Goal: Task Accomplishment & Management: Manage account settings

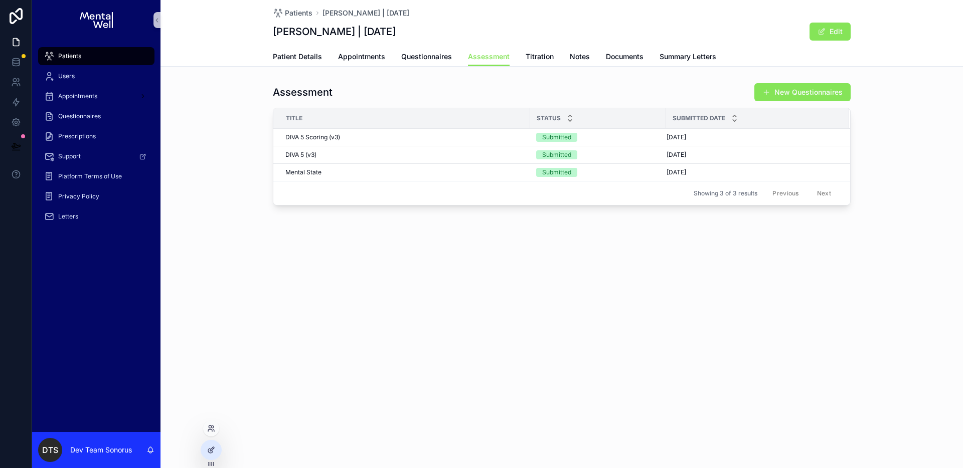
click at [214, 433] on div at bounding box center [211, 429] width 16 height 16
click at [211, 432] on icon at bounding box center [211, 429] width 8 height 8
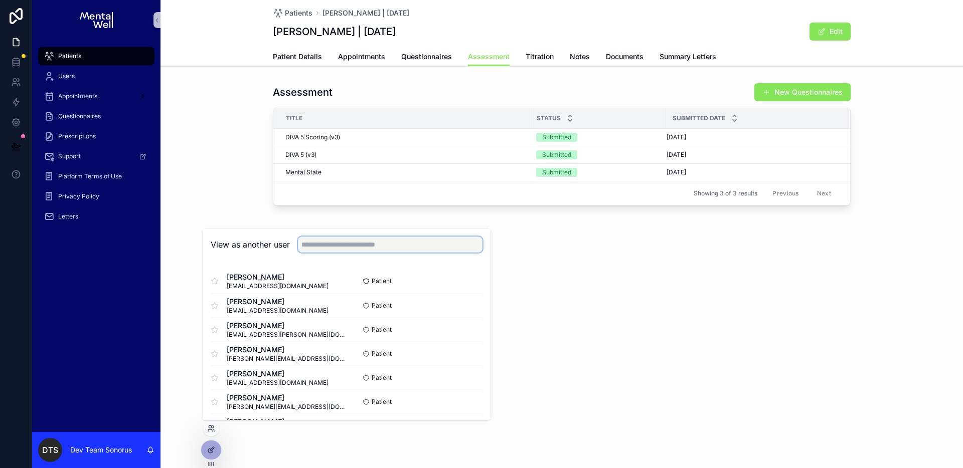
click at [334, 249] on input "text" at bounding box center [390, 245] width 185 height 16
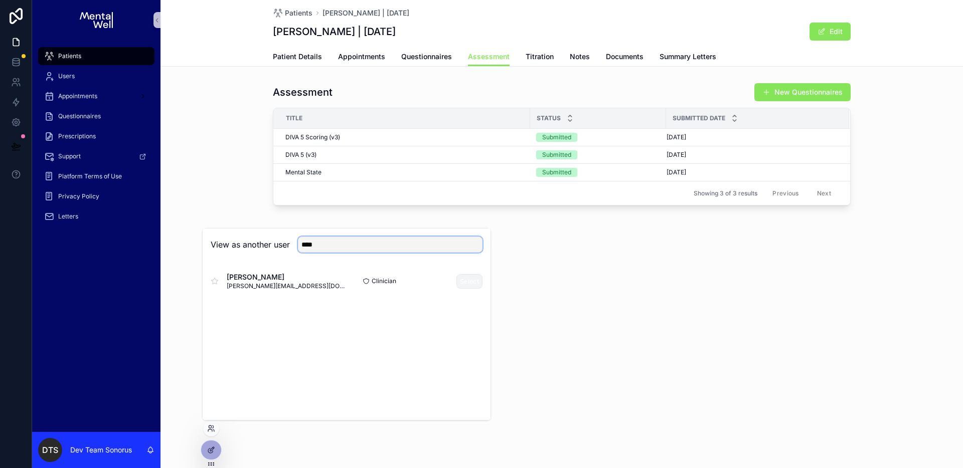
type input "****"
click at [463, 282] on button "Select" at bounding box center [469, 281] width 26 height 15
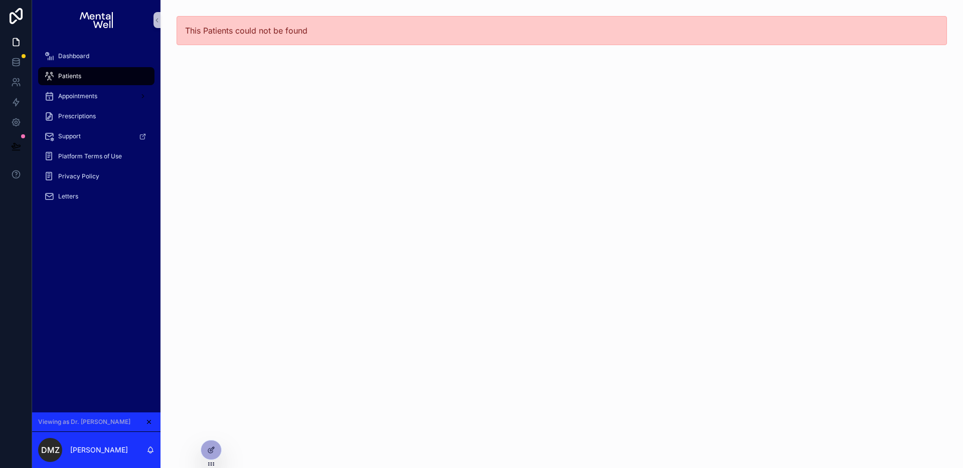
click at [91, 74] on div "Patients" at bounding box center [96, 76] width 104 height 16
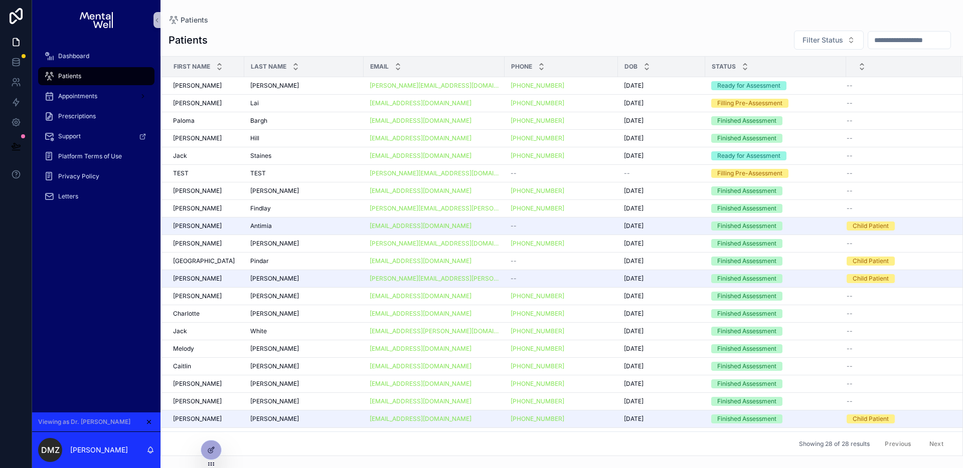
click at [909, 42] on input "scrollable content" at bounding box center [909, 40] width 82 height 14
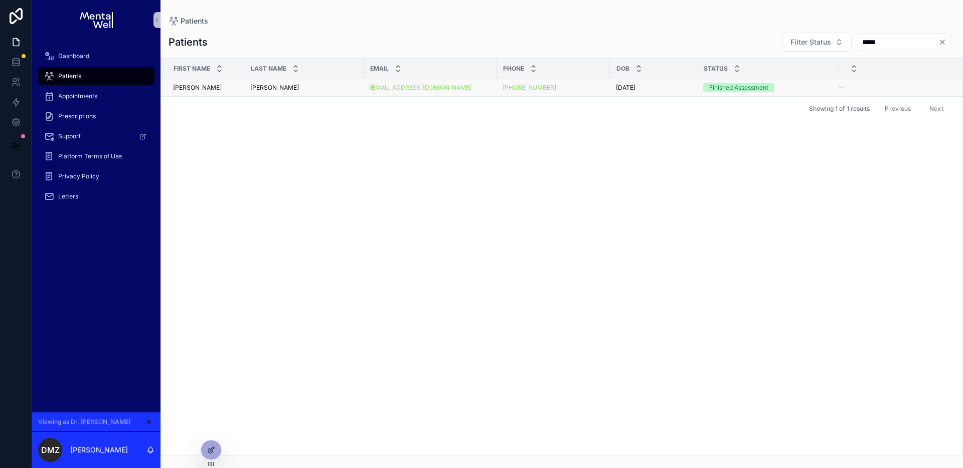
type input "*****"
click at [294, 92] on td "McBean McBean" at bounding box center [303, 88] width 119 height 18
click at [295, 90] on div "McBean McBean" at bounding box center [303, 88] width 107 height 8
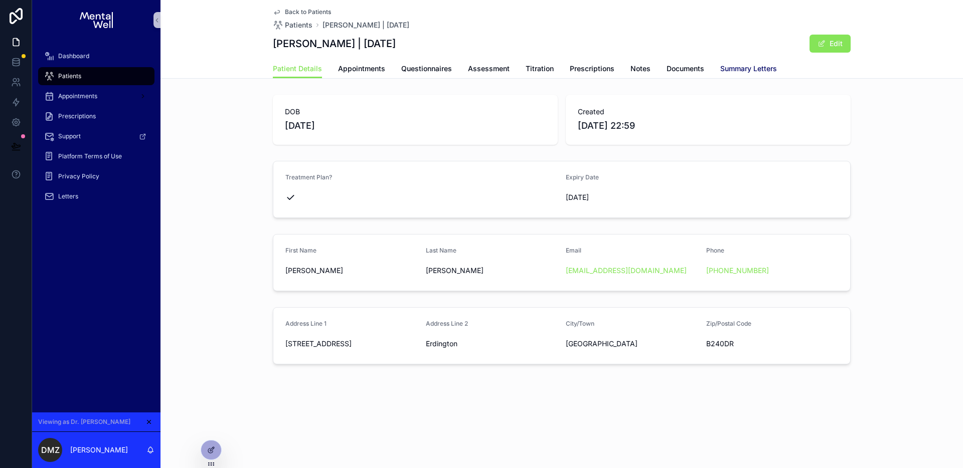
click at [759, 68] on span "Summary Letters" at bounding box center [748, 69] width 57 height 10
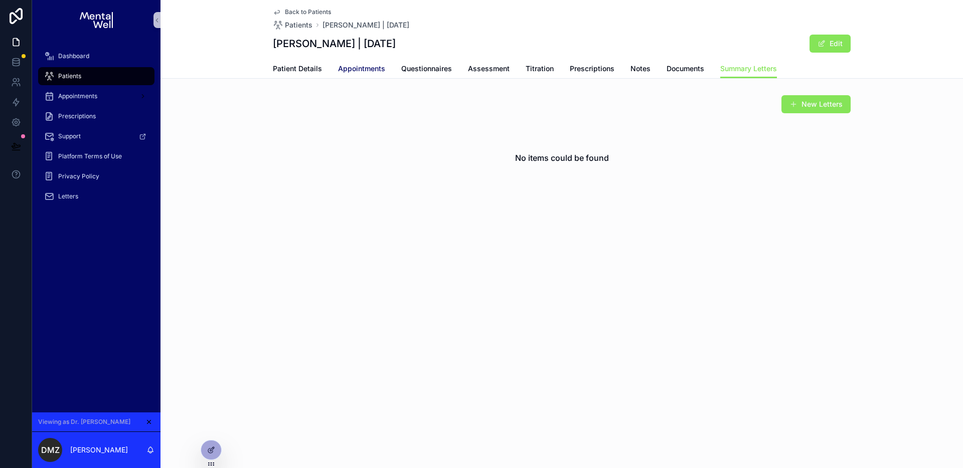
click at [372, 71] on span "Appointments" at bounding box center [361, 69] width 47 height 10
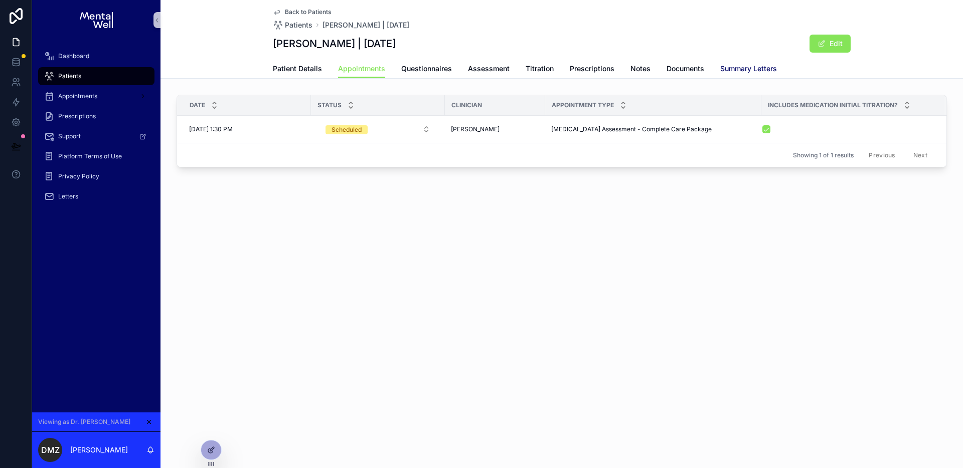
click at [731, 67] on span "Summary Letters" at bounding box center [748, 69] width 57 height 10
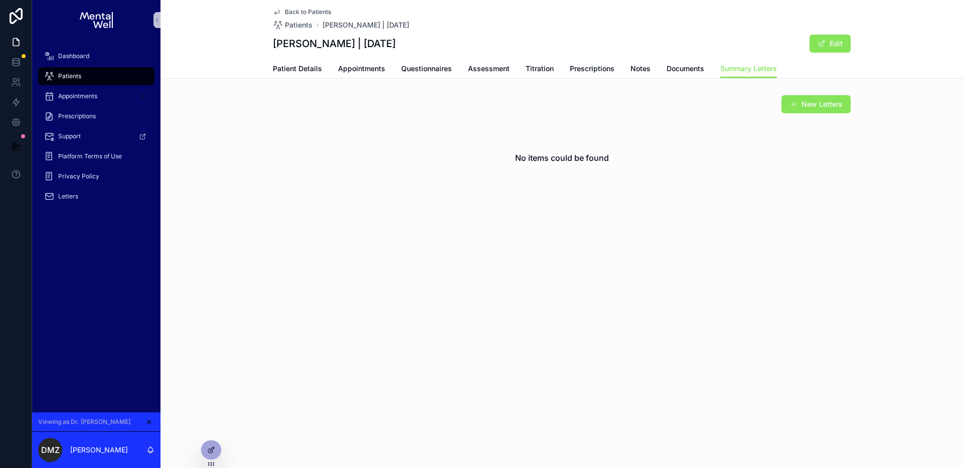
click at [552, 114] on div "New Letters No items could be found" at bounding box center [562, 145] width 578 height 101
click at [148, 424] on icon "scrollable content" at bounding box center [148, 422] width 7 height 7
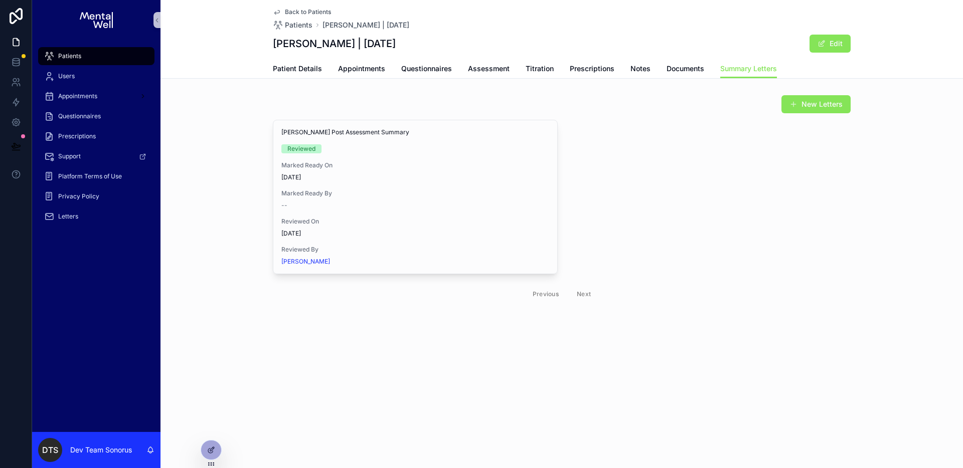
click at [401, 100] on div "New Letters" at bounding box center [562, 104] width 578 height 19
click at [212, 452] on icon at bounding box center [211, 450] width 8 height 8
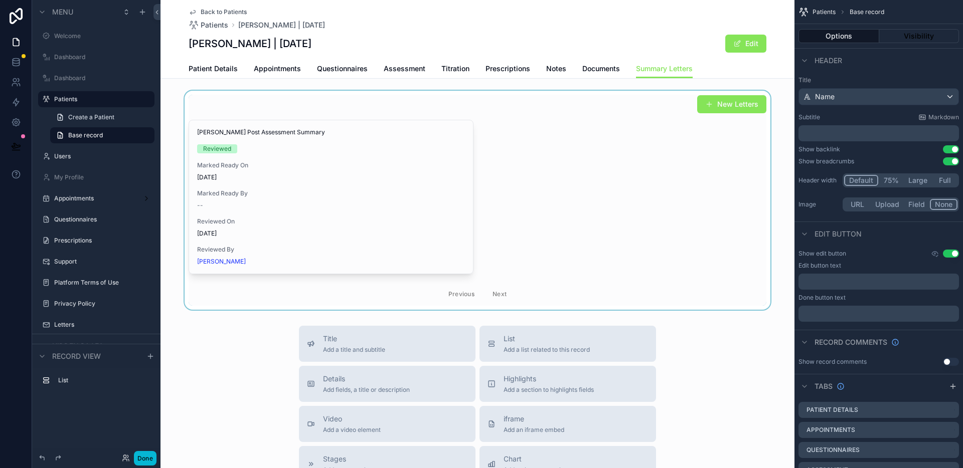
click at [537, 132] on div "scrollable content" at bounding box center [478, 200] width 634 height 219
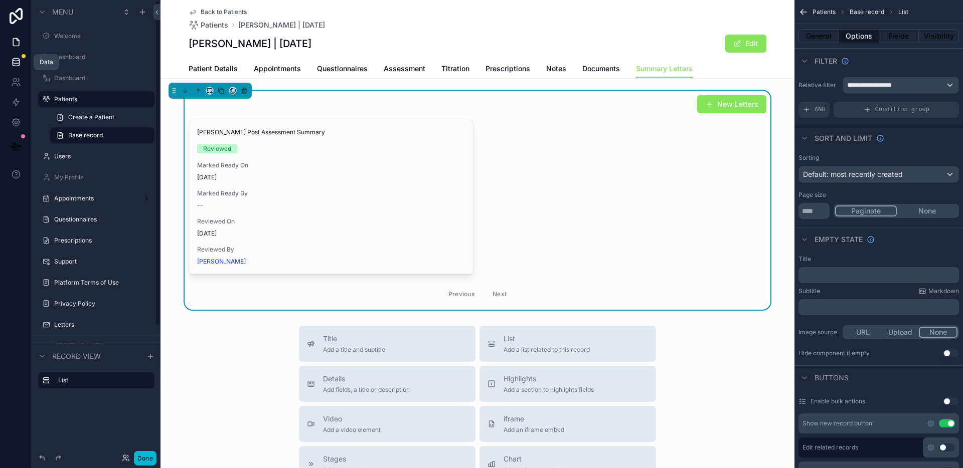
click at [15, 59] on icon at bounding box center [16, 62] width 10 height 10
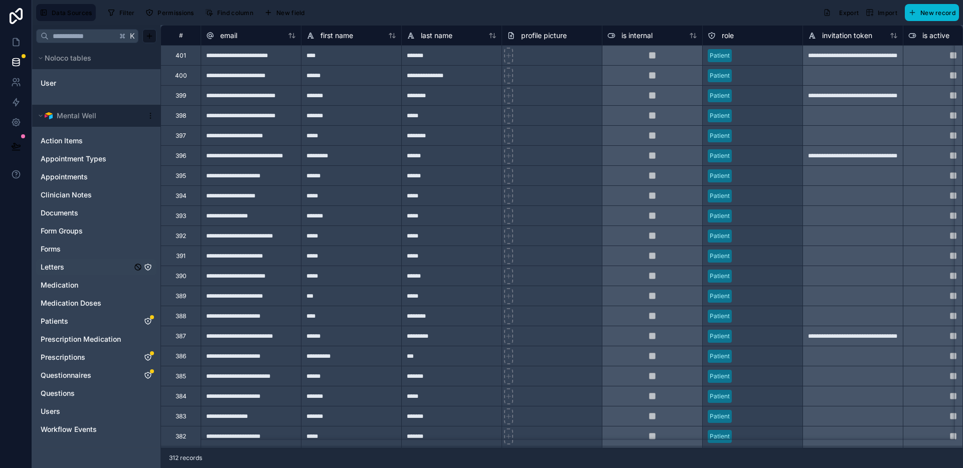
click at [145, 265] on icon "Letters" at bounding box center [148, 267] width 8 height 8
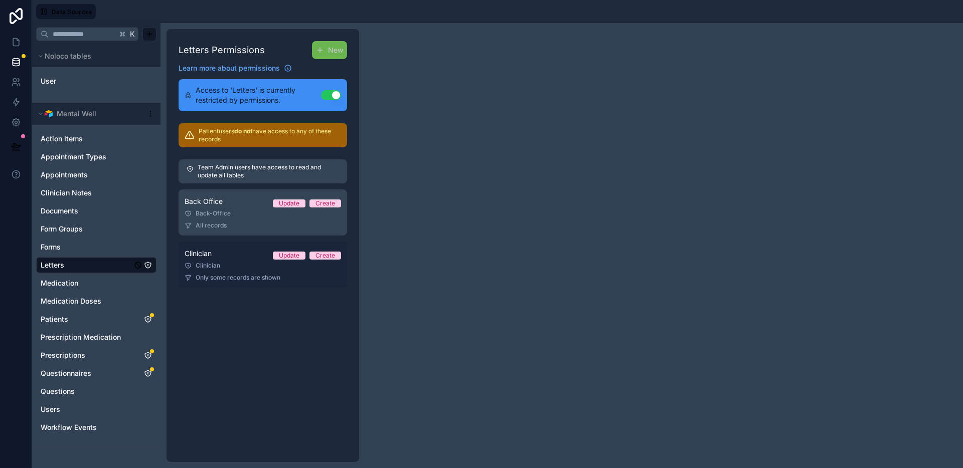
click at [265, 271] on link "Clinician Update Create Clinician Only some records are shown" at bounding box center [263, 265] width 169 height 46
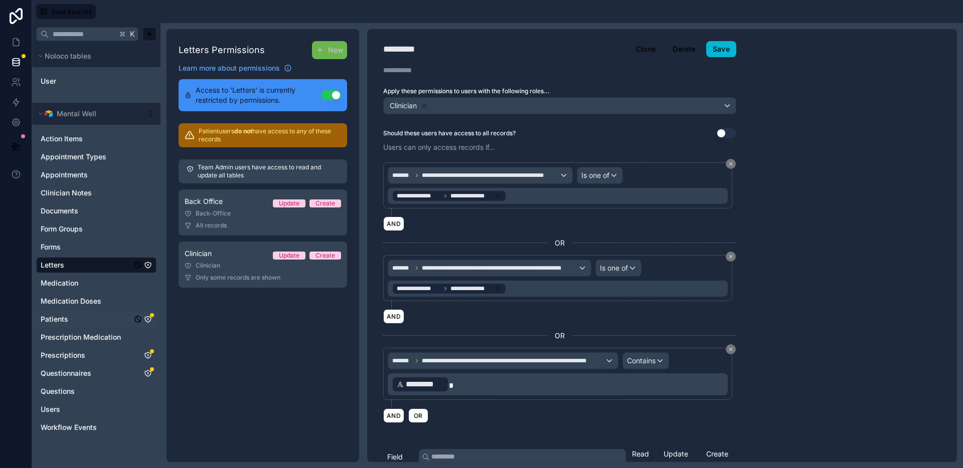
click at [148, 318] on icon "Patients" at bounding box center [148, 319] width 8 height 8
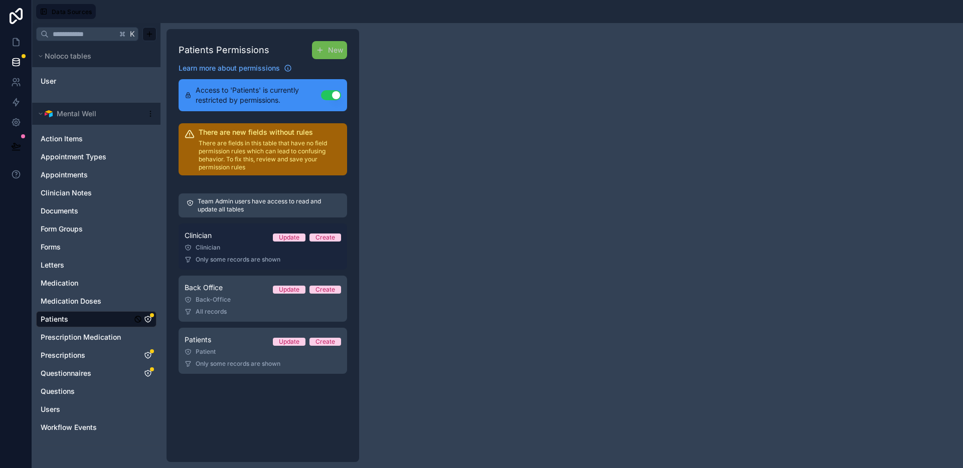
click at [226, 244] on div "Clinician" at bounding box center [263, 248] width 156 height 8
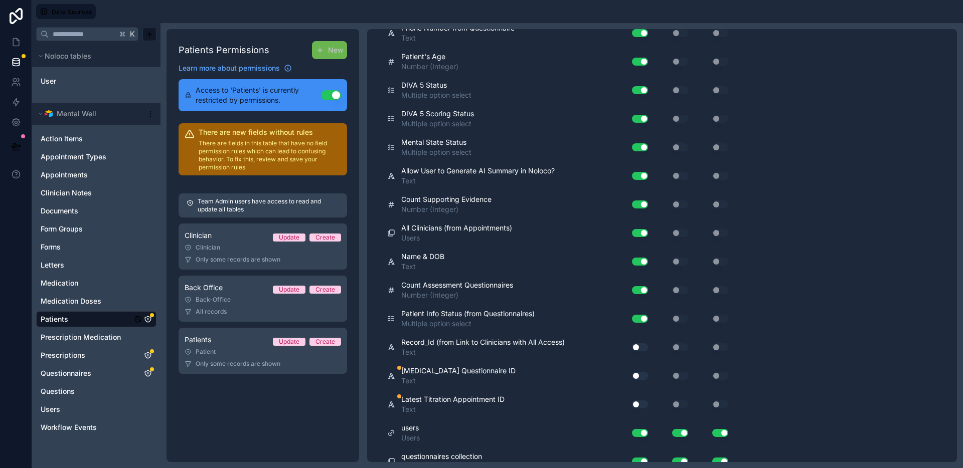
scroll to position [2156, 0]
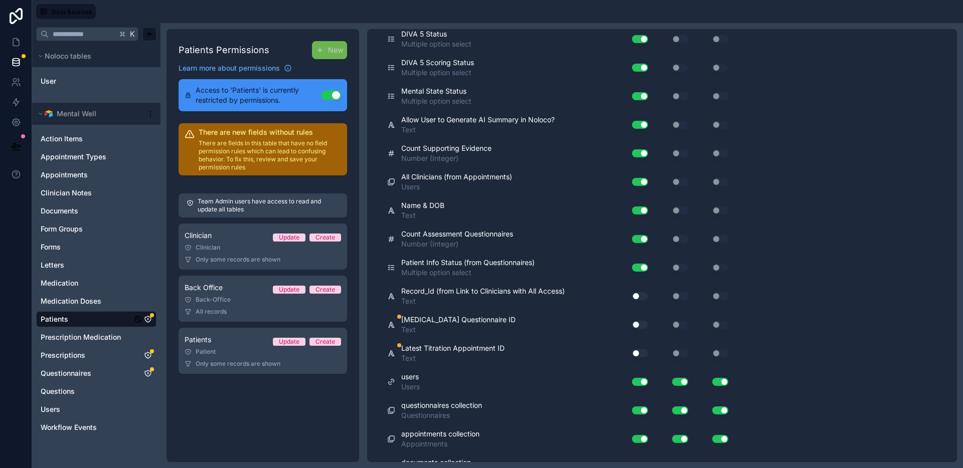
click at [639, 295] on button "Use setting" at bounding box center [640, 296] width 16 height 8
click at [638, 324] on button "Use setting" at bounding box center [640, 325] width 16 height 8
click at [637, 353] on button "Use setting" at bounding box center [640, 354] width 16 height 8
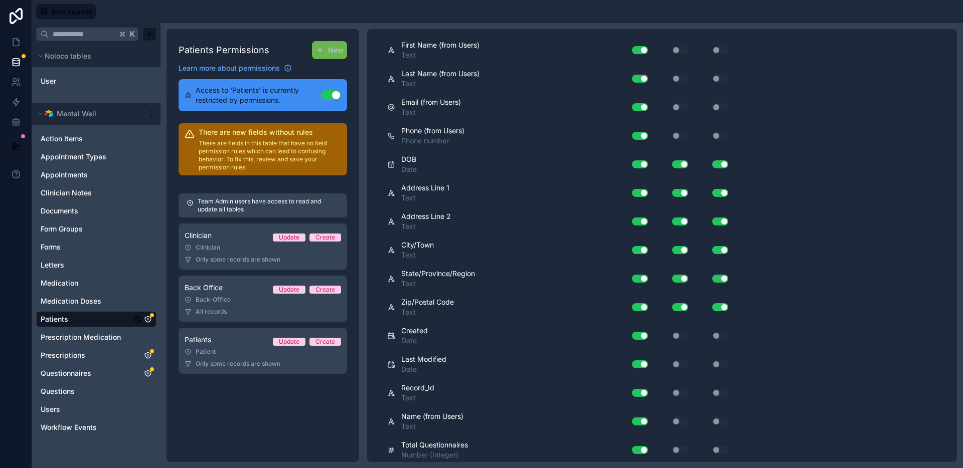
scroll to position [0, 0]
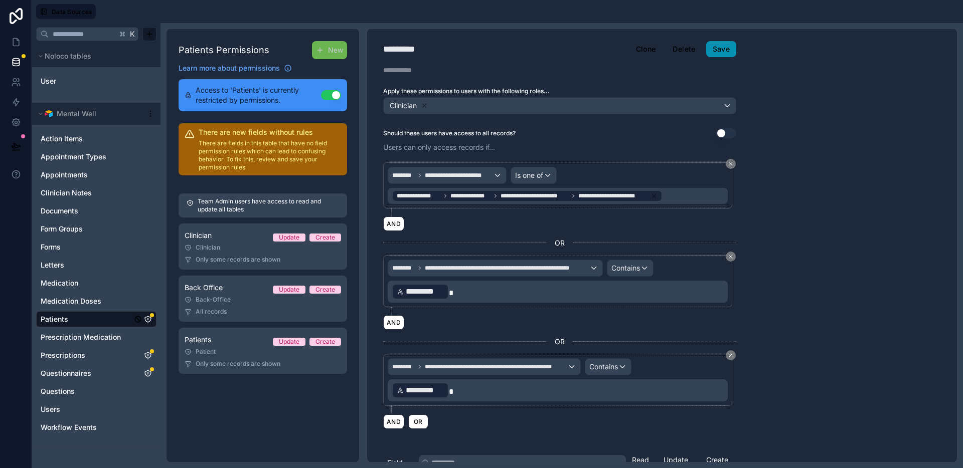
click at [720, 49] on button "Save" at bounding box center [721, 49] width 30 height 16
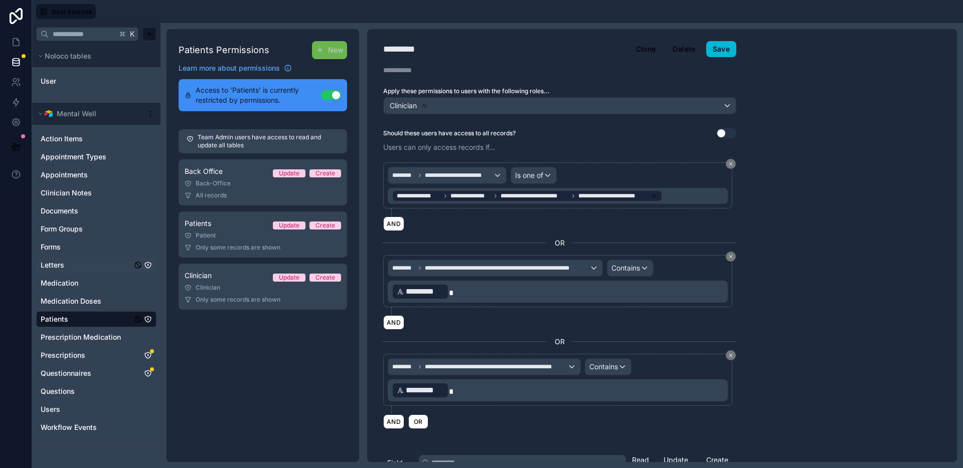
click at [149, 265] on icon "Letters" at bounding box center [148, 265] width 8 height 8
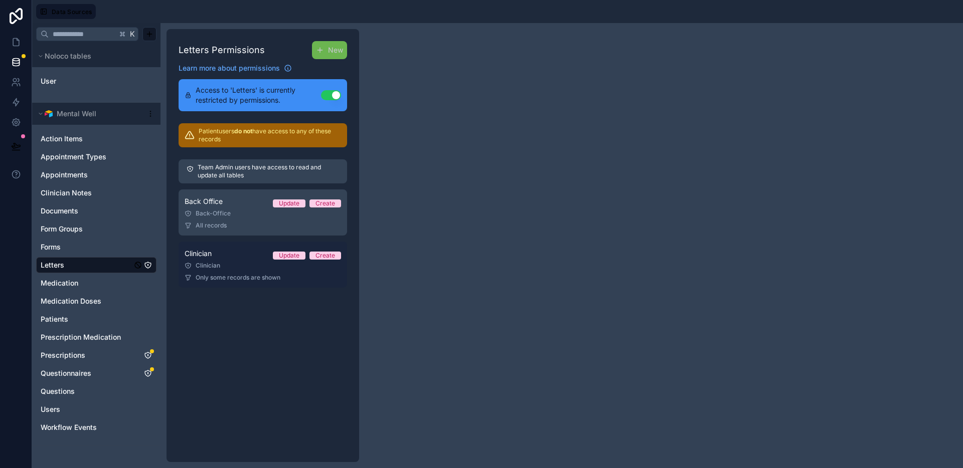
click at [230, 269] on div "Clinician" at bounding box center [263, 266] width 156 height 8
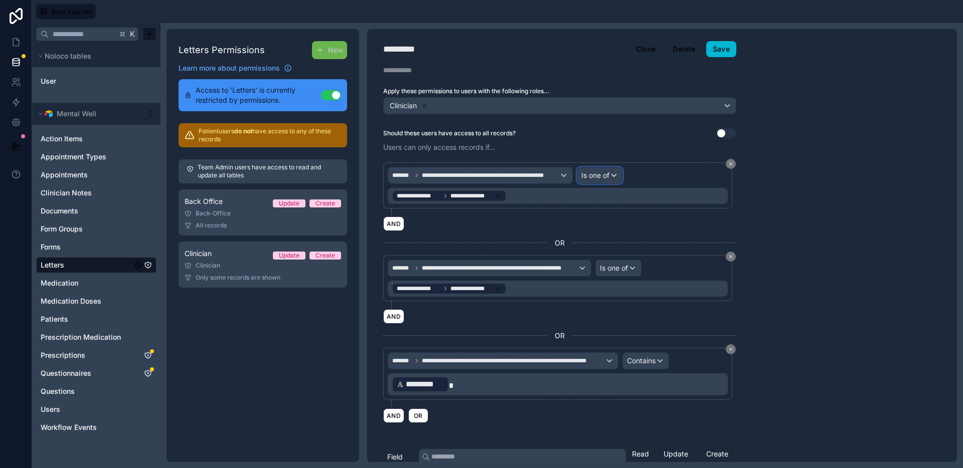
click at [608, 172] on span "Is one of" at bounding box center [595, 176] width 28 height 10
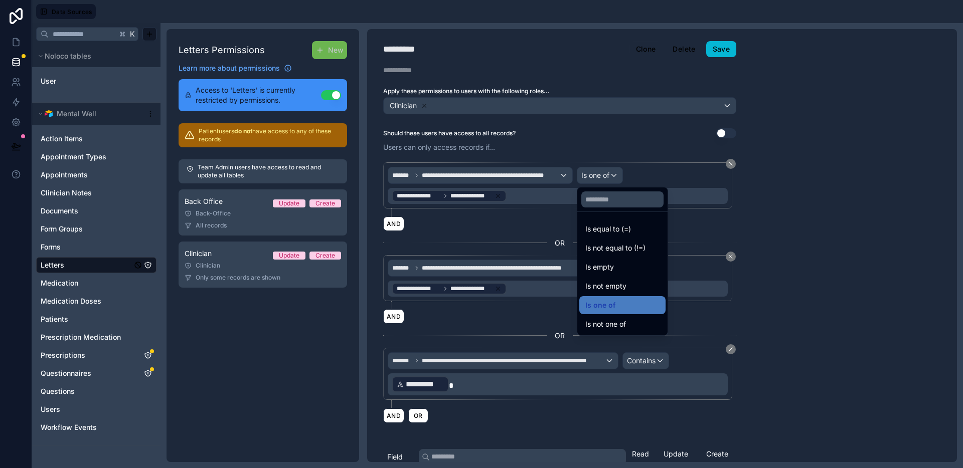
click at [786, 214] on div at bounding box center [481, 234] width 963 height 468
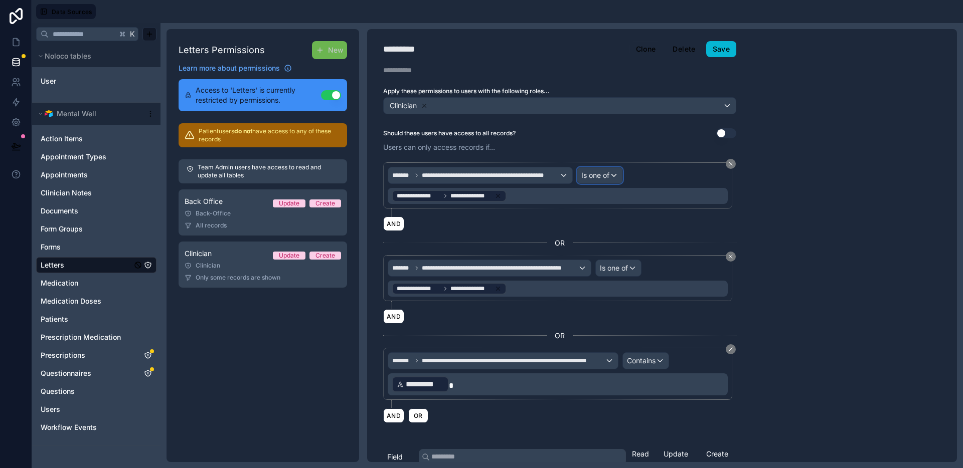
click at [606, 180] on span "Is one of" at bounding box center [595, 176] width 28 height 10
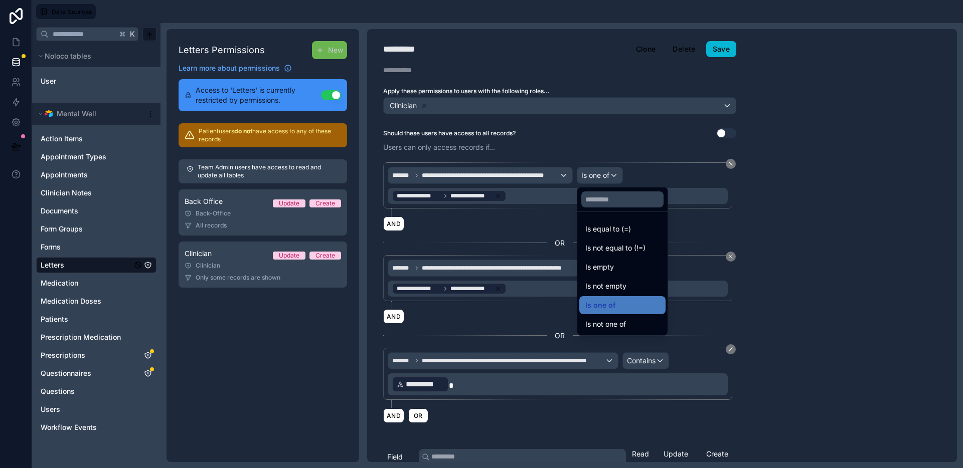
drag, startPoint x: 780, startPoint y: 249, endPoint x: 772, endPoint y: 244, distance: 9.5
click at [780, 249] on div at bounding box center [481, 234] width 963 height 468
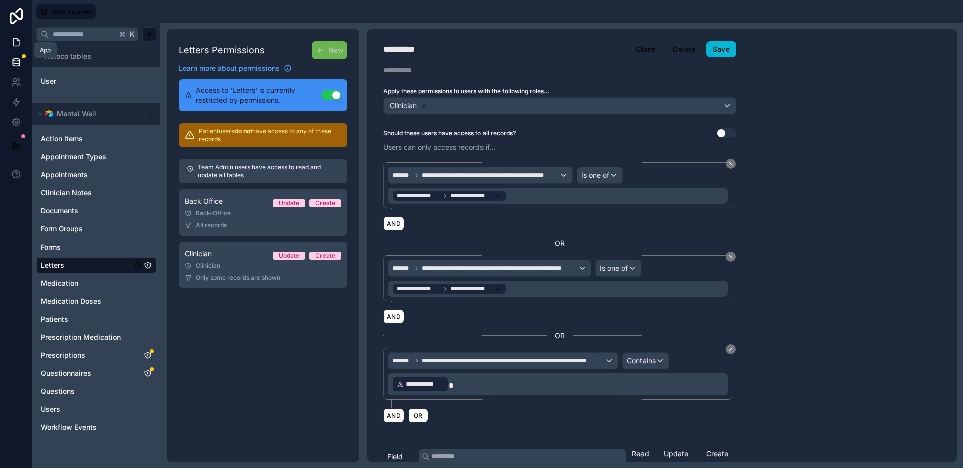
click at [16, 42] on icon at bounding box center [16, 42] width 10 height 10
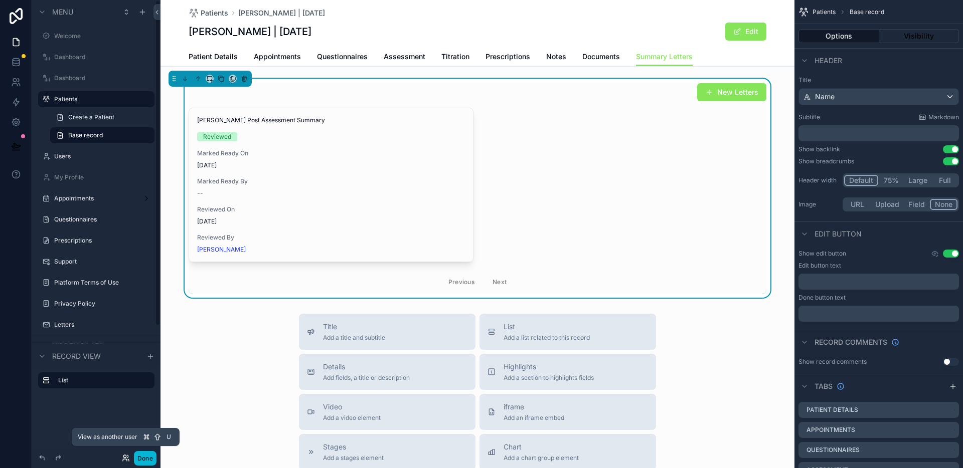
click at [125, 459] on icon at bounding box center [125, 460] width 4 height 2
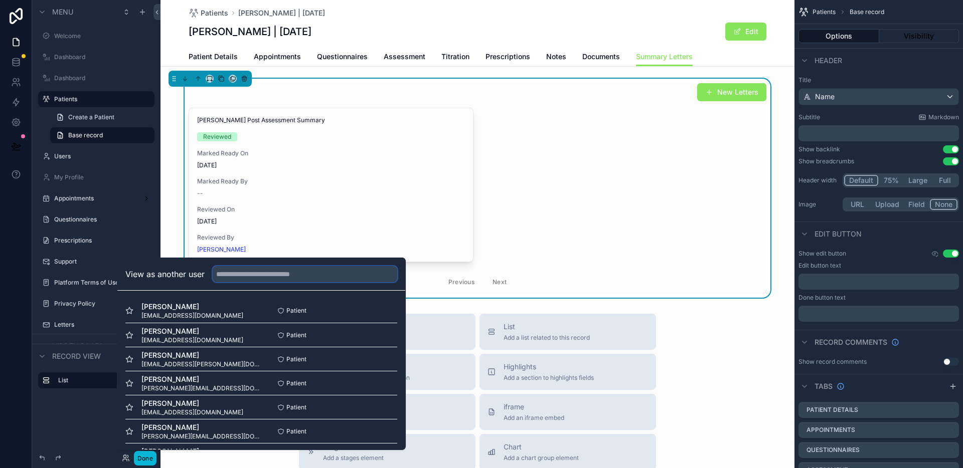
click at [255, 275] on input "text" at bounding box center [305, 274] width 185 height 16
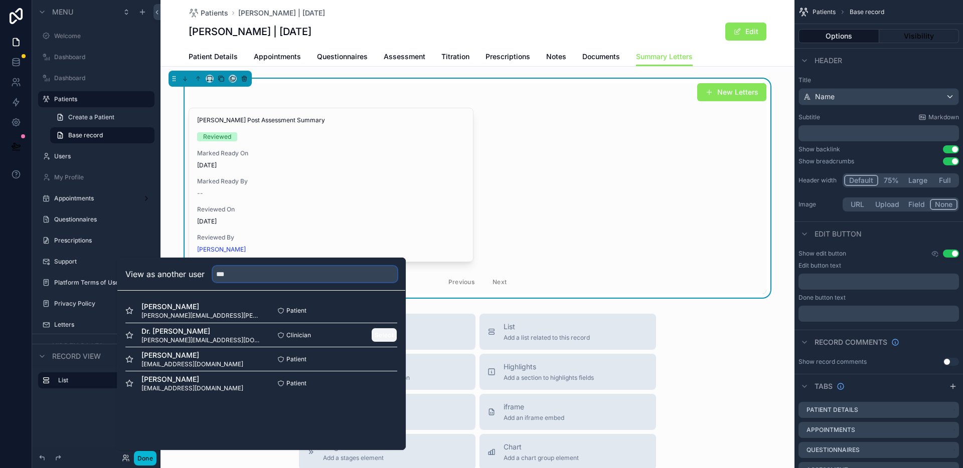
type input "***"
click at [378, 334] on button "Select" at bounding box center [384, 335] width 26 height 15
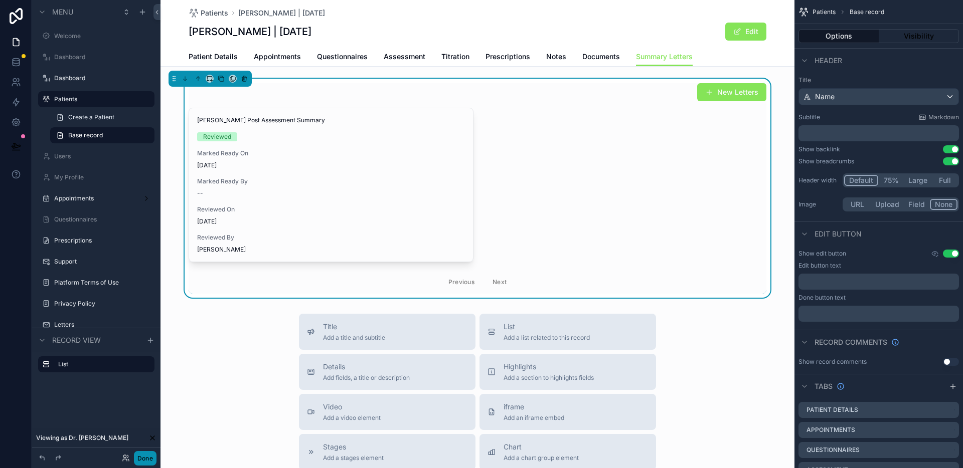
click at [136, 457] on button "Done" at bounding box center [145, 458] width 23 height 15
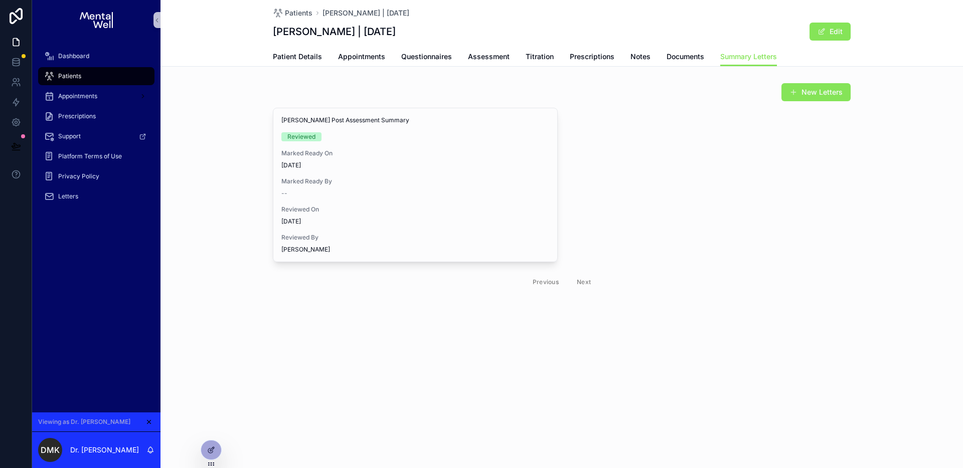
click at [674, 170] on div "Louis McBean Post Assessment Summary Reviewed Marked Ready On 28/09/2025 Marked…" at bounding box center [562, 201] width 578 height 186
click at [148, 425] on icon "scrollable content" at bounding box center [148, 422] width 7 height 7
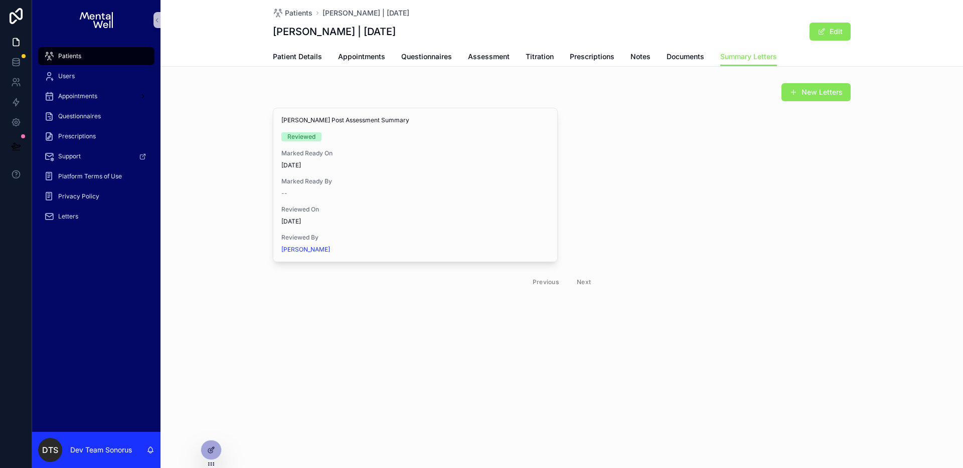
click at [92, 59] on div "Patients" at bounding box center [96, 56] width 104 height 16
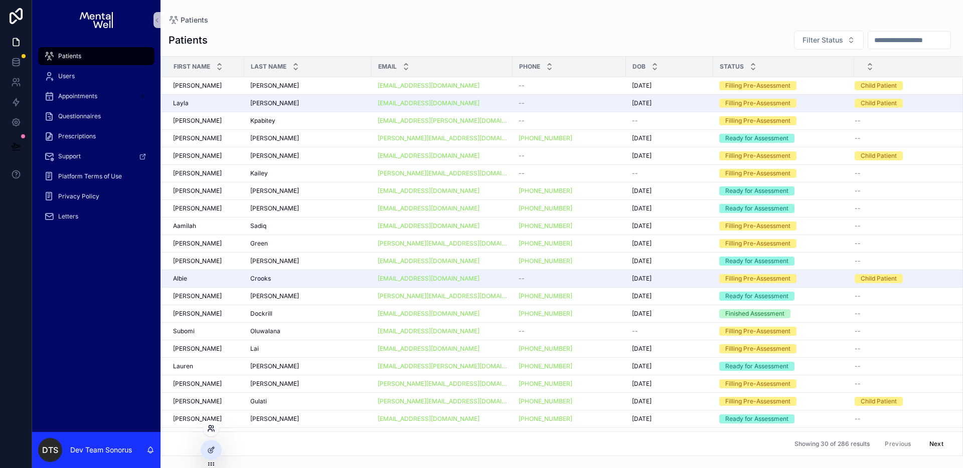
click at [209, 429] on icon at bounding box center [211, 429] width 8 height 8
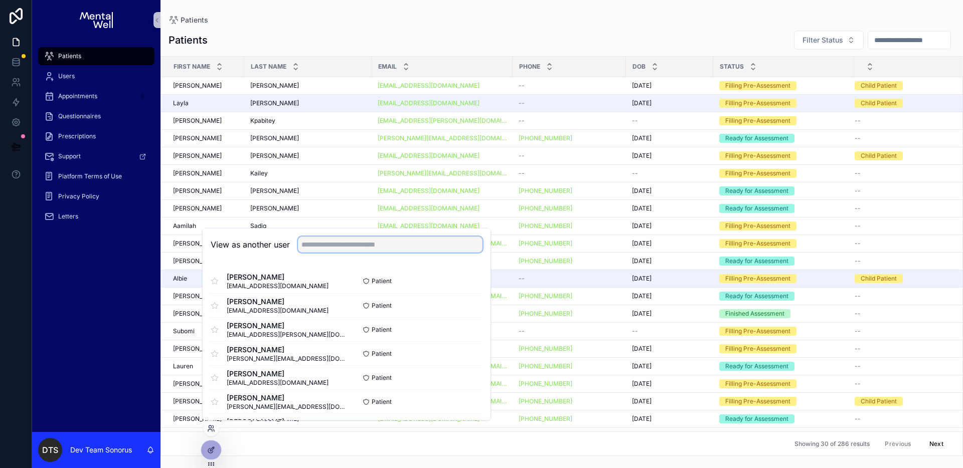
click at [347, 241] on input "text" at bounding box center [390, 245] width 185 height 16
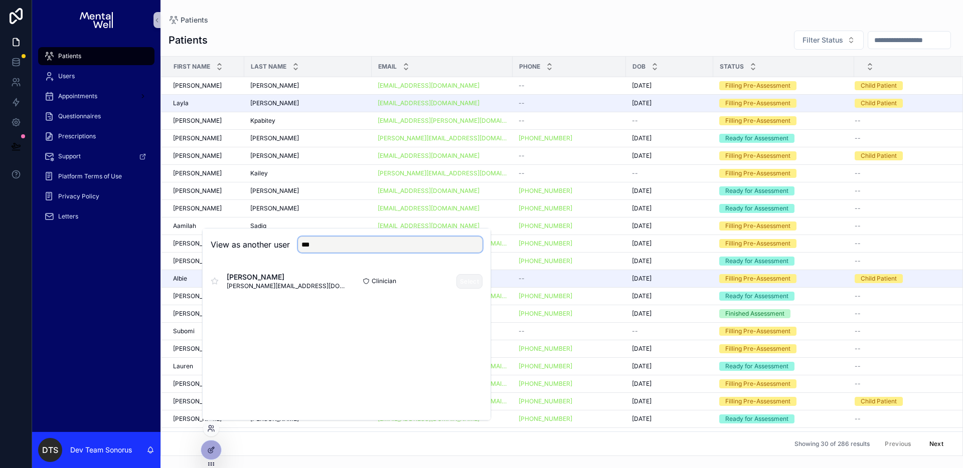
type input "***"
click at [464, 279] on button "Select" at bounding box center [469, 281] width 26 height 15
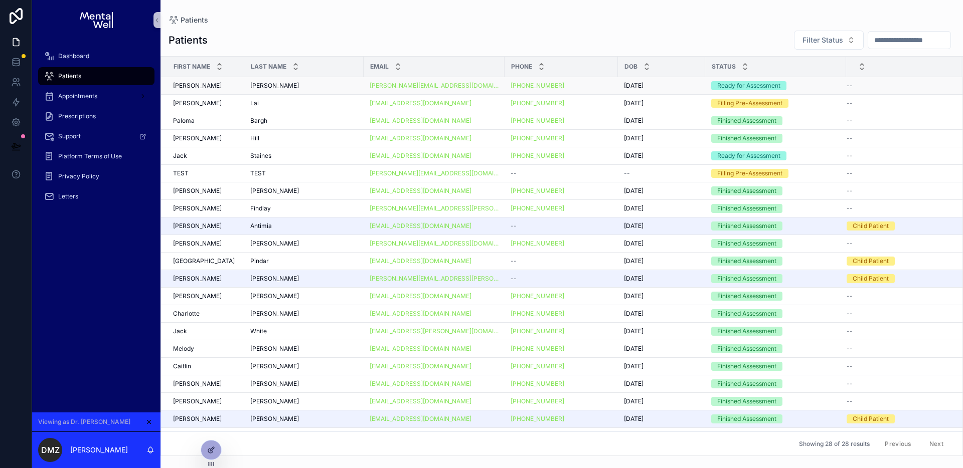
click at [323, 82] on div "Allan Allan" at bounding box center [303, 86] width 107 height 8
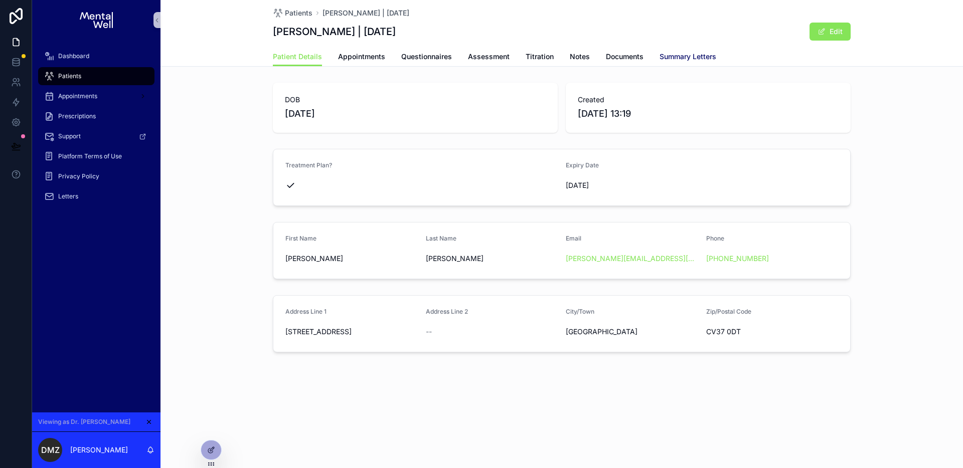
click at [675, 62] on link "Summary Letters" at bounding box center [688, 58] width 57 height 20
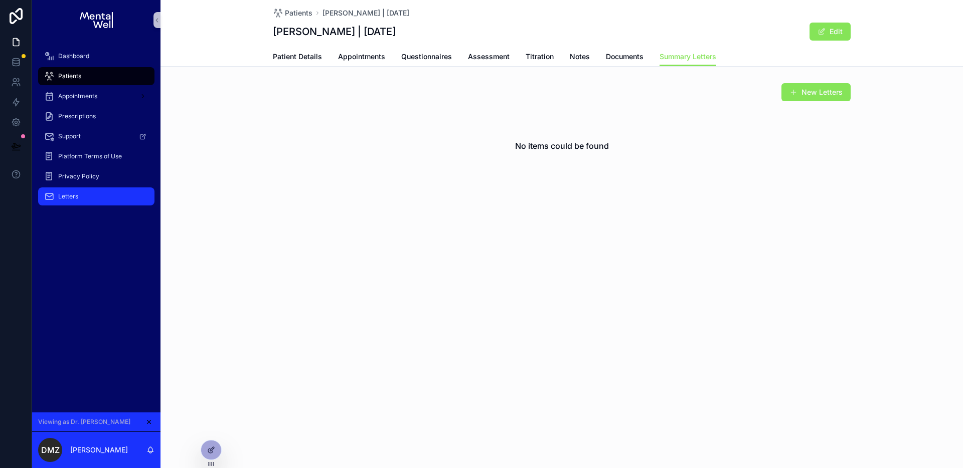
click at [104, 198] on div "Letters" at bounding box center [96, 197] width 104 height 16
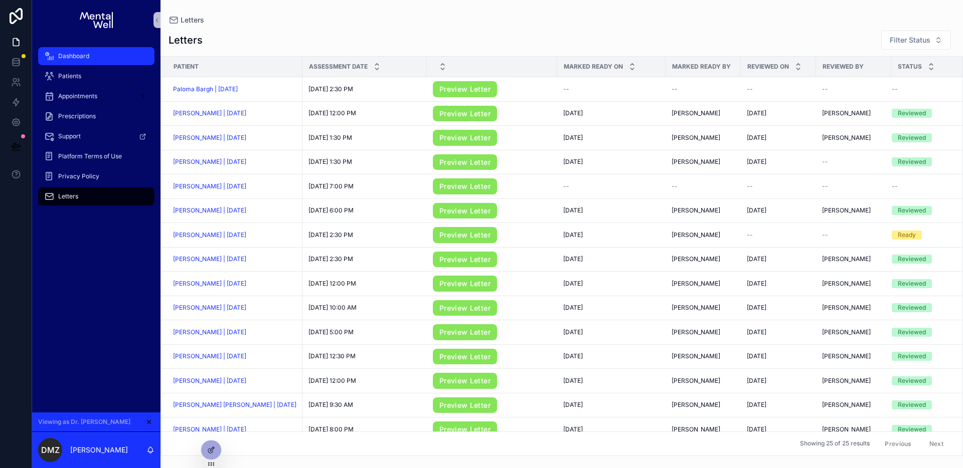
click at [70, 59] on span "Dashboard" at bounding box center [73, 56] width 31 height 8
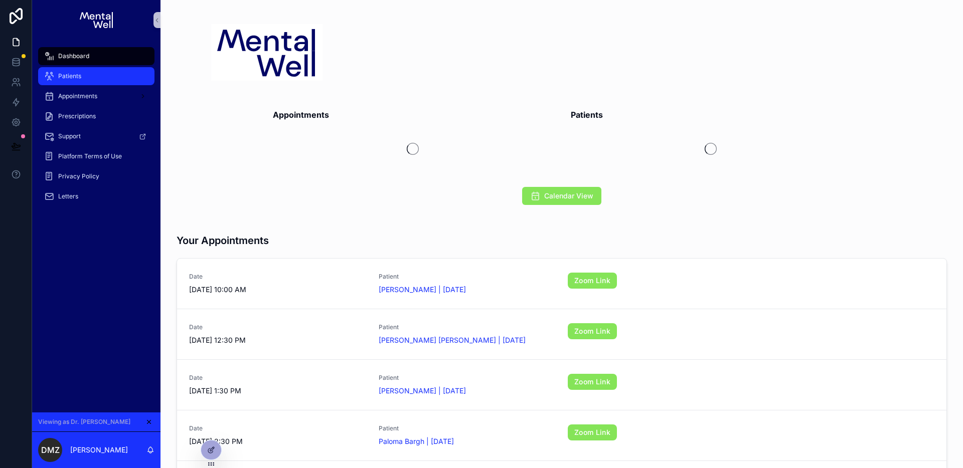
click at [118, 81] on div "Patients" at bounding box center [96, 76] width 104 height 16
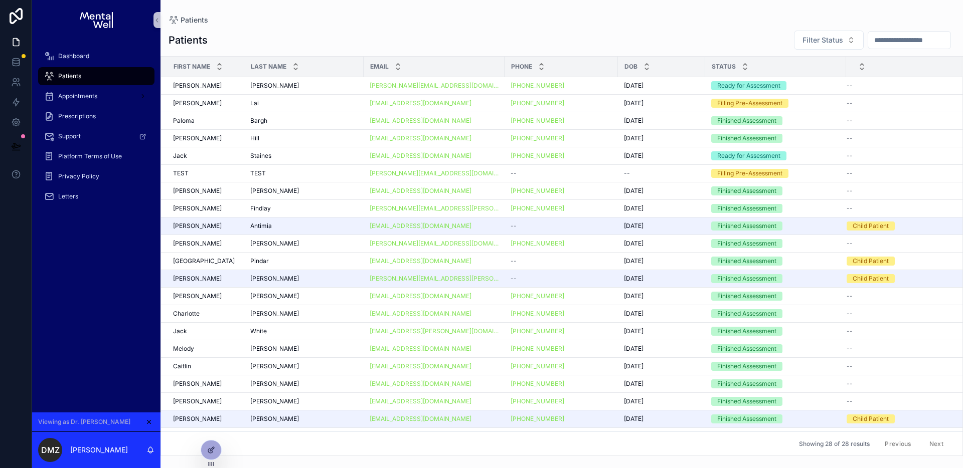
click at [902, 42] on input "scrollable content" at bounding box center [909, 40] width 82 height 14
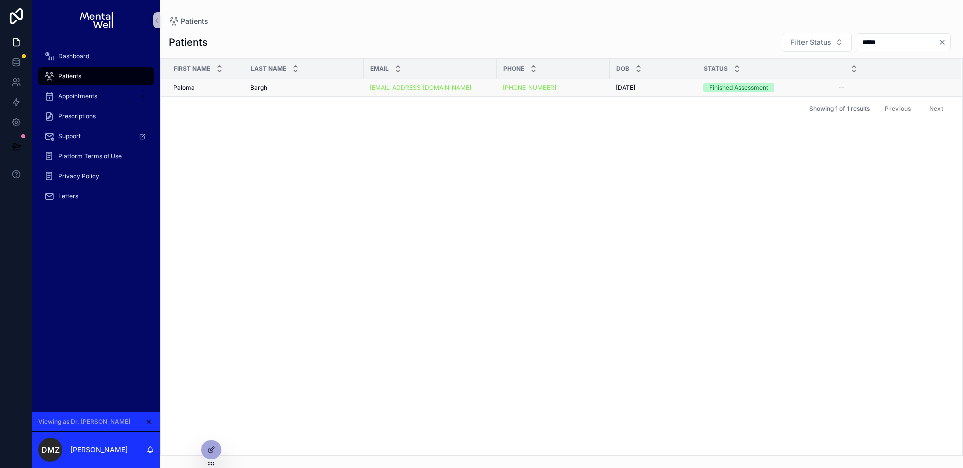
type input "*****"
click at [302, 85] on div "Bargh Bargh" at bounding box center [303, 88] width 107 height 8
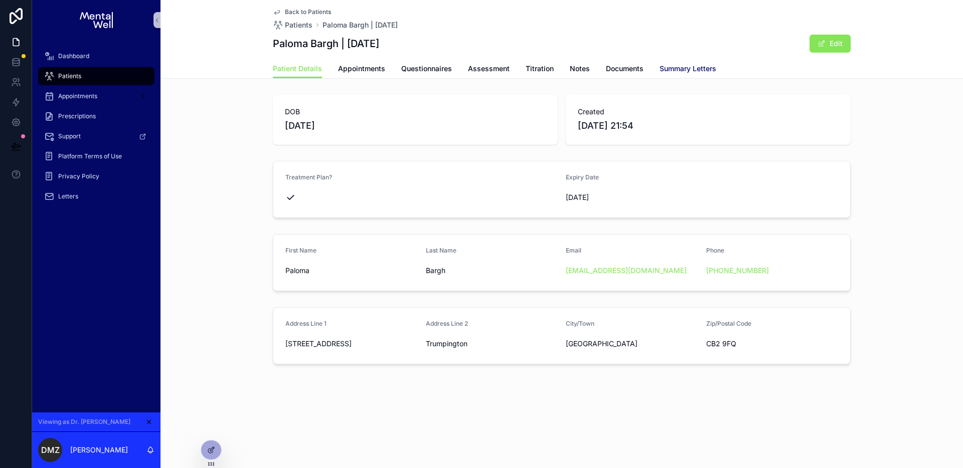
click at [679, 68] on span "Summary Letters" at bounding box center [688, 69] width 57 height 10
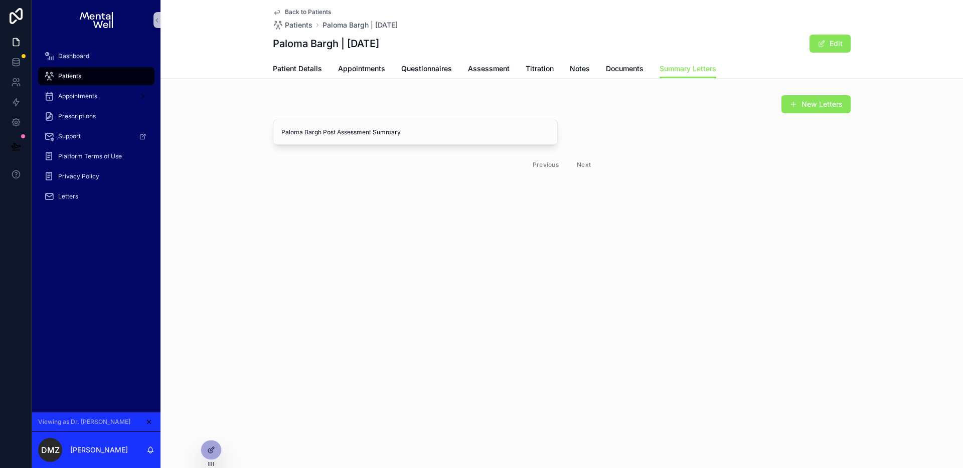
click at [307, 14] on span "Back to Patients" at bounding box center [308, 12] width 46 height 8
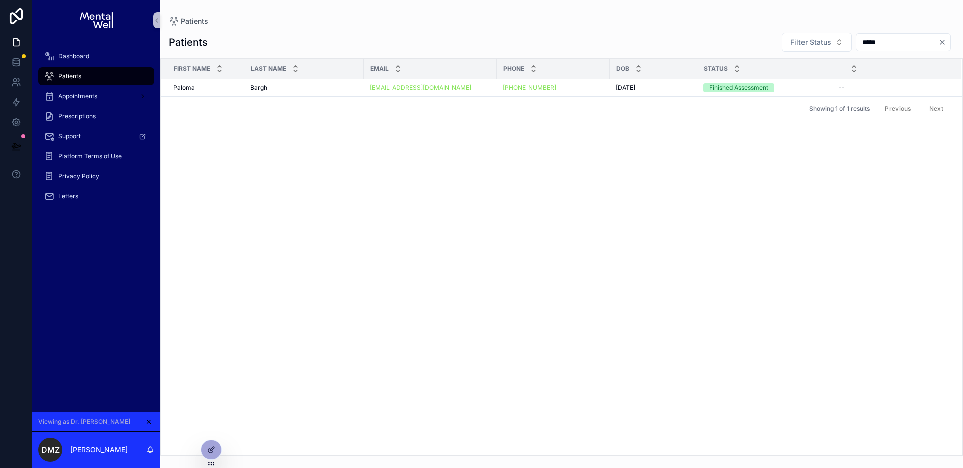
click at [870, 41] on input "*****" at bounding box center [897, 42] width 82 height 14
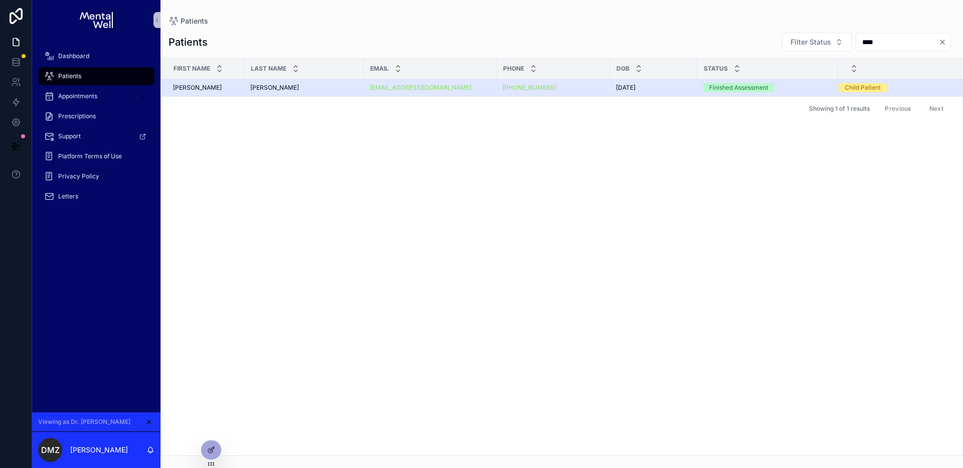
type input "****"
click at [303, 87] on div "Sills Sills" at bounding box center [303, 88] width 107 height 8
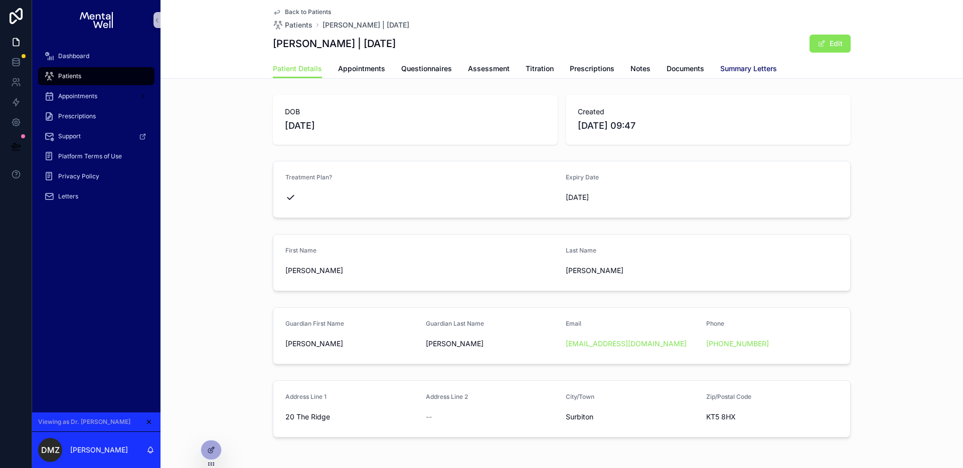
click at [729, 69] on span "Summary Letters" at bounding box center [748, 69] width 57 height 10
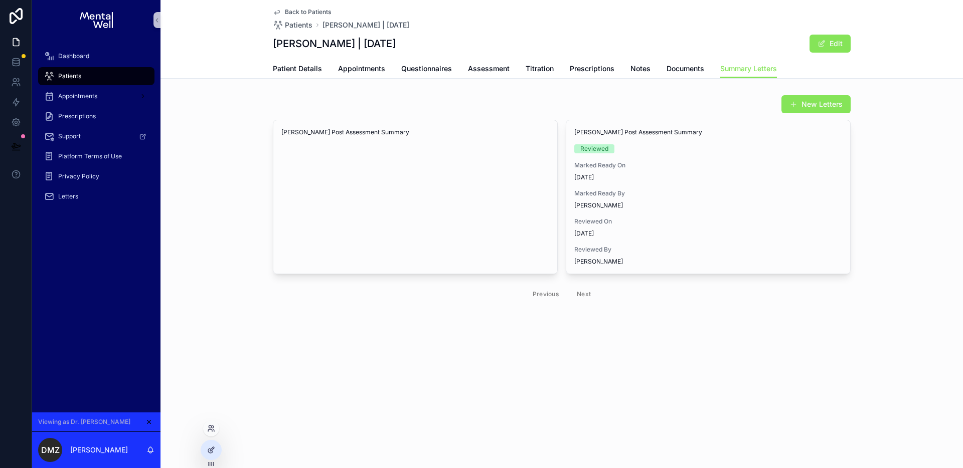
click at [214, 426] on icon at bounding box center [211, 429] width 8 height 8
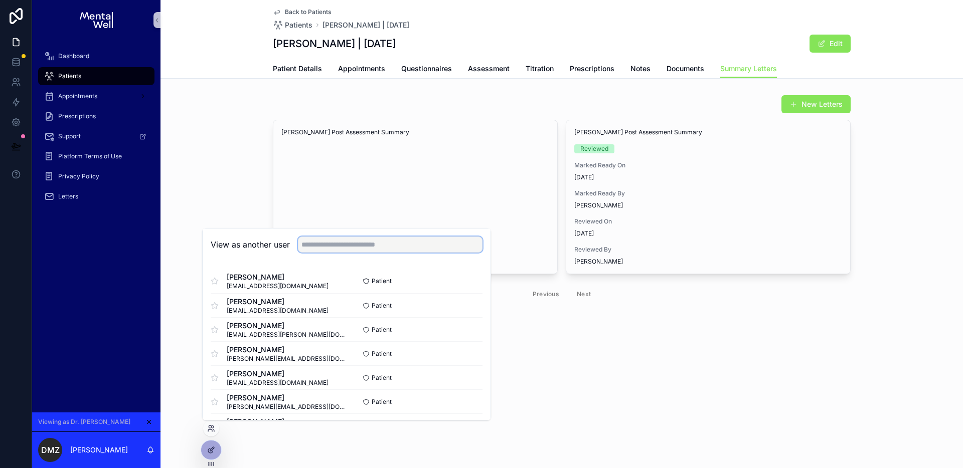
click at [363, 249] on input "text" at bounding box center [390, 245] width 185 height 16
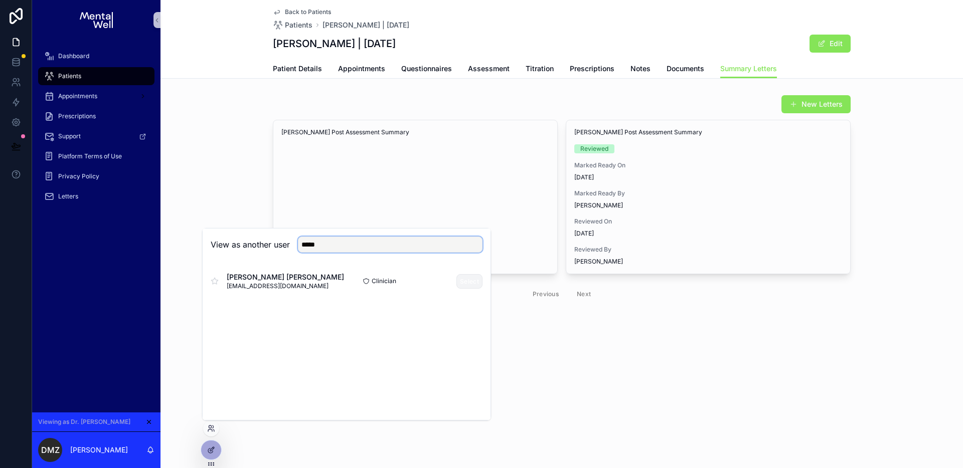
type input "*****"
click at [470, 278] on button "Select" at bounding box center [469, 281] width 26 height 15
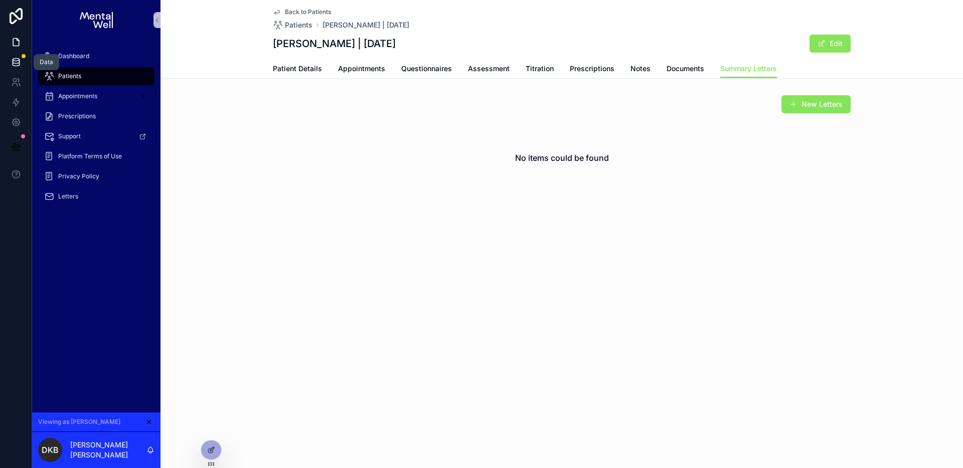
click at [17, 63] on icon at bounding box center [16, 62] width 7 height 4
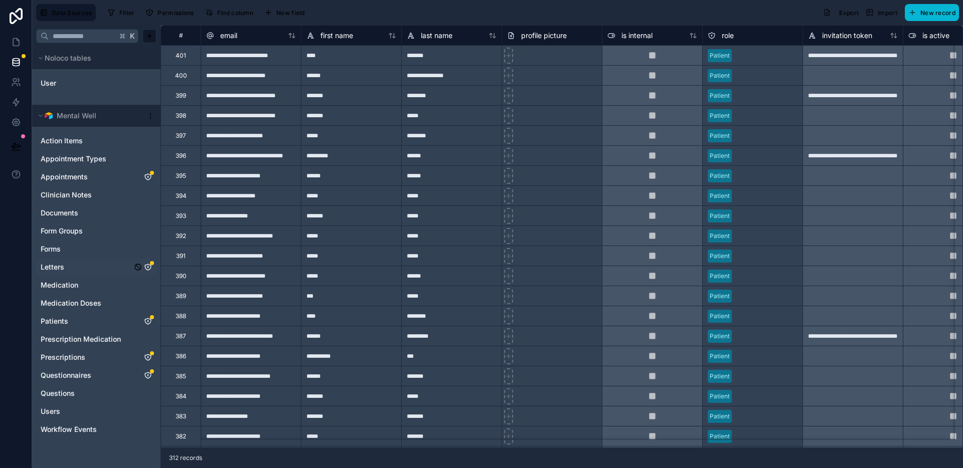
click at [147, 265] on icon "Letters" at bounding box center [148, 267] width 8 height 8
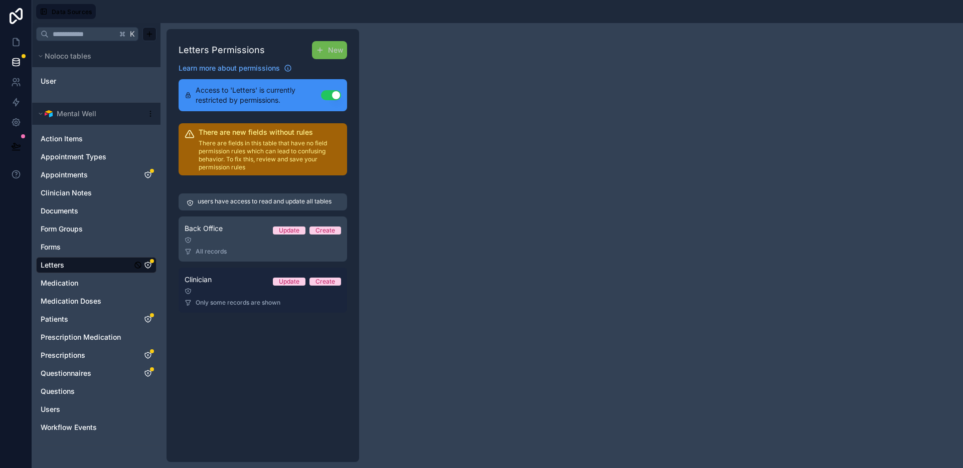
click at [257, 295] on link "Clinician Update Create Only some records are shown" at bounding box center [263, 290] width 169 height 45
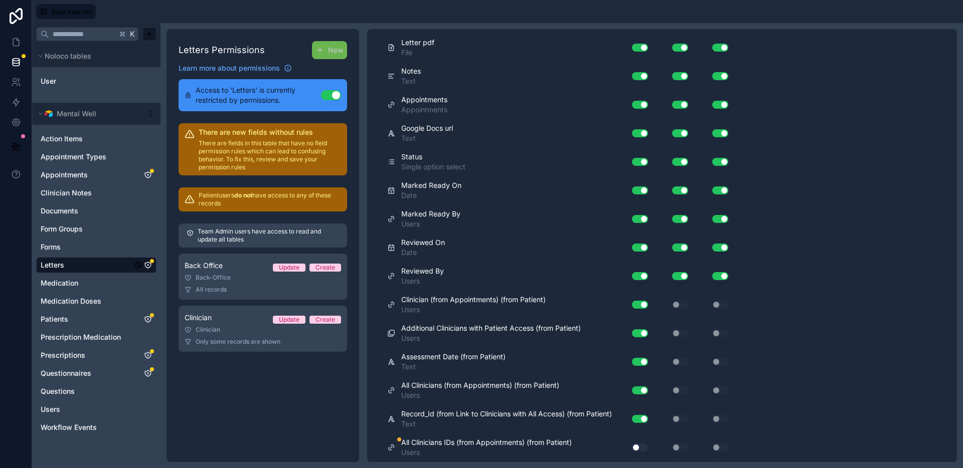
scroll to position [512, 0]
click at [639, 449] on button "Use setting" at bounding box center [640, 448] width 16 height 8
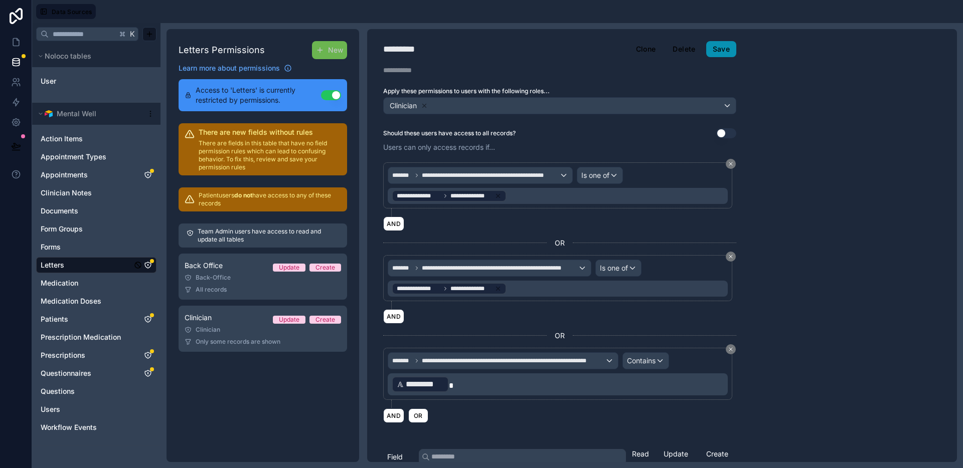
click at [718, 48] on button "Save" at bounding box center [721, 49] width 30 height 16
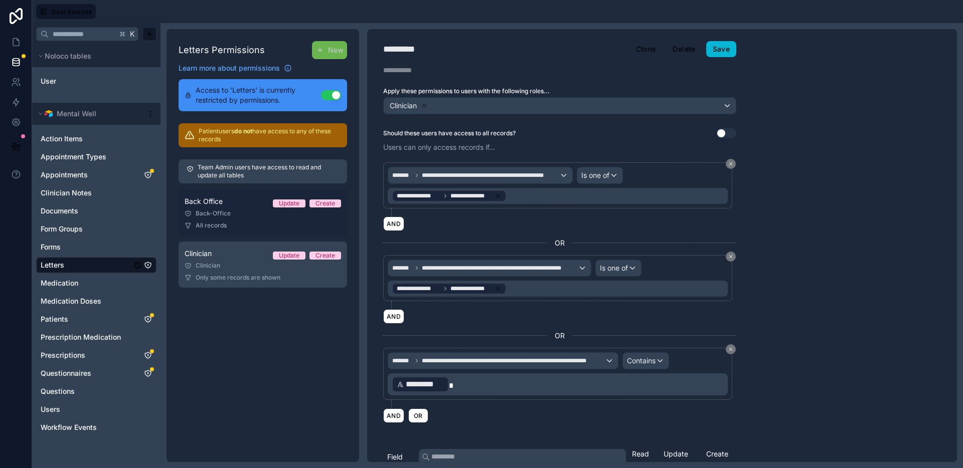
click at [240, 225] on div "All records" at bounding box center [263, 226] width 156 height 8
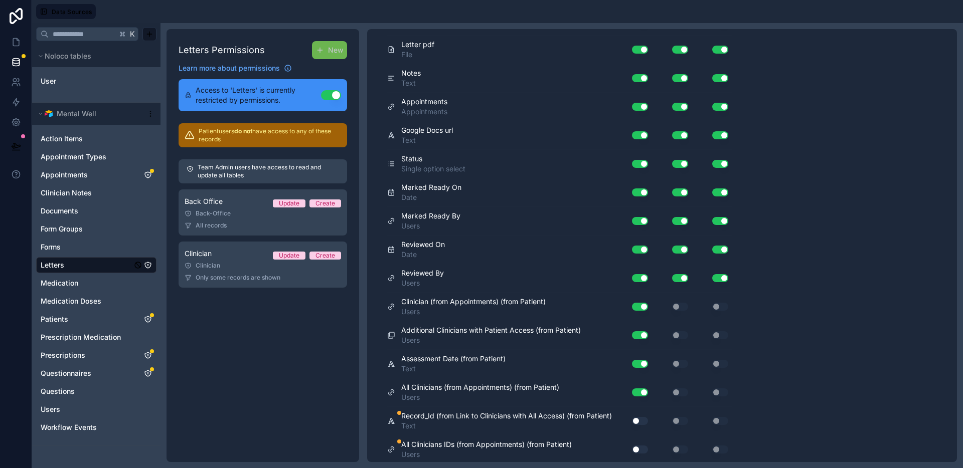
scroll to position [222, 0]
drag, startPoint x: 635, startPoint y: 427, endPoint x: 645, endPoint y: 447, distance: 22.0
click at [636, 426] on button "Use setting" at bounding box center [640, 422] width 16 height 8
click at [640, 454] on button "Use setting" at bounding box center [640, 450] width 16 height 8
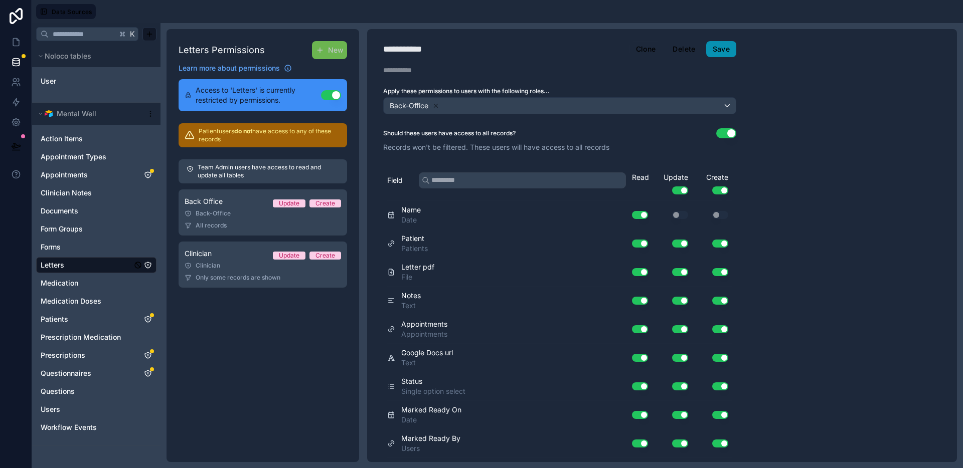
click at [721, 50] on button "Save" at bounding box center [721, 49] width 30 height 16
click at [240, 320] on div "Letters Permissions New Learn more about permissions Access to 'Letters' is cur…" at bounding box center [263, 245] width 193 height 433
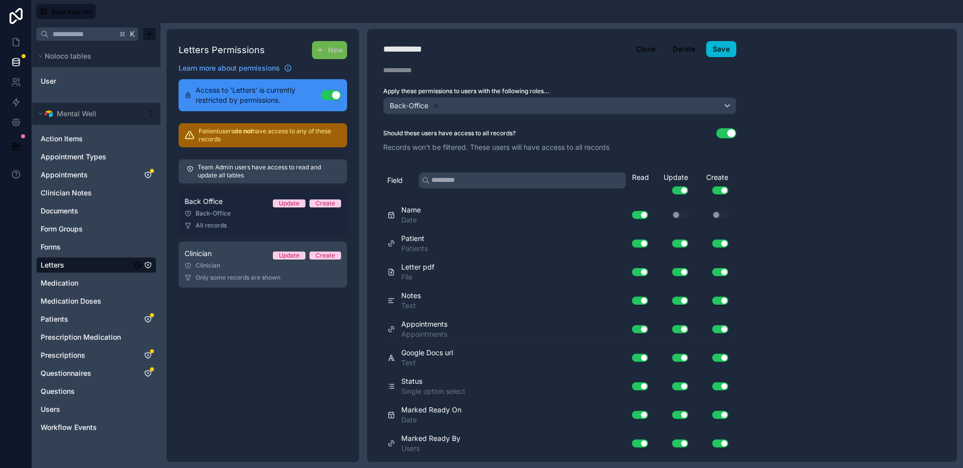
click at [233, 214] on div "Back-Office" at bounding box center [263, 214] width 156 height 8
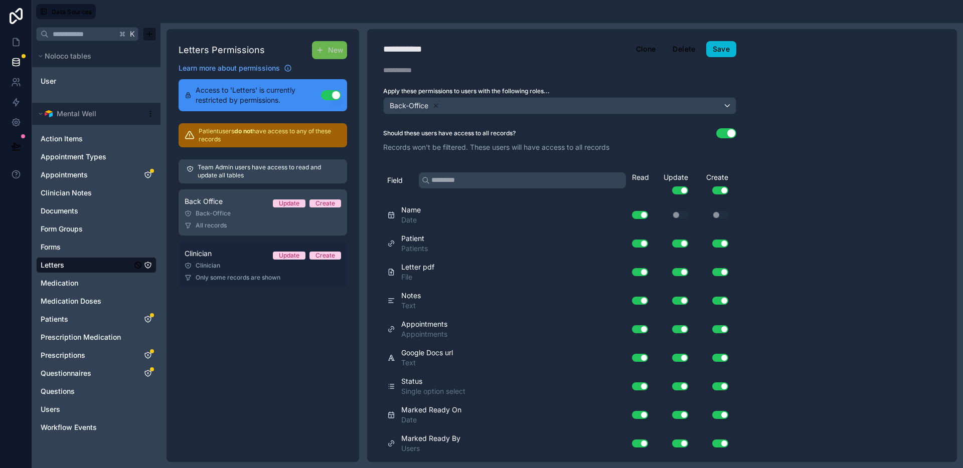
click at [228, 260] on link "Clinician Update Create Clinician Only some records are shown" at bounding box center [263, 265] width 169 height 46
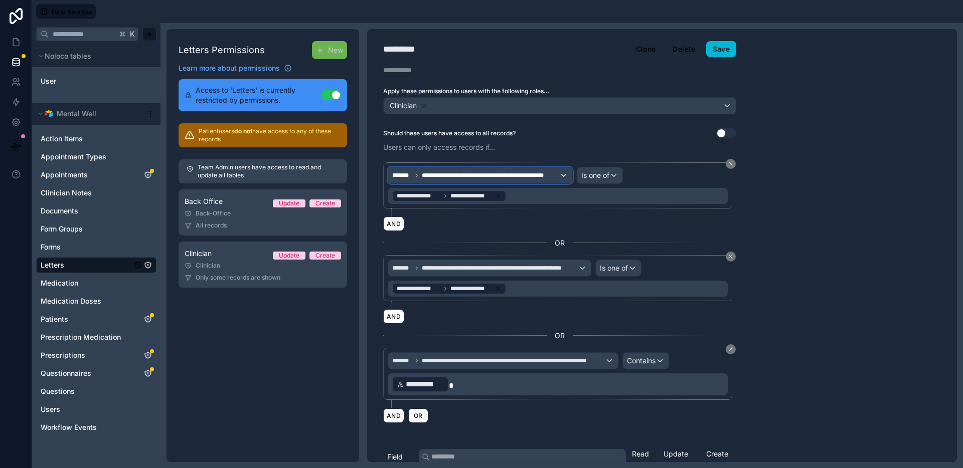
click at [497, 177] on span "**********" at bounding box center [490, 176] width 137 height 8
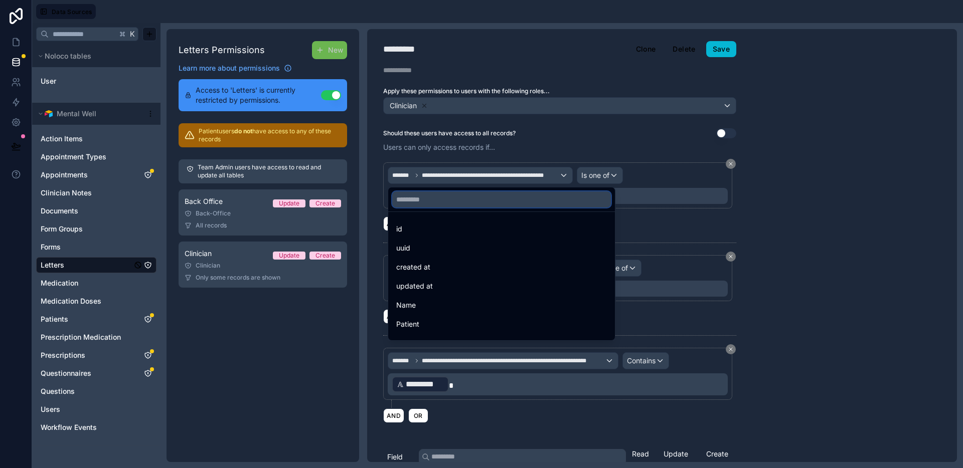
click at [482, 199] on input "text" at bounding box center [501, 200] width 219 height 16
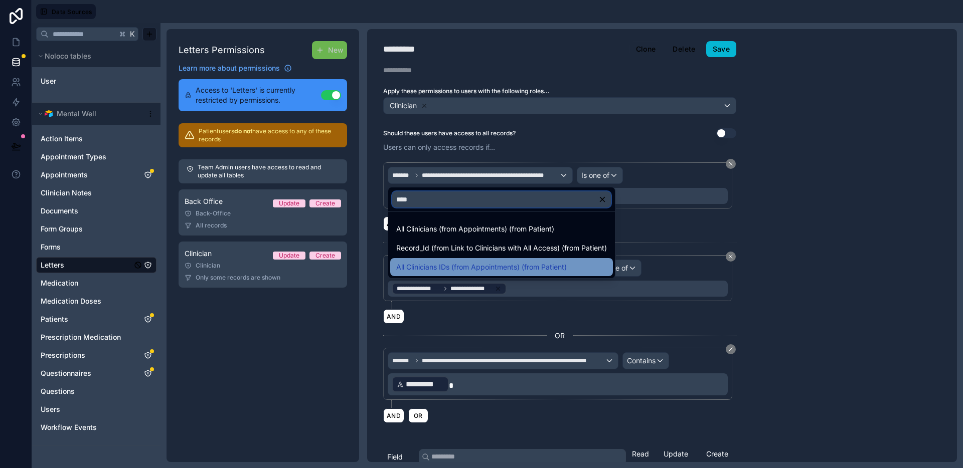
type input "***"
click at [474, 261] on span "All Clinicians IDs (from Appointments) (from Patient)" at bounding box center [481, 267] width 171 height 12
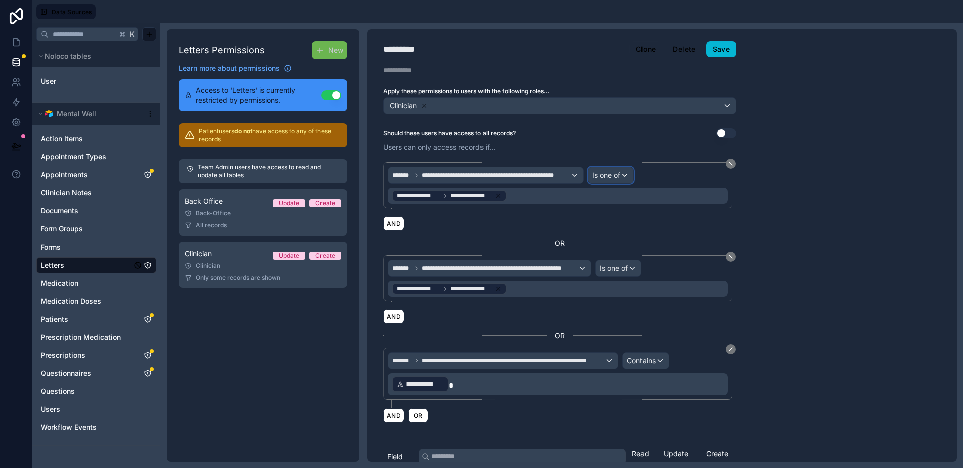
click at [608, 175] on span "Is one of" at bounding box center [606, 176] width 28 height 10
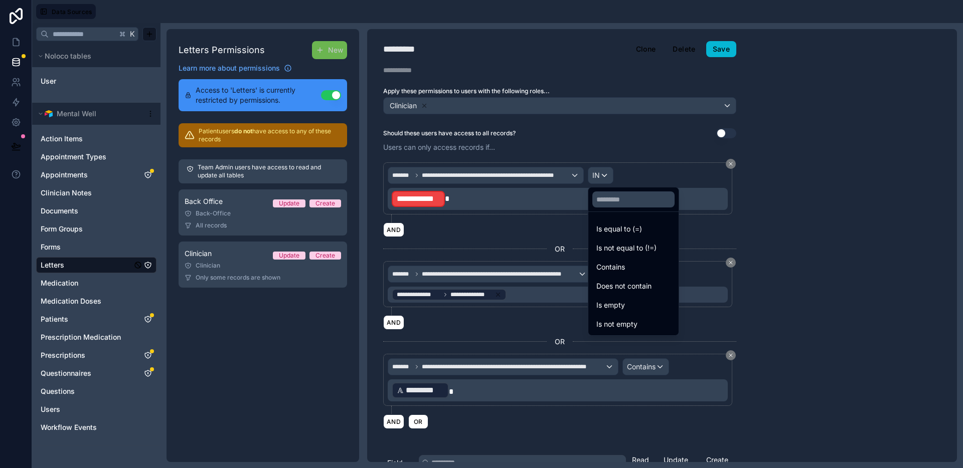
click at [274, 207] on div at bounding box center [481, 234] width 963 height 468
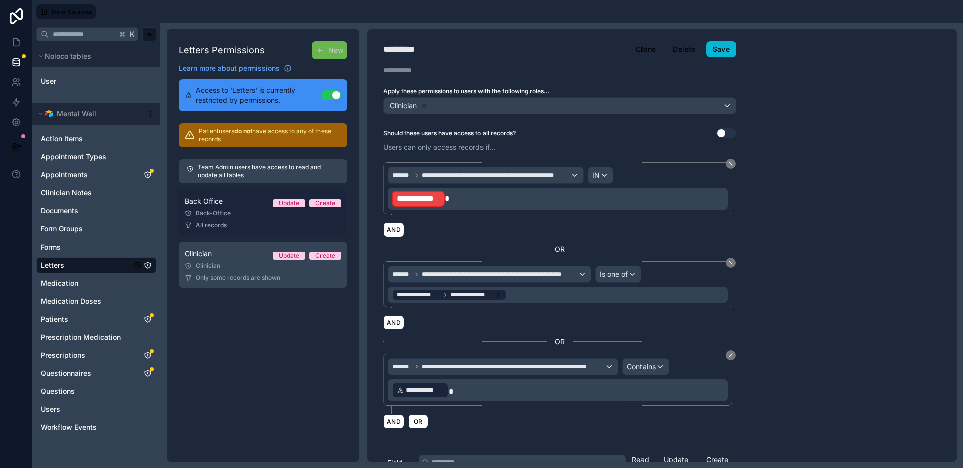
click at [263, 222] on div "All records" at bounding box center [263, 226] width 156 height 8
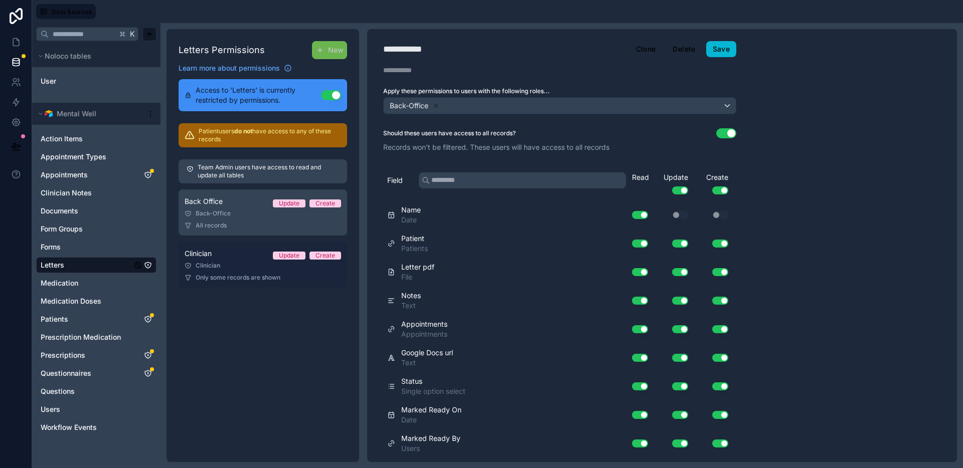
click at [261, 249] on div "Clinician Update Create" at bounding box center [263, 254] width 156 height 12
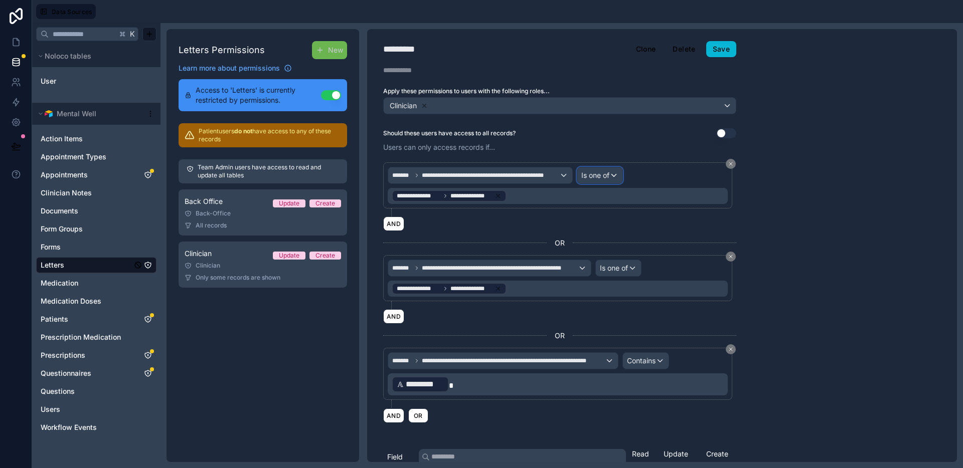
click at [609, 171] on span "Is one of" at bounding box center [595, 176] width 28 height 10
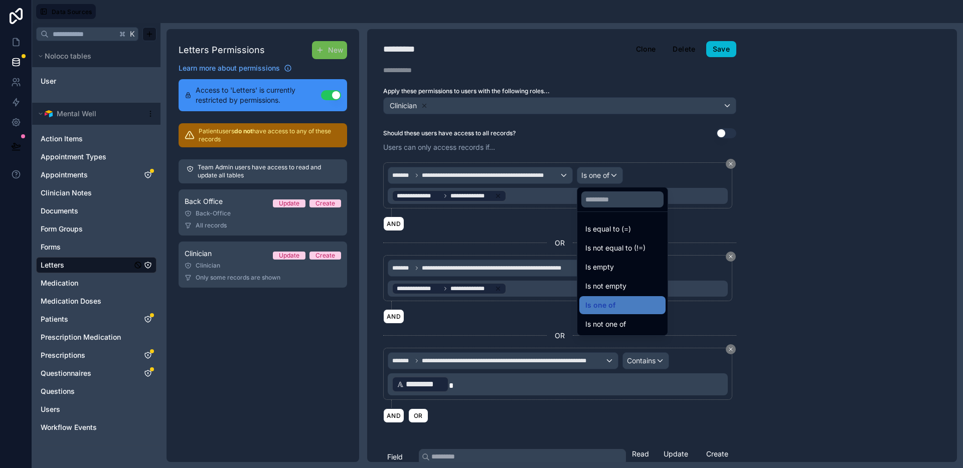
click at [529, 230] on div at bounding box center [481, 234] width 963 height 468
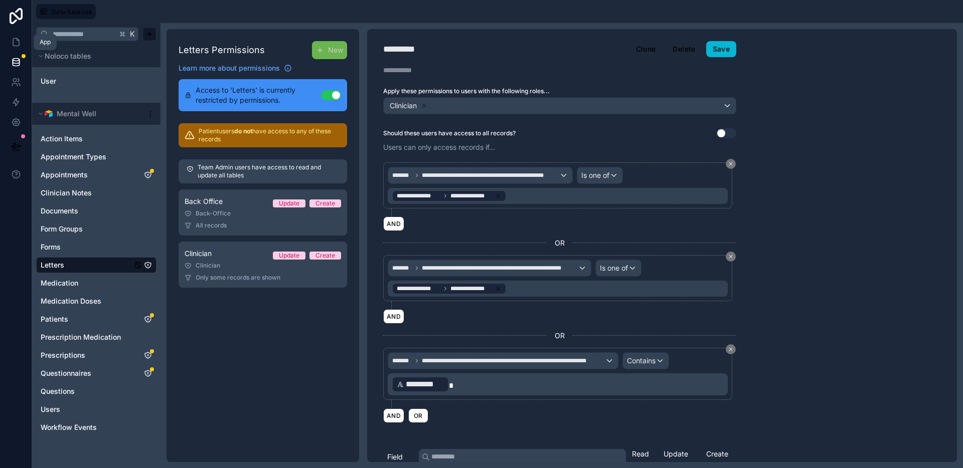
drag, startPoint x: 19, startPoint y: 40, endPoint x: 38, endPoint y: 41, distance: 18.6
click at [19, 40] on icon at bounding box center [16, 42] width 10 height 10
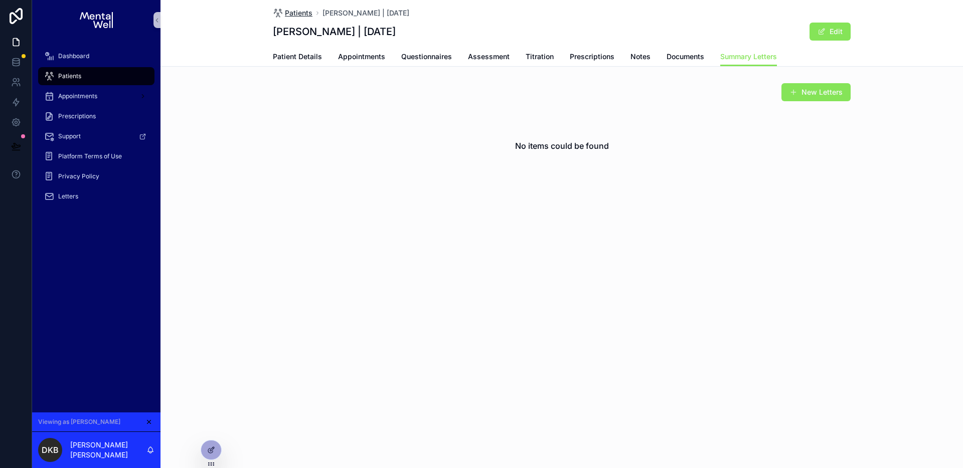
click at [304, 16] on span "Patients" at bounding box center [299, 13] width 28 height 10
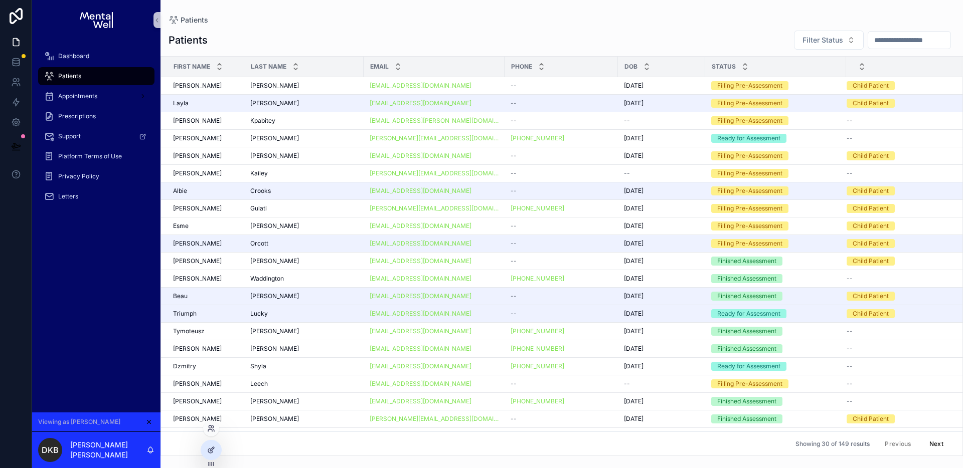
click at [212, 433] on div at bounding box center [211, 429] width 16 height 16
click at [211, 431] on icon at bounding box center [211, 429] width 8 height 8
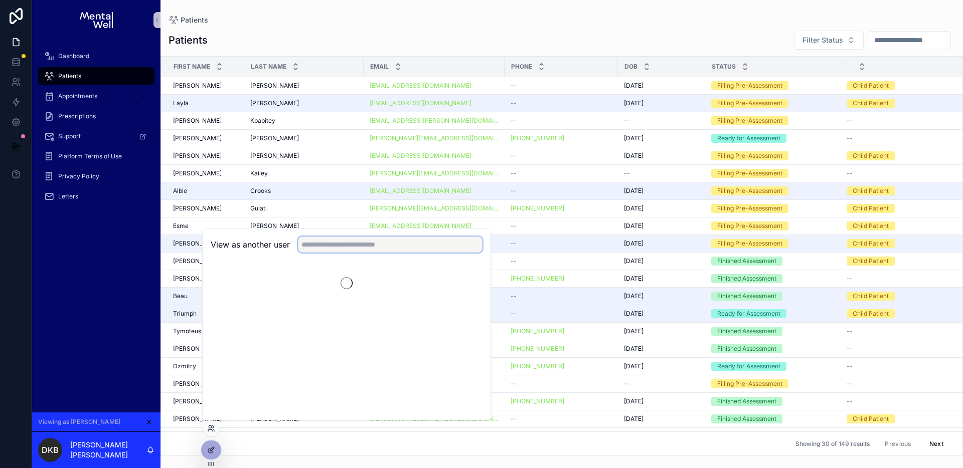
click at [325, 245] on input "text" at bounding box center [390, 245] width 185 height 16
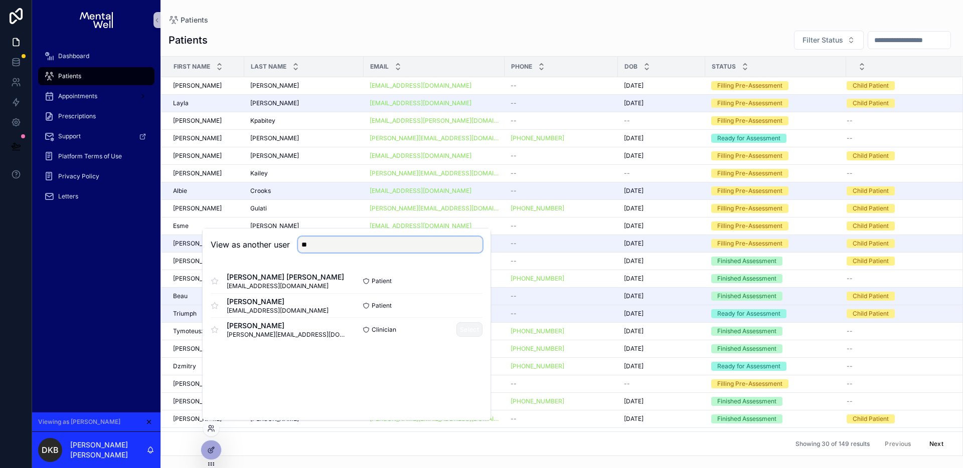
type input "**"
click at [463, 331] on button "Select" at bounding box center [469, 330] width 26 height 15
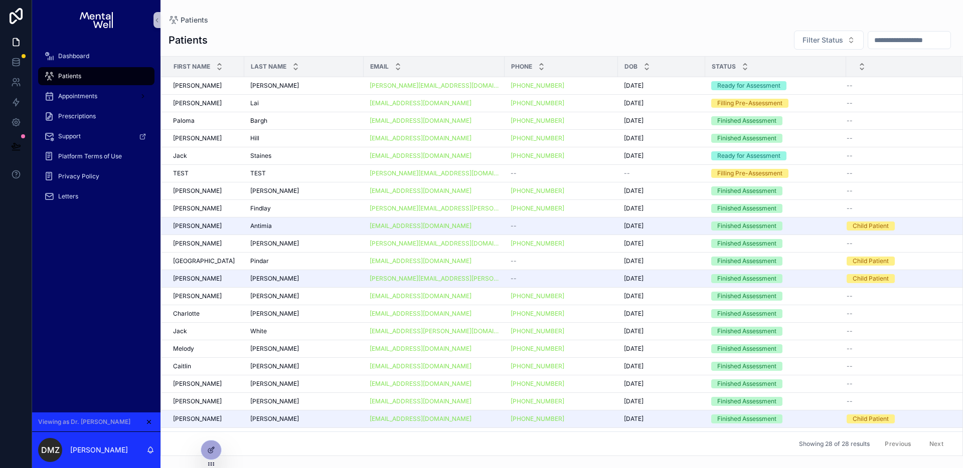
click at [899, 39] on input "scrollable content" at bounding box center [909, 40] width 82 height 14
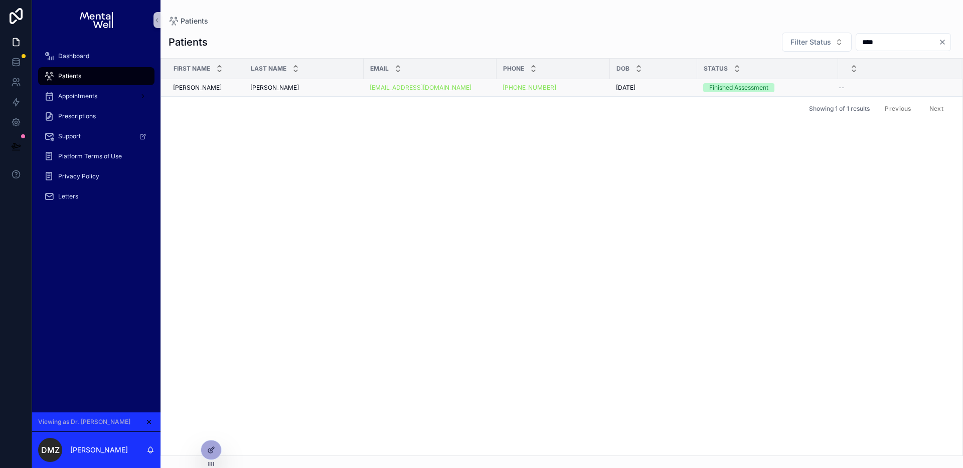
type input "****"
click at [341, 86] on div "[PERSON_NAME] [PERSON_NAME]" at bounding box center [303, 88] width 107 height 8
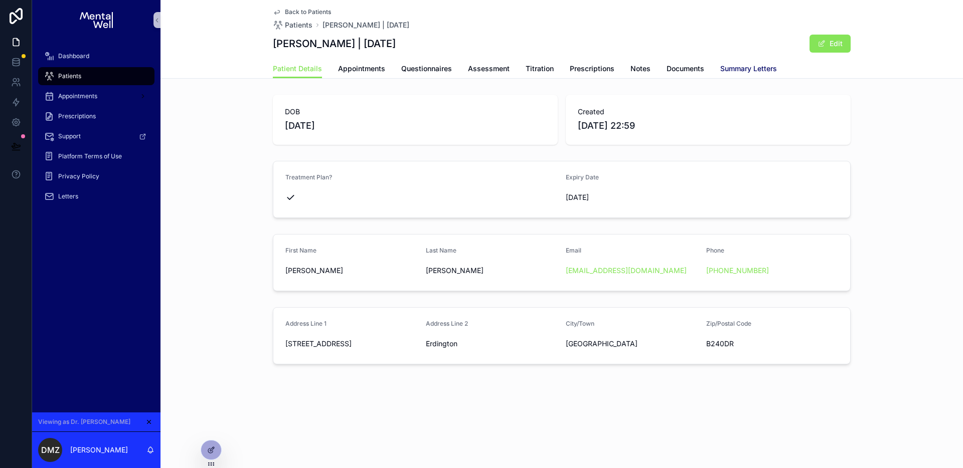
click at [738, 70] on span "Summary Letters" at bounding box center [748, 69] width 57 height 10
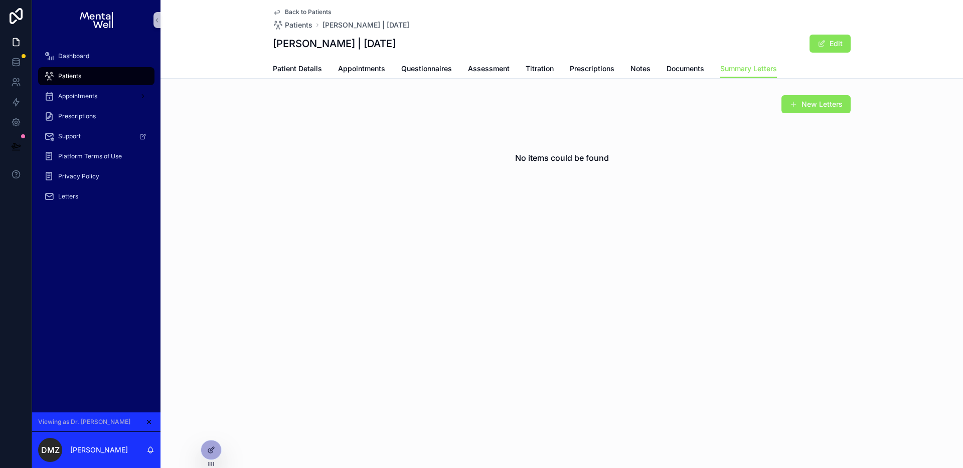
click at [484, 105] on div "New Letters" at bounding box center [562, 104] width 578 height 19
click at [18, 66] on icon at bounding box center [16, 62] width 10 height 10
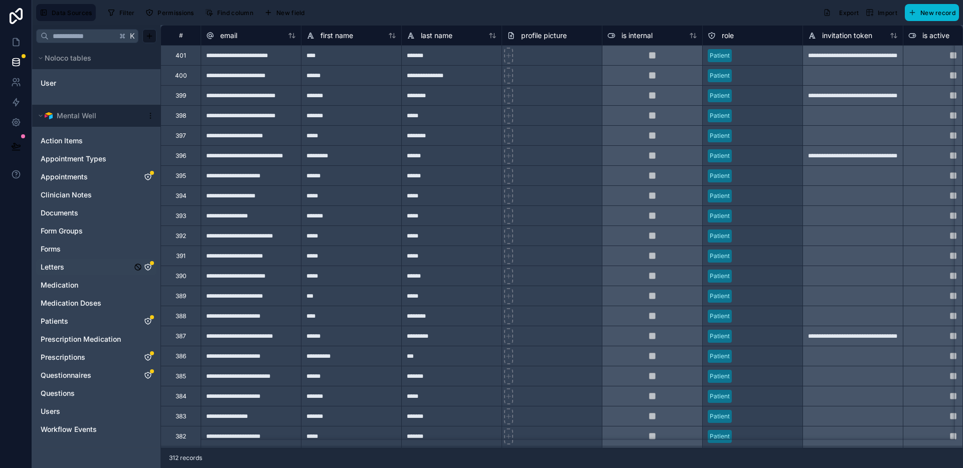
click at [149, 268] on icon "Letters" at bounding box center [148, 267] width 8 height 8
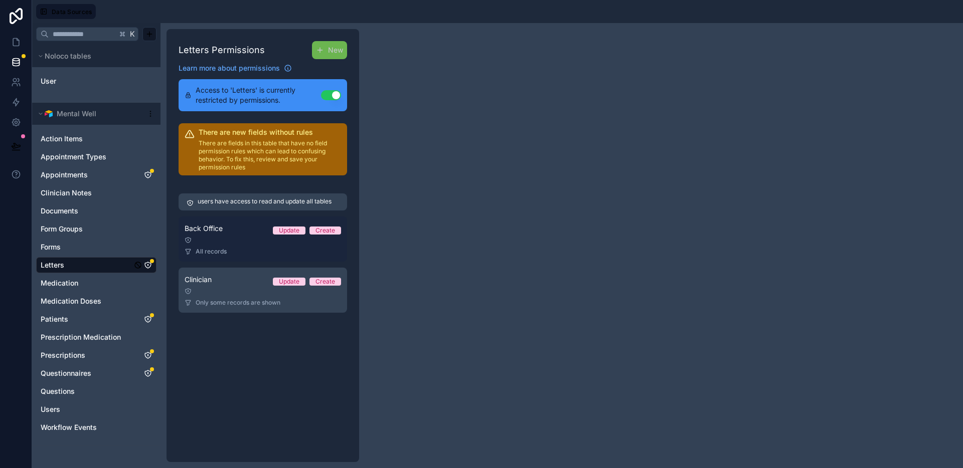
click at [246, 284] on div "Clinician Update Create" at bounding box center [263, 280] width 156 height 12
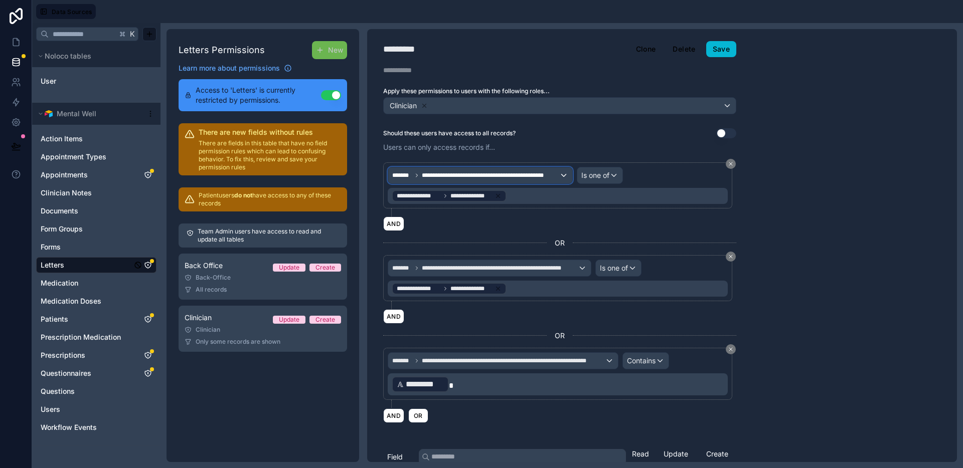
click at [446, 179] on div "**********" at bounding box center [480, 176] width 184 height 16
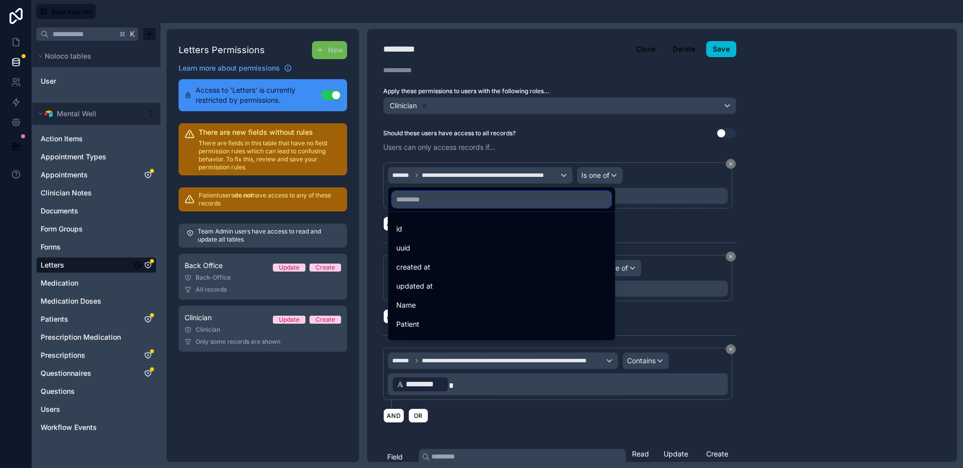
click at [451, 200] on input "text" at bounding box center [501, 200] width 219 height 16
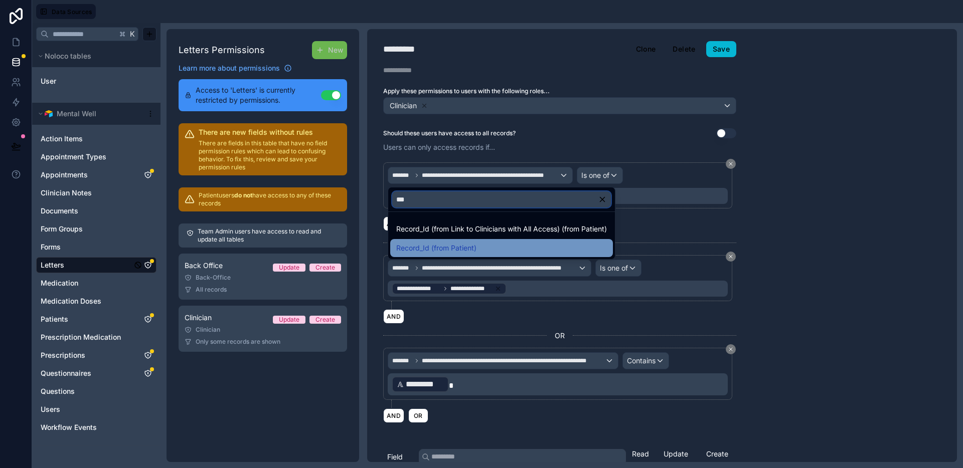
type input "***"
click at [457, 243] on span "Record_Id (from Patient)" at bounding box center [436, 248] width 80 height 12
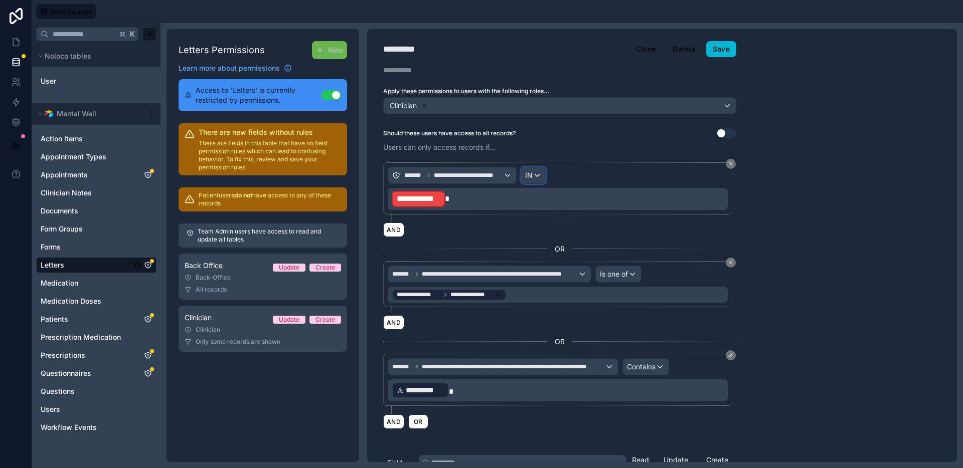
click at [535, 179] on div "IN" at bounding box center [533, 176] width 25 height 16
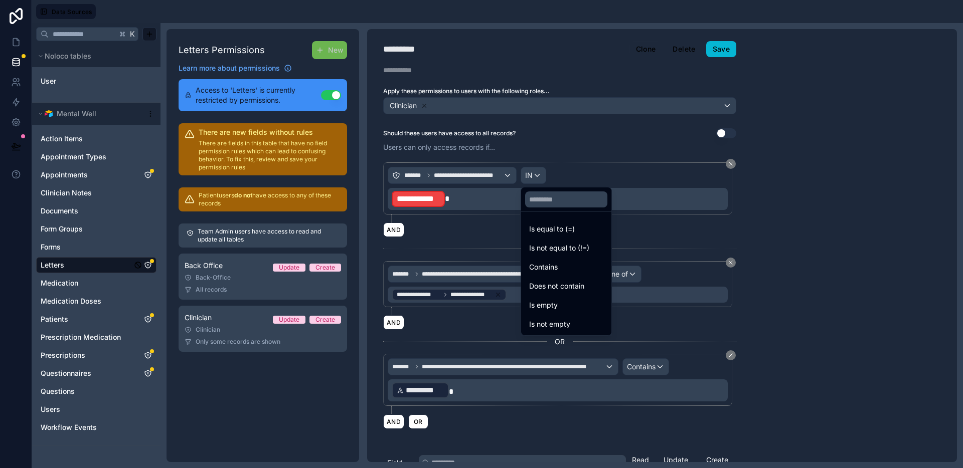
click at [479, 170] on div at bounding box center [481, 234] width 963 height 468
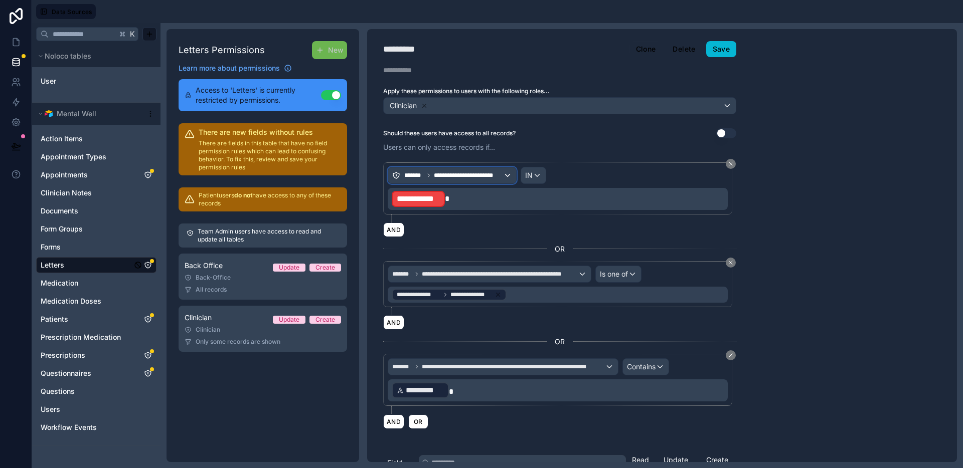
click at [478, 173] on span "**********" at bounding box center [468, 176] width 69 height 8
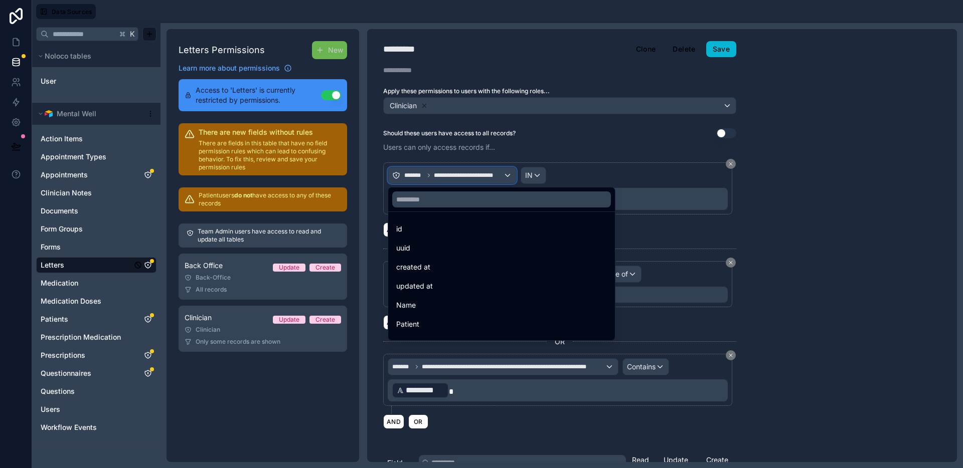
scroll to position [300, 0]
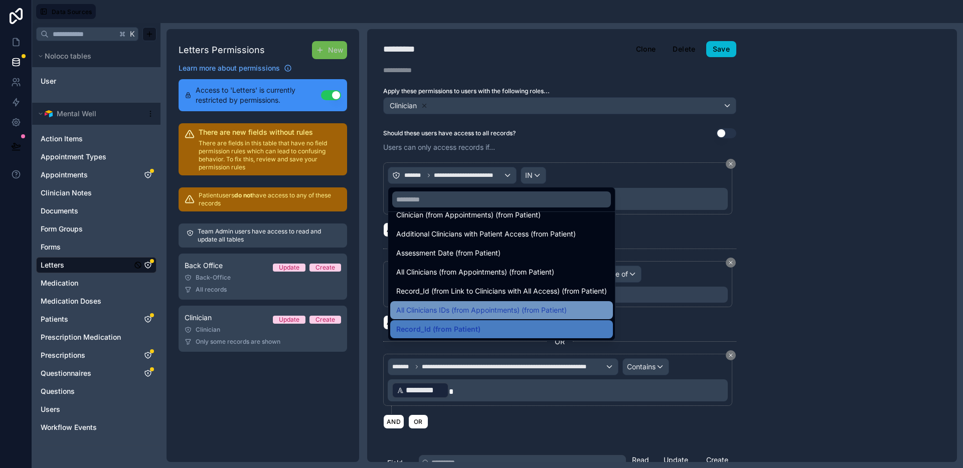
click at [486, 311] on span "All Clinicians IDs (from Appointments) (from Patient)" at bounding box center [481, 310] width 171 height 12
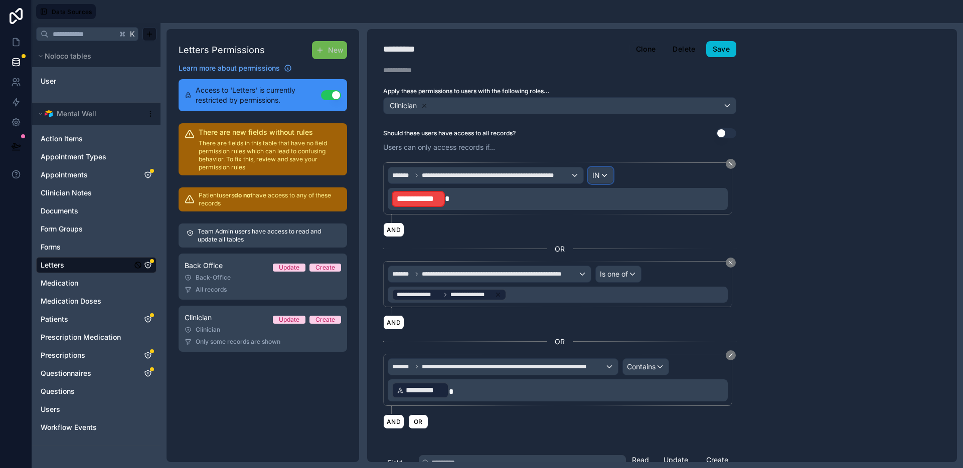
click at [593, 175] on span "IN" at bounding box center [596, 176] width 8 height 10
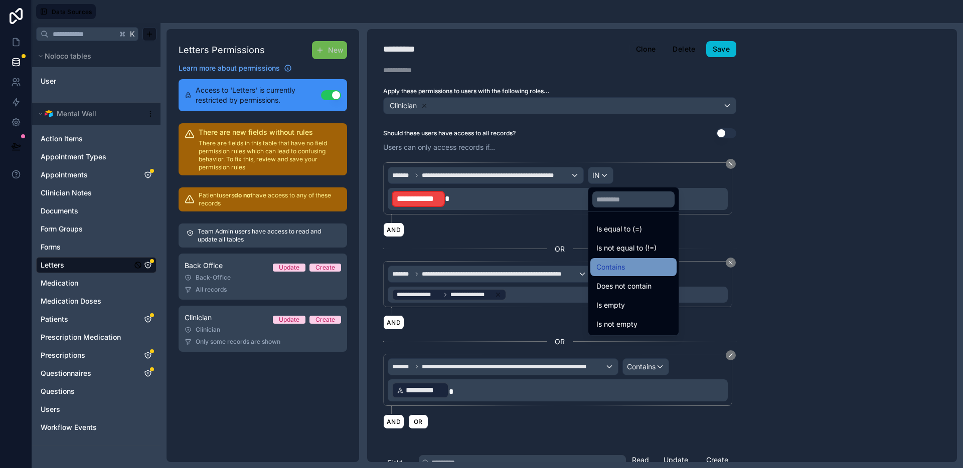
click at [620, 269] on span "Contains" at bounding box center [610, 267] width 29 height 12
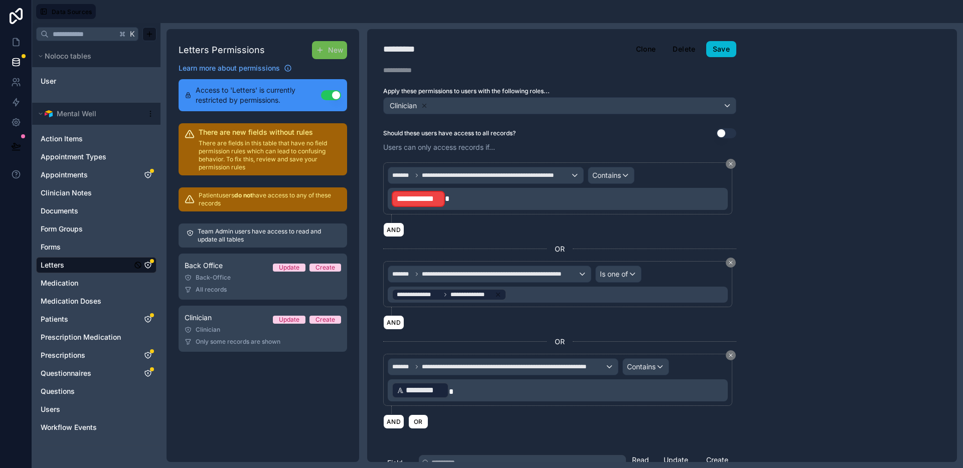
click at [521, 191] on p "**********" at bounding box center [559, 199] width 334 height 18
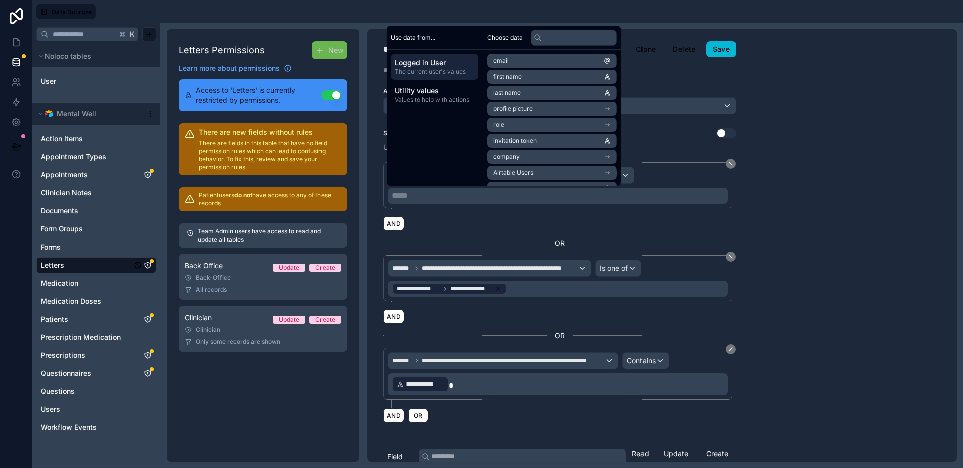
click at [570, 172] on li "Airtable Users" at bounding box center [552, 173] width 130 height 14
click at [526, 91] on li "Record_Id" at bounding box center [552, 94] width 130 height 14
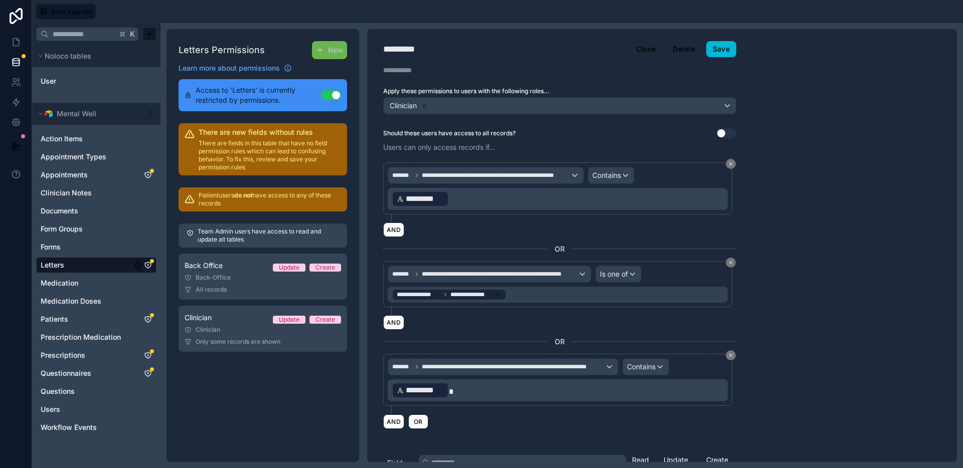
click at [707, 228] on div "AND" at bounding box center [559, 230] width 353 height 15
click at [731, 55] on button "Save" at bounding box center [721, 49] width 30 height 16
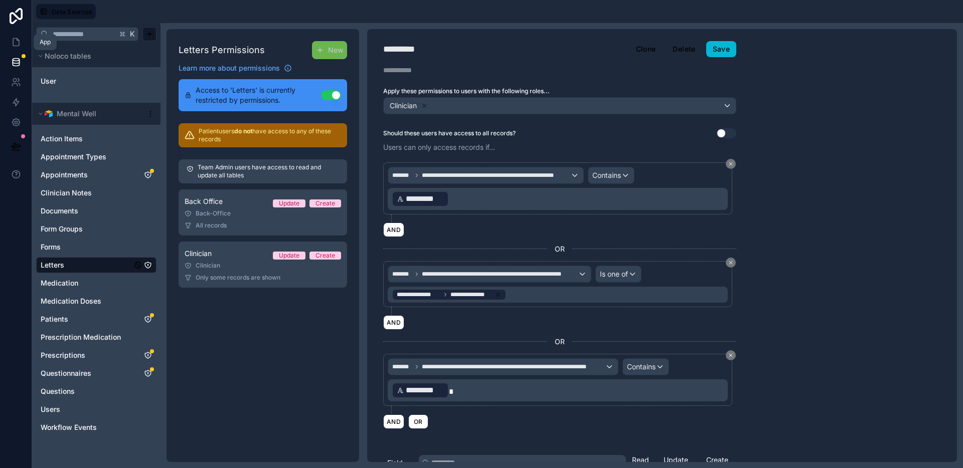
drag, startPoint x: 16, startPoint y: 40, endPoint x: 36, endPoint y: 47, distance: 21.3
click at [16, 40] on icon at bounding box center [16, 42] width 10 height 10
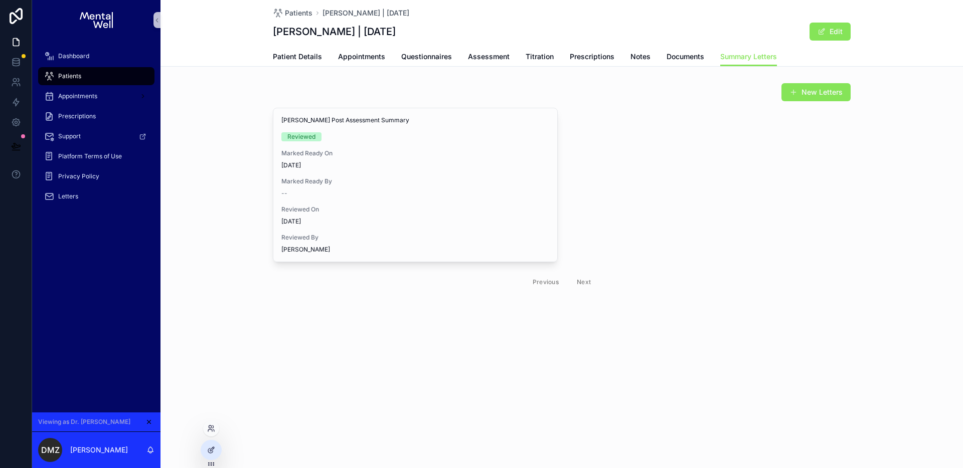
click at [214, 431] on icon at bounding box center [211, 429] width 8 height 8
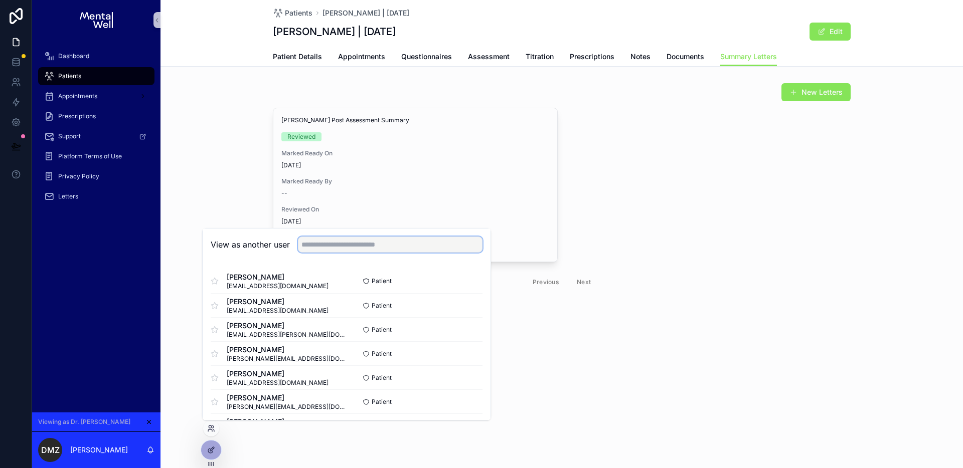
click at [349, 248] on input "text" at bounding box center [390, 245] width 185 height 16
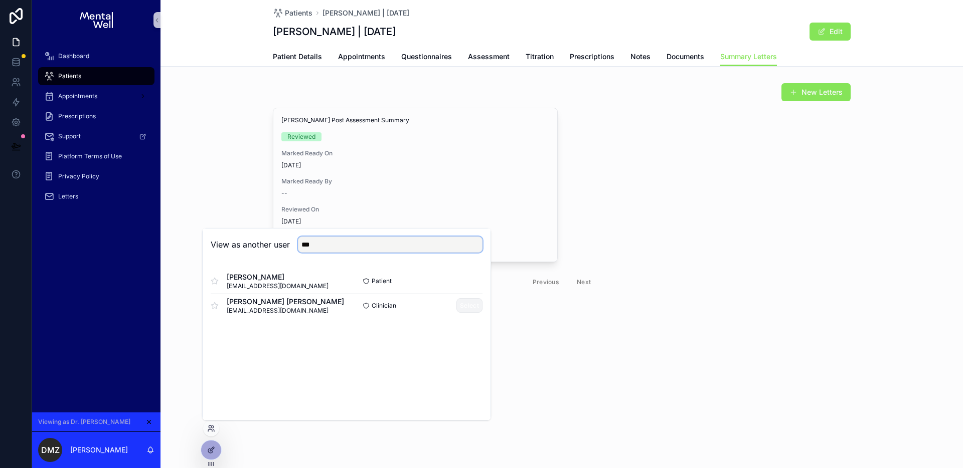
type input "***"
click at [465, 303] on button "Select" at bounding box center [469, 305] width 26 height 15
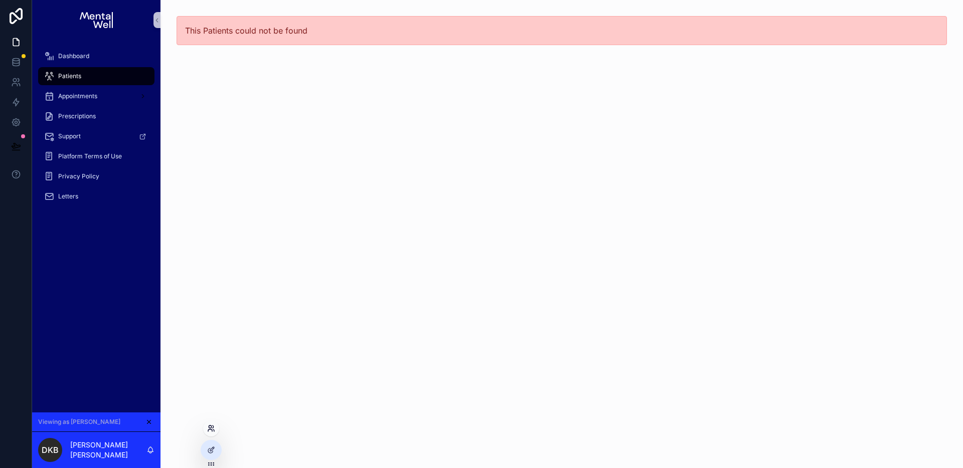
click at [211, 427] on icon at bounding box center [210, 427] width 3 height 3
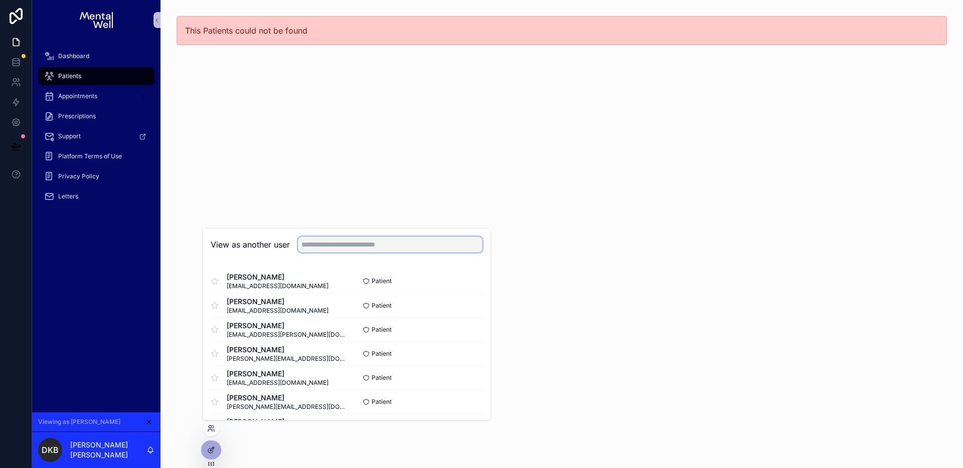
click at [339, 248] on input "text" at bounding box center [390, 245] width 185 height 16
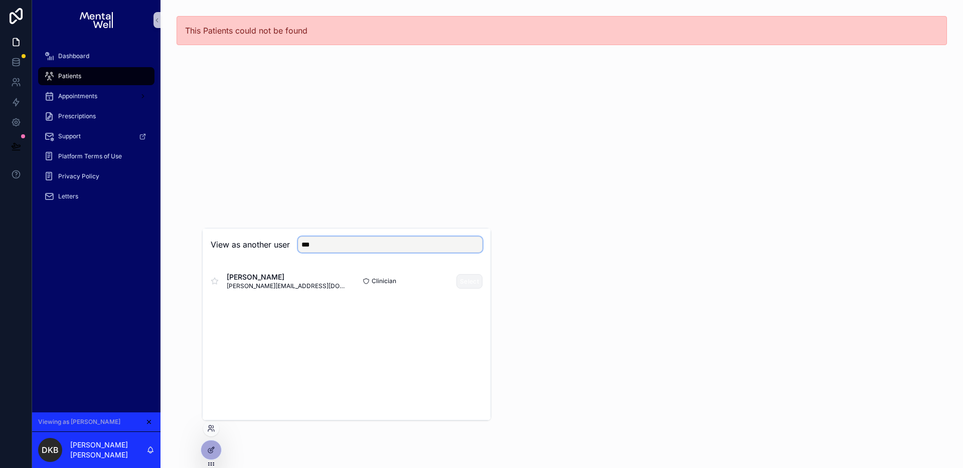
type input "***"
click at [463, 284] on button "Select" at bounding box center [469, 281] width 26 height 15
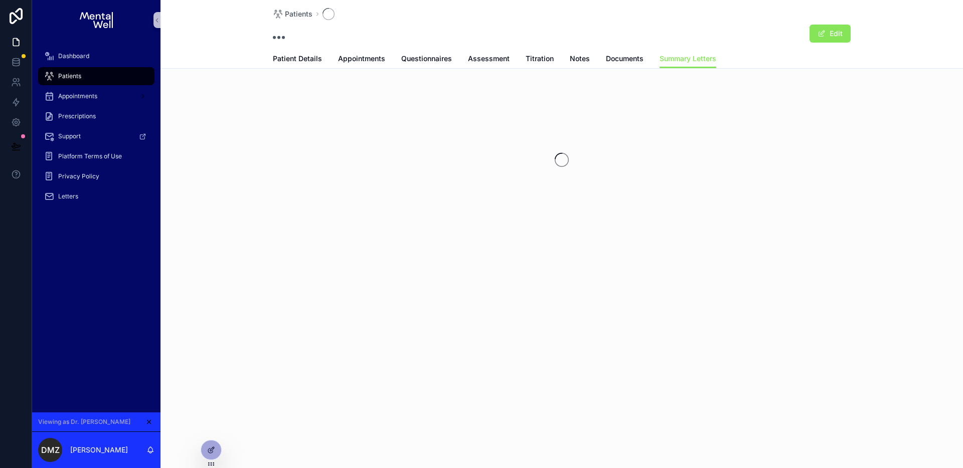
click at [93, 77] on div "Patients" at bounding box center [96, 76] width 104 height 16
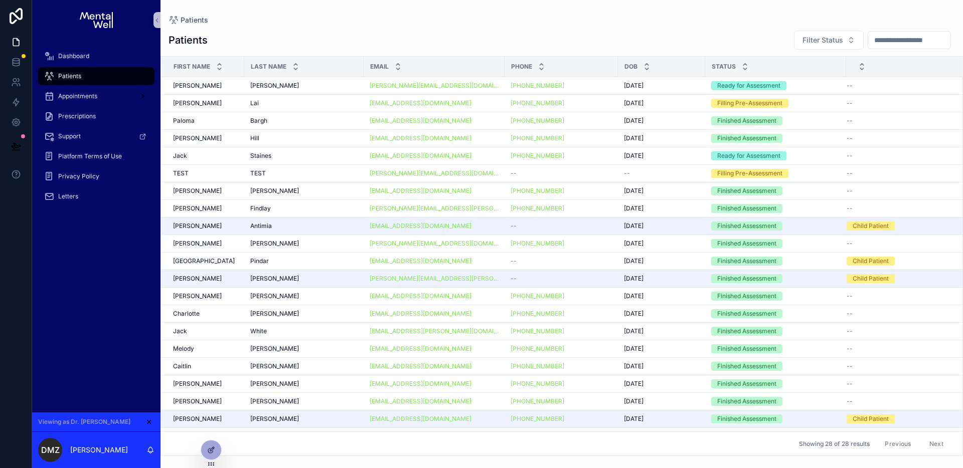
click at [893, 39] on input "scrollable content" at bounding box center [909, 40] width 82 height 14
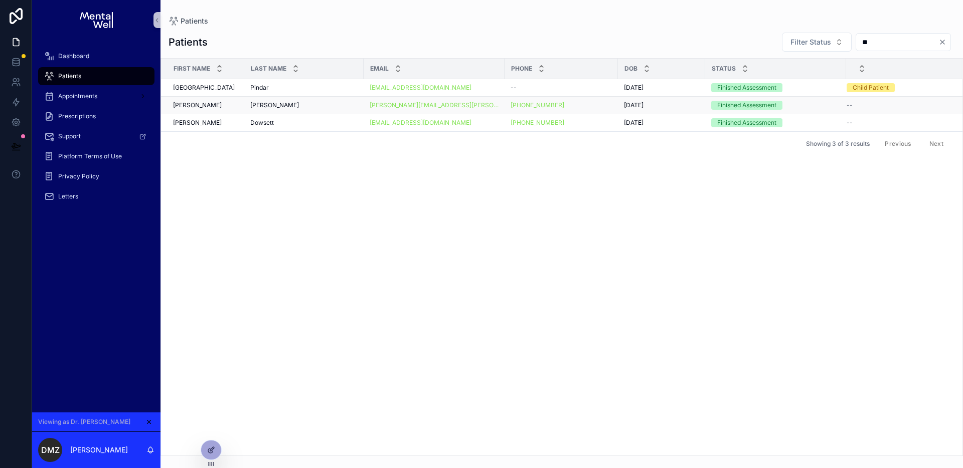
type input "**"
click at [329, 106] on div "[PERSON_NAME]" at bounding box center [303, 105] width 107 height 8
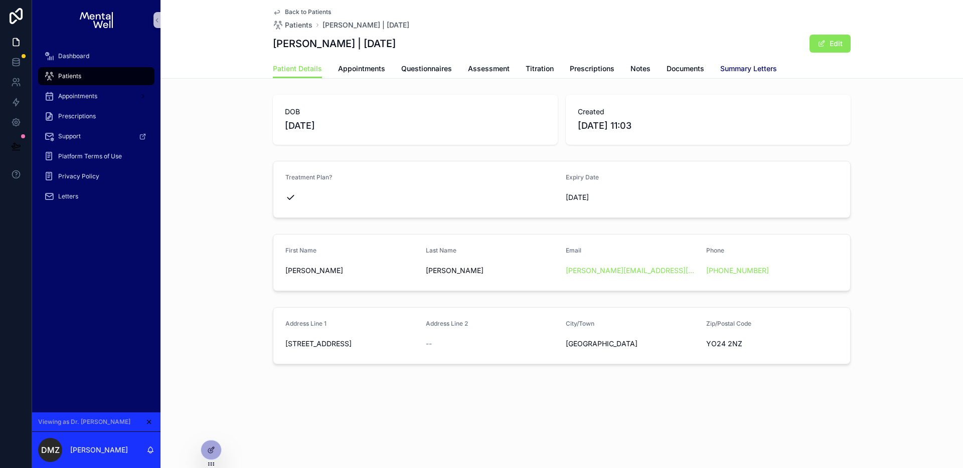
click at [742, 69] on span "Summary Letters" at bounding box center [748, 69] width 57 height 10
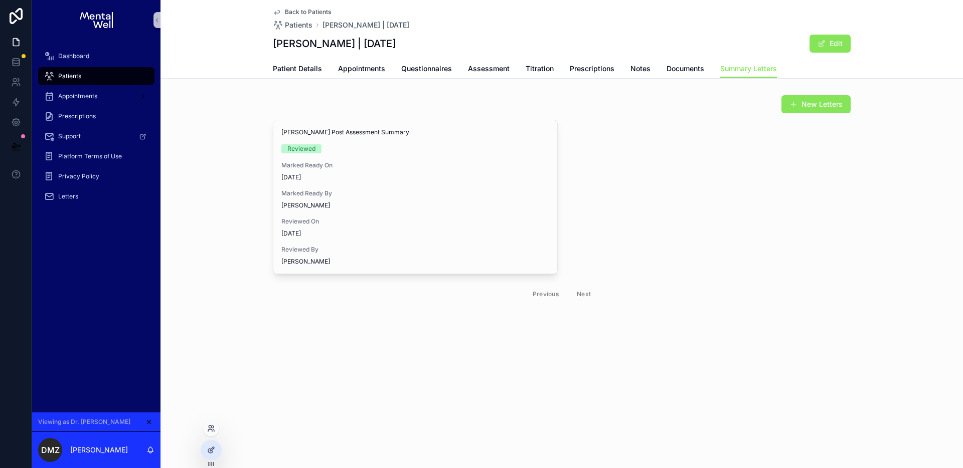
click at [212, 433] on div at bounding box center [211, 429] width 16 height 16
click at [210, 432] on icon at bounding box center [211, 429] width 8 height 8
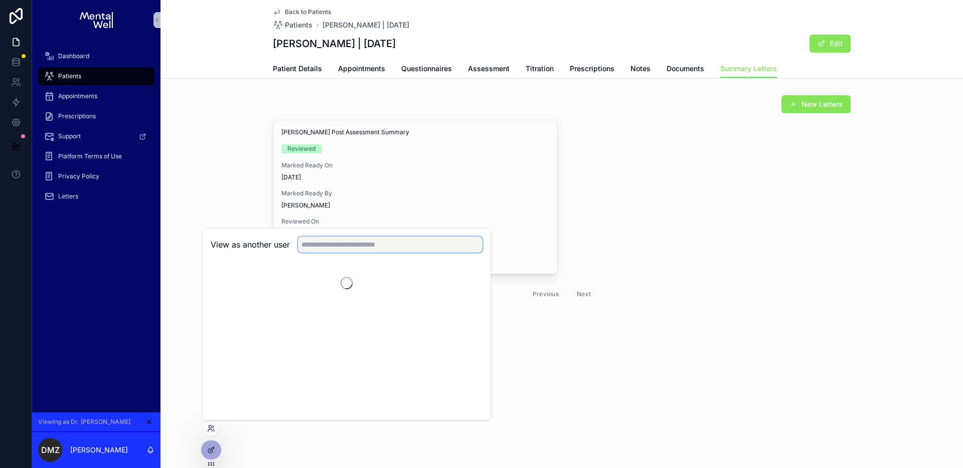
click at [342, 246] on input "text" at bounding box center [390, 245] width 185 height 16
type input "****"
click at [468, 280] on button "Select" at bounding box center [469, 281] width 26 height 15
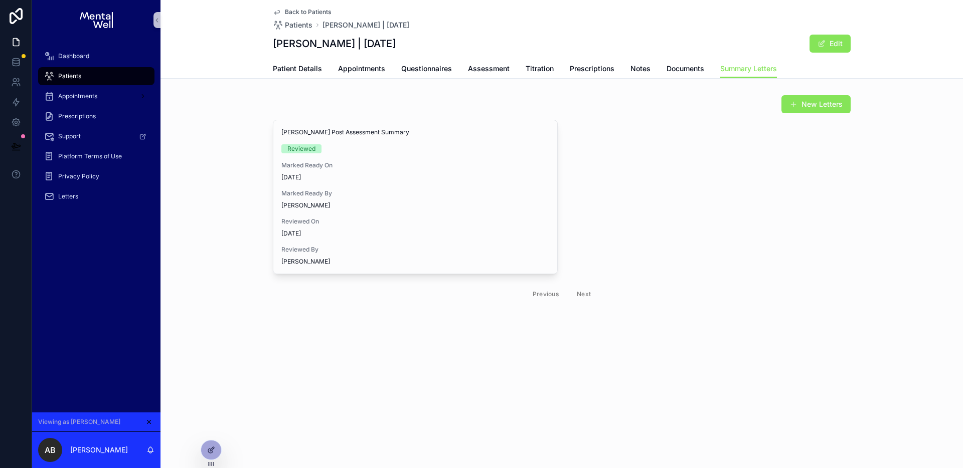
click at [100, 71] on div "Patients" at bounding box center [96, 76] width 104 height 16
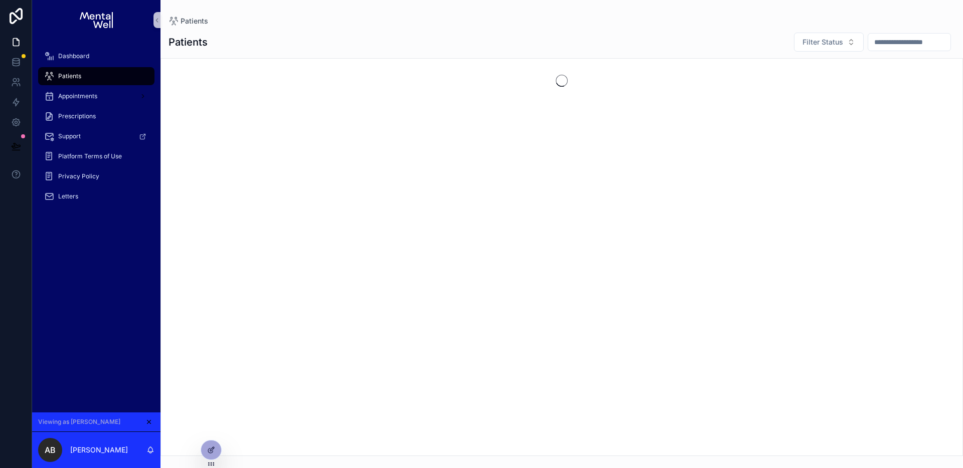
click at [890, 43] on input "scrollable content" at bounding box center [909, 42] width 82 height 14
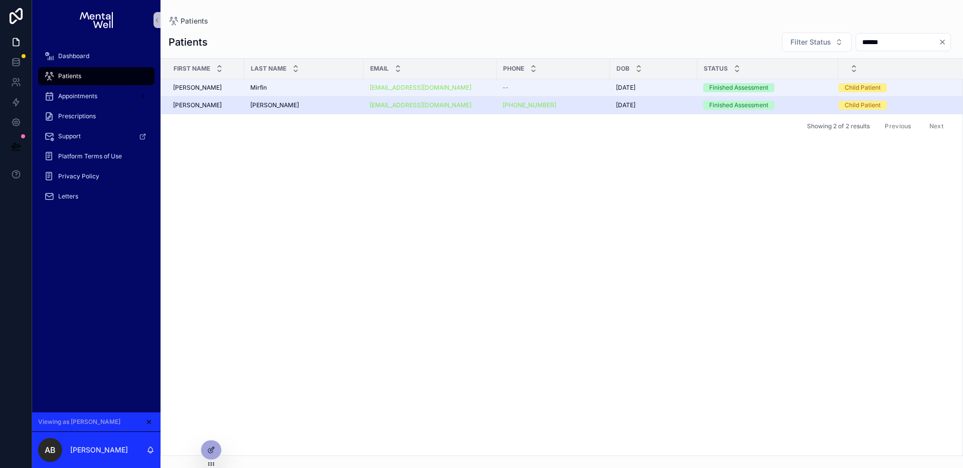
type input "******"
click at [309, 105] on div "Sills Sills" at bounding box center [303, 105] width 107 height 8
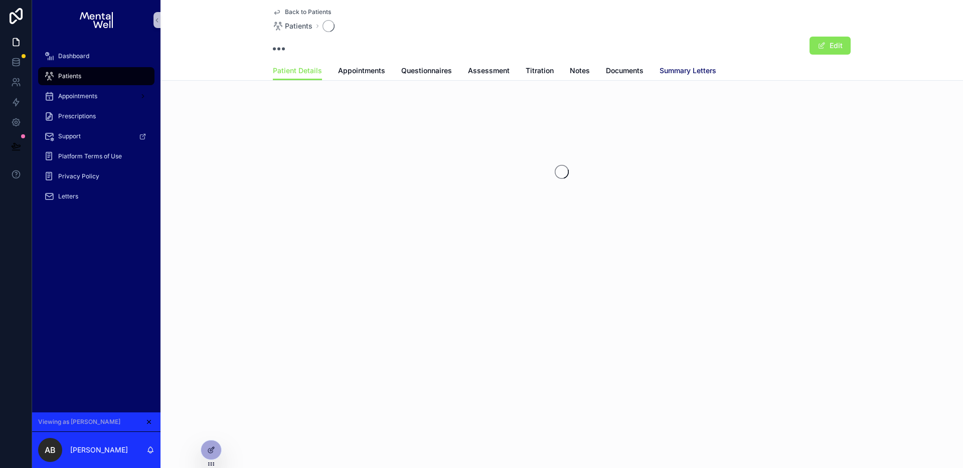
click at [682, 71] on span "Summary Letters" at bounding box center [688, 71] width 57 height 10
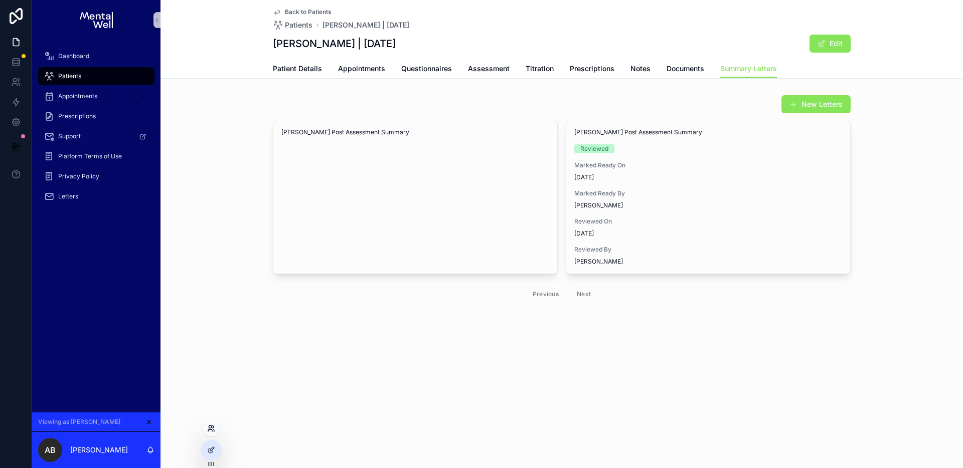
click at [213, 431] on icon at bounding box center [211, 429] width 8 height 8
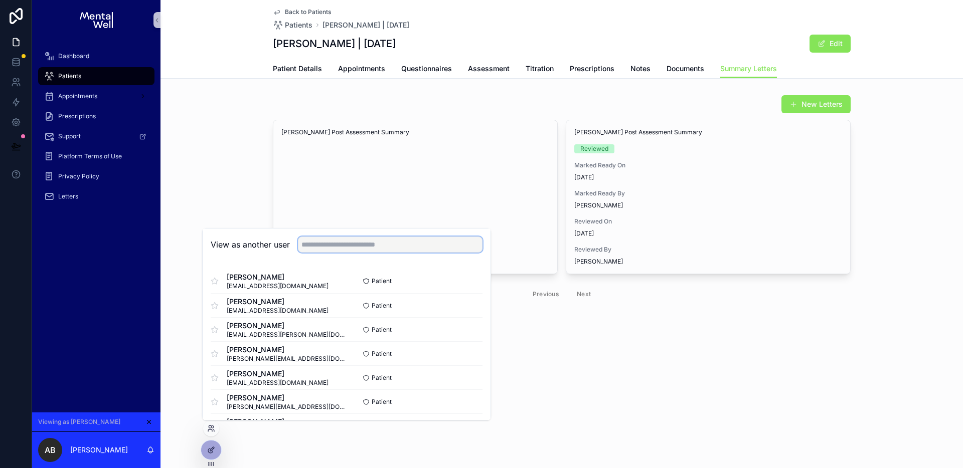
click at [373, 245] on input "text" at bounding box center [390, 245] width 185 height 16
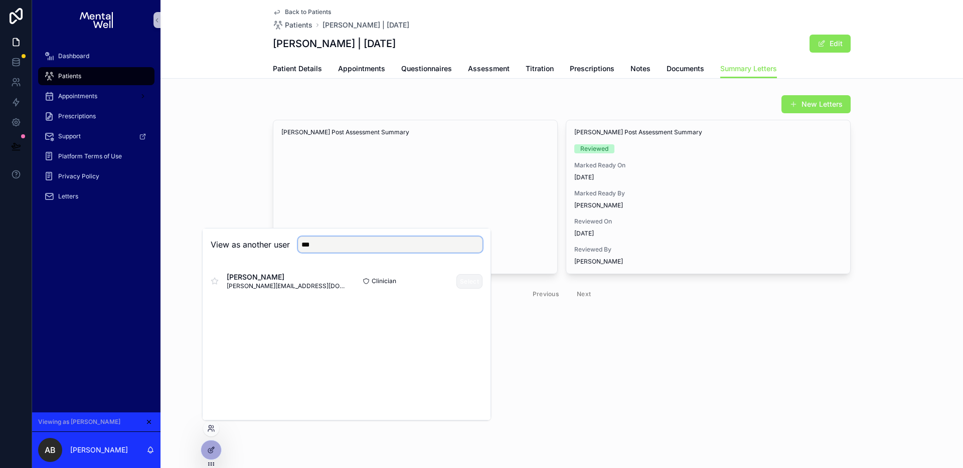
type input "***"
click at [462, 281] on button "Select" at bounding box center [469, 281] width 26 height 15
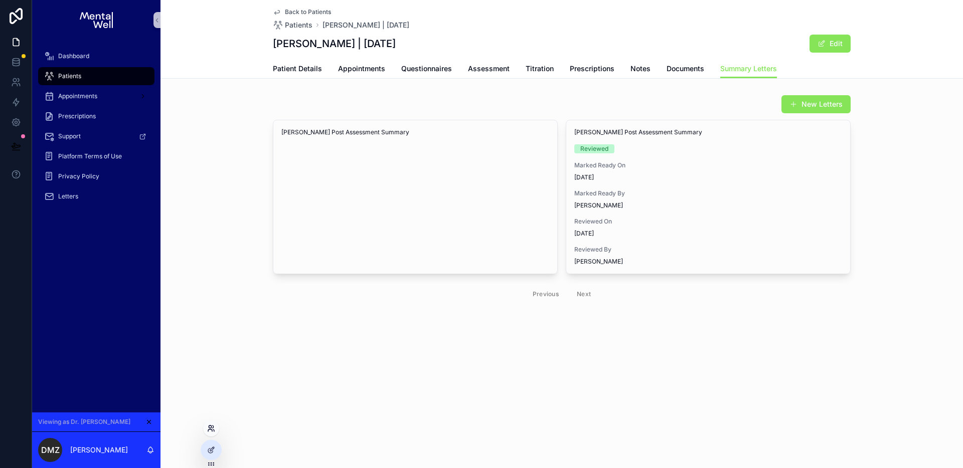
click at [213, 430] on icon at bounding box center [211, 429] width 8 height 8
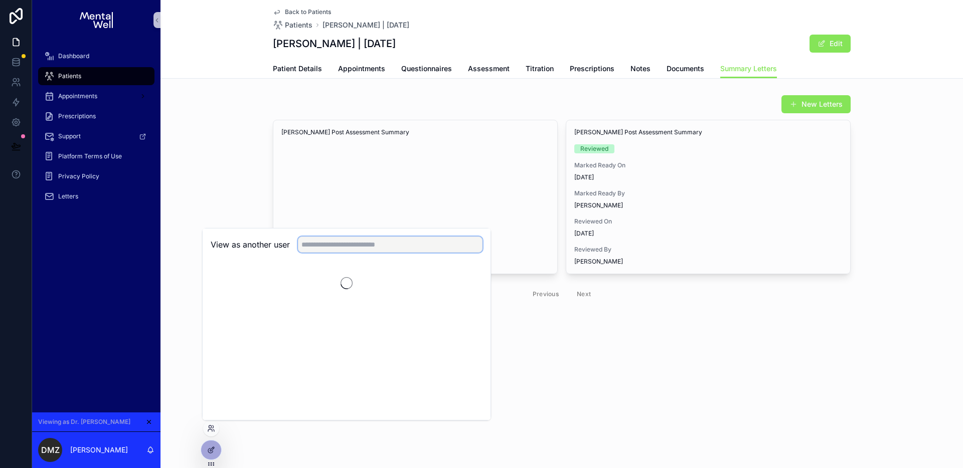
click at [335, 248] on input "text" at bounding box center [390, 245] width 185 height 16
type input "****"
click at [464, 281] on button "Select" at bounding box center [469, 281] width 26 height 15
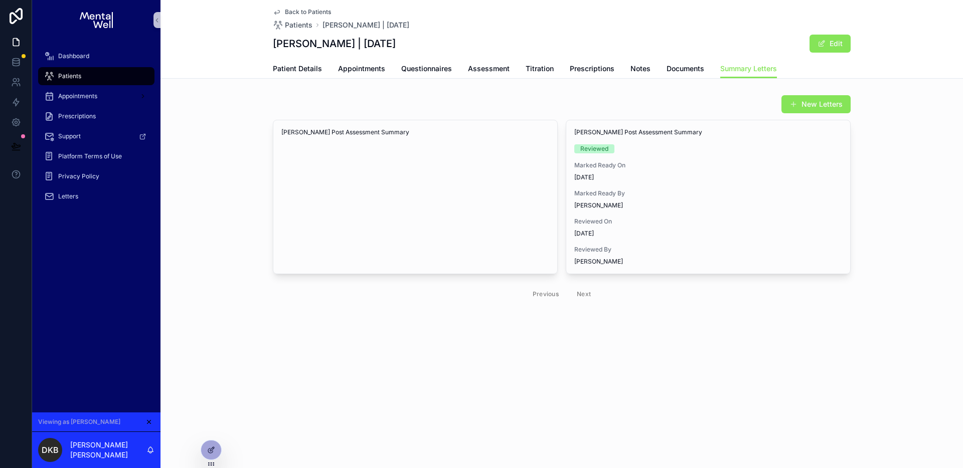
click at [403, 95] on div "New Letters" at bounding box center [562, 104] width 578 height 19
click at [22, 63] on link at bounding box center [16, 62] width 32 height 20
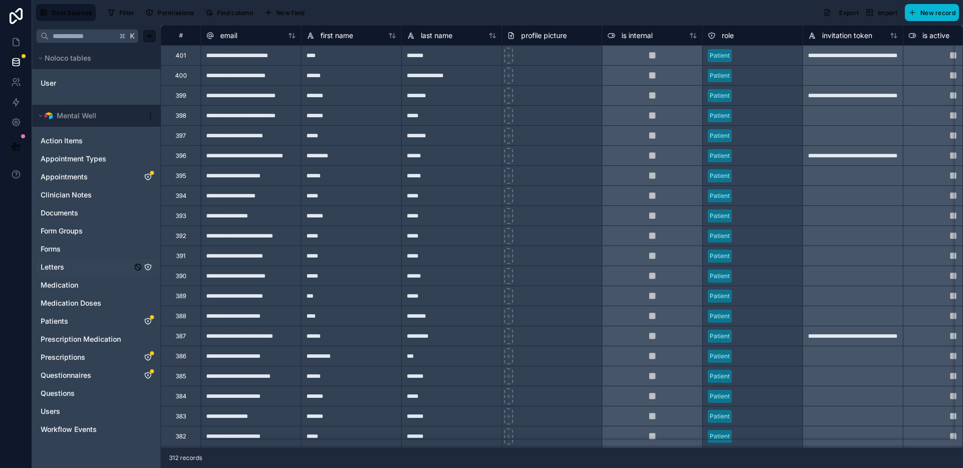
click at [149, 266] on icon "Letters" at bounding box center [148, 267] width 8 height 8
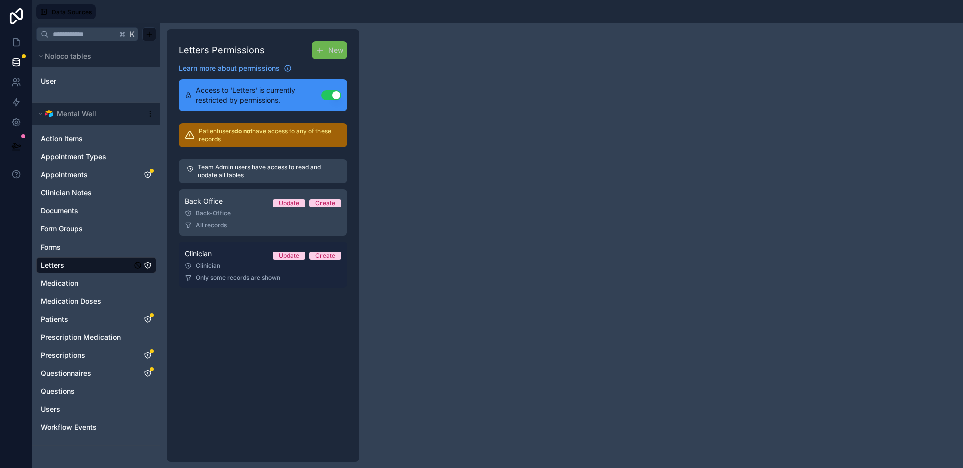
click at [240, 247] on link "Clinician Update Create Clinician Only some records are shown" at bounding box center [263, 265] width 169 height 46
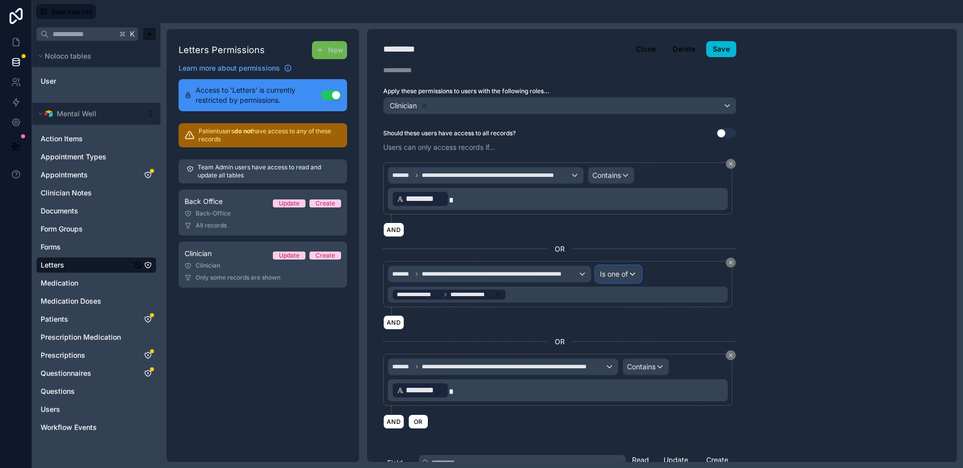
click at [607, 273] on span "Is one of" at bounding box center [614, 274] width 28 height 10
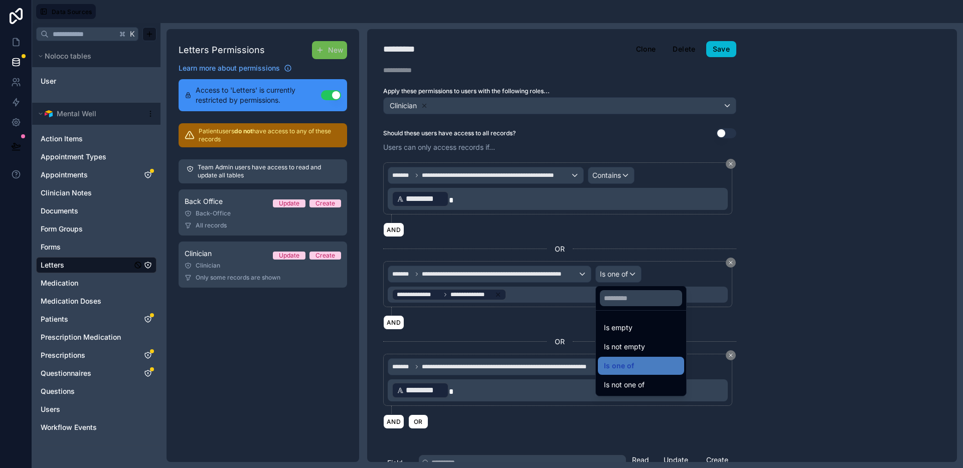
click at [607, 274] on div at bounding box center [481, 234] width 963 height 468
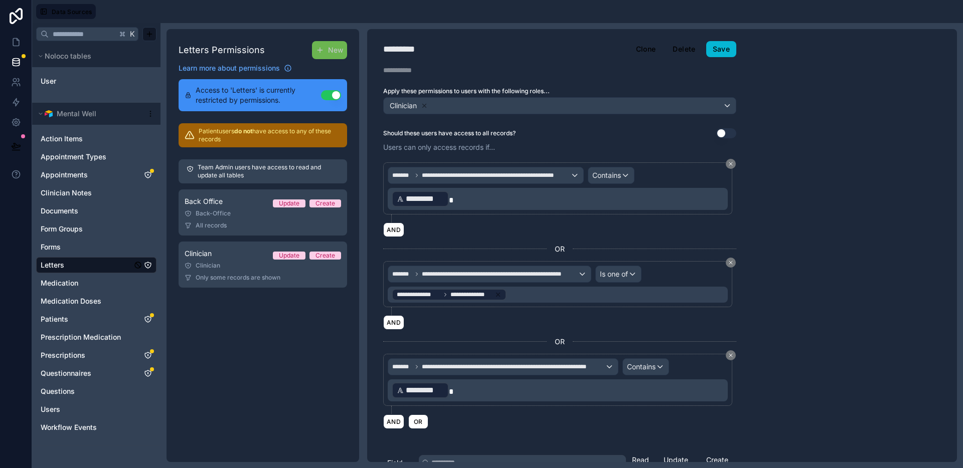
click at [823, 254] on div "**********" at bounding box center [662, 245] width 590 height 433
click at [510, 276] on span "**********" at bounding box center [500, 274] width 156 height 8
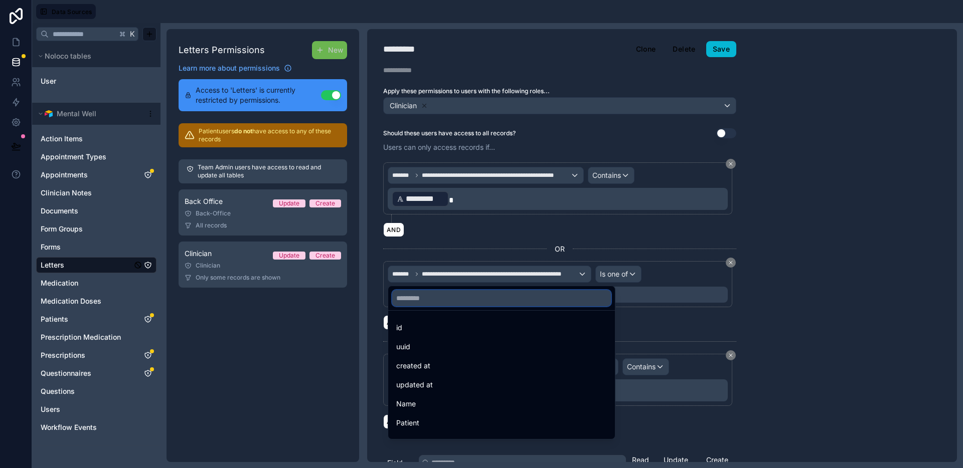
click at [488, 295] on input "text" at bounding box center [501, 298] width 219 height 16
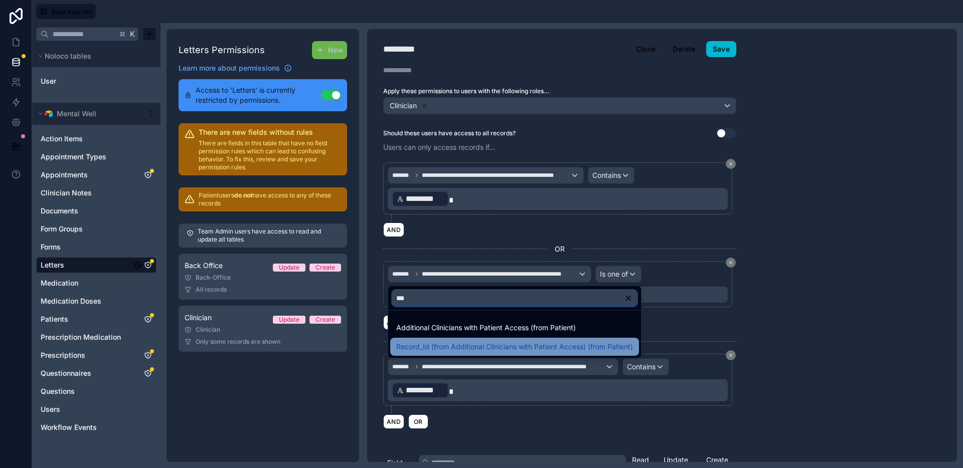
type input "***"
click at [497, 344] on span "Record_Id (from Additional Clinicians with Patient Access) (from Patient)" at bounding box center [514, 347] width 237 height 12
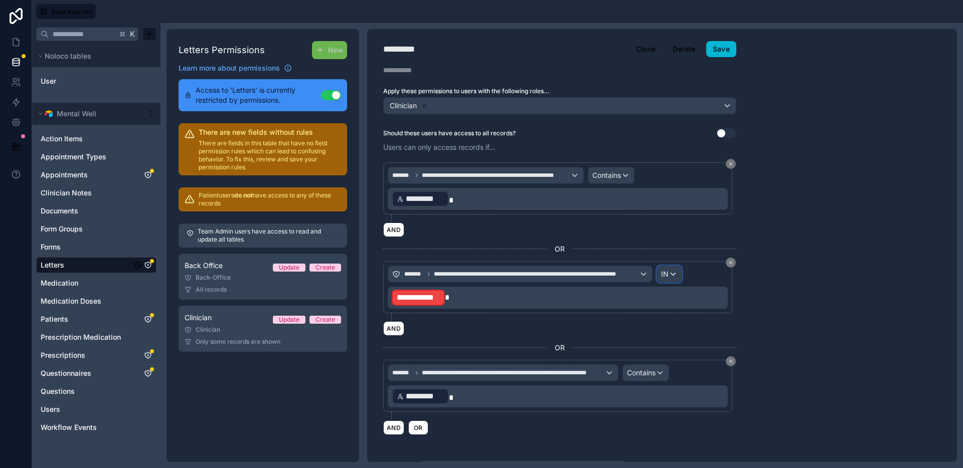
click at [667, 272] on span "IN" at bounding box center [665, 274] width 8 height 10
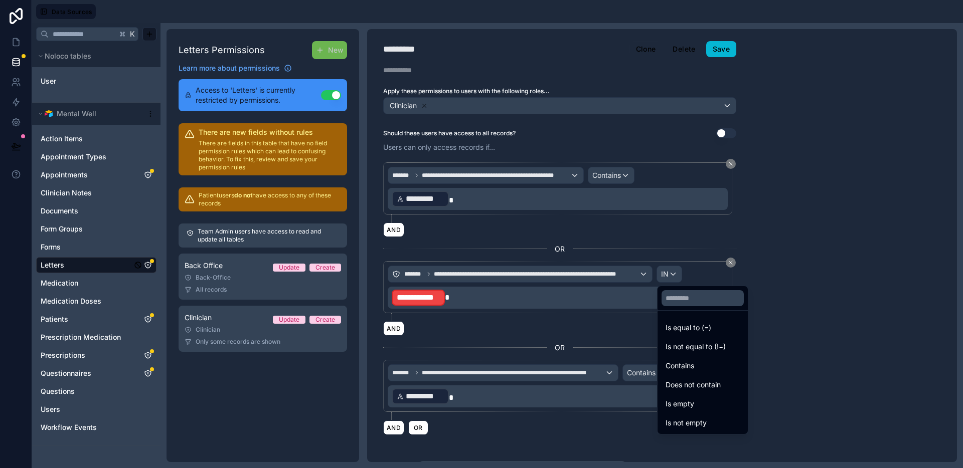
click at [687, 362] on span "Contains" at bounding box center [680, 366] width 29 height 12
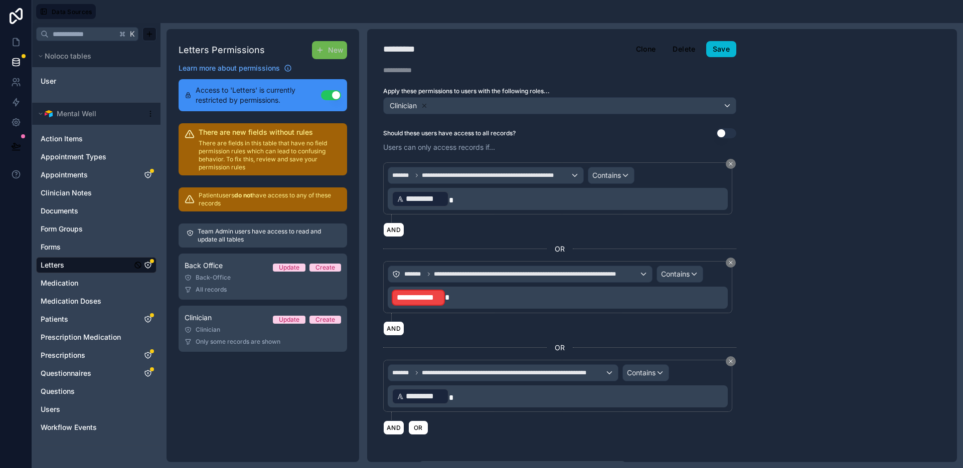
click at [495, 298] on p "**********" at bounding box center [559, 298] width 334 height 18
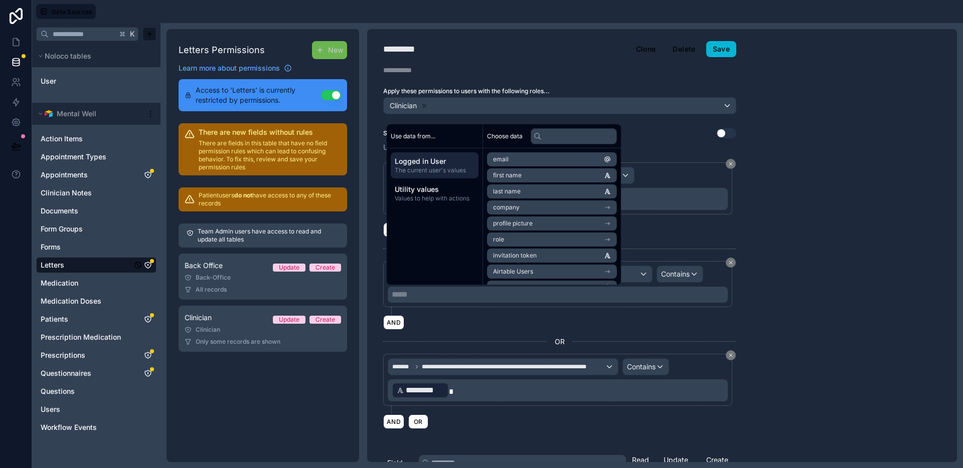
click at [538, 269] on li "Airtable Users" at bounding box center [552, 272] width 130 height 14
click at [529, 232] on li "Record_Id" at bounding box center [552, 233] width 130 height 14
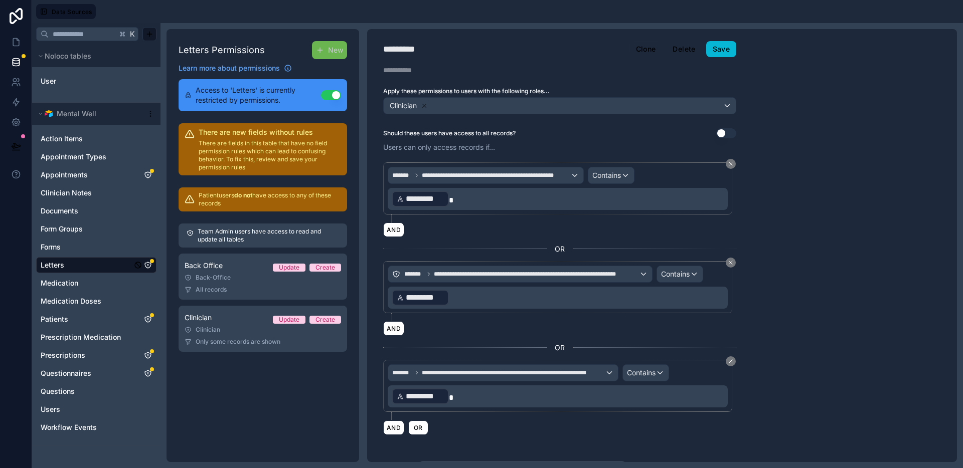
drag, startPoint x: 761, startPoint y: 323, endPoint x: 768, endPoint y: 284, distance: 39.7
click at [761, 323] on div "**********" at bounding box center [662, 245] width 590 height 433
click at [723, 56] on button "Save" at bounding box center [721, 49] width 30 height 16
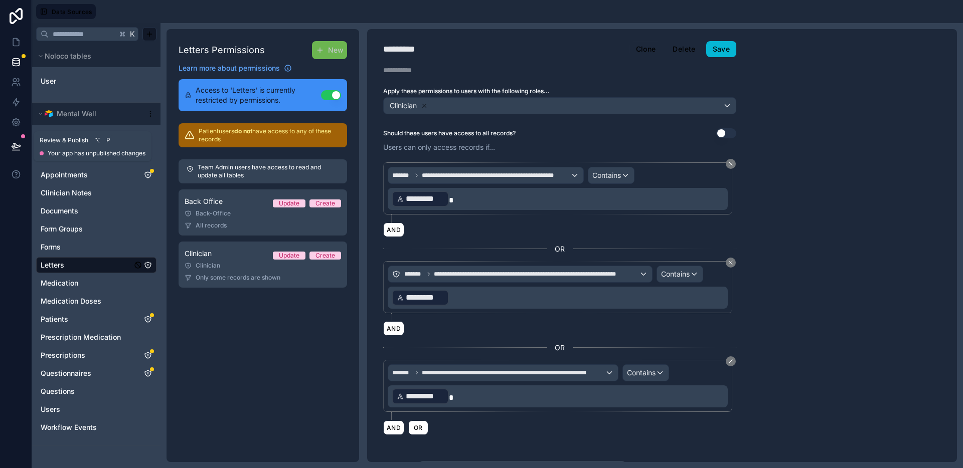
click at [18, 142] on icon at bounding box center [16, 146] width 10 height 10
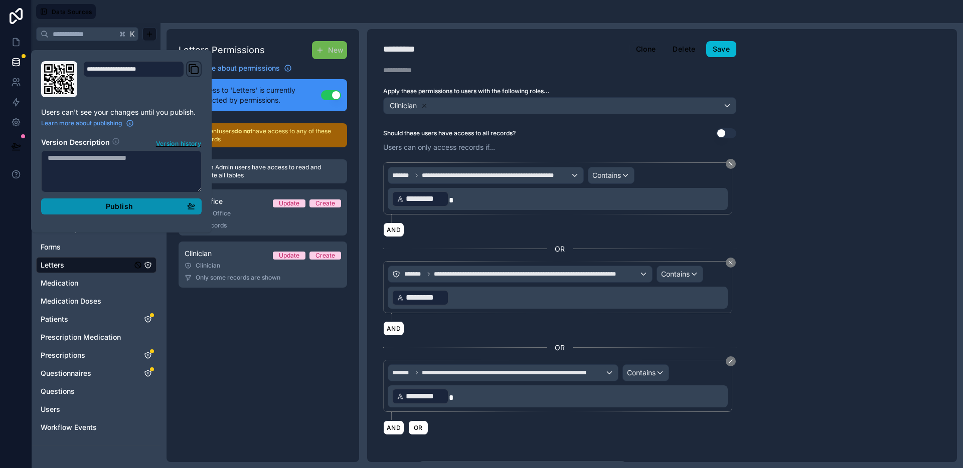
click at [110, 203] on span "Publish" at bounding box center [119, 206] width 27 height 9
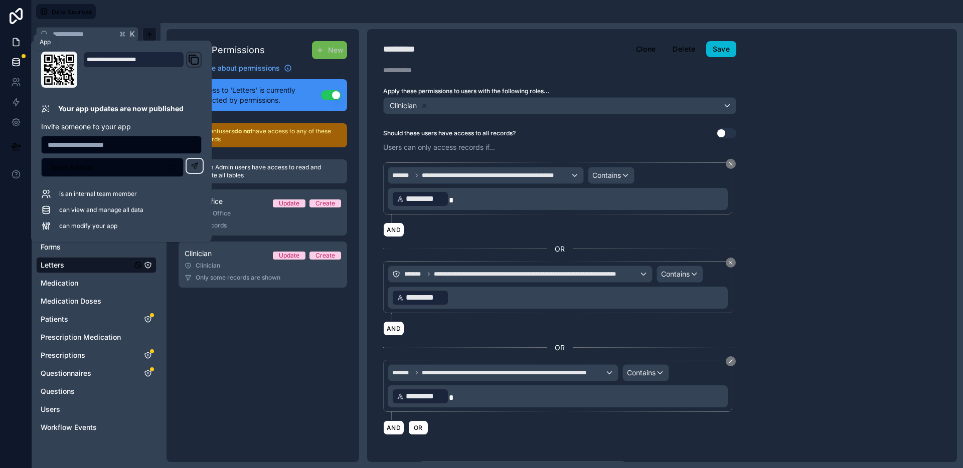
click at [18, 38] on icon at bounding box center [16, 42] width 10 height 10
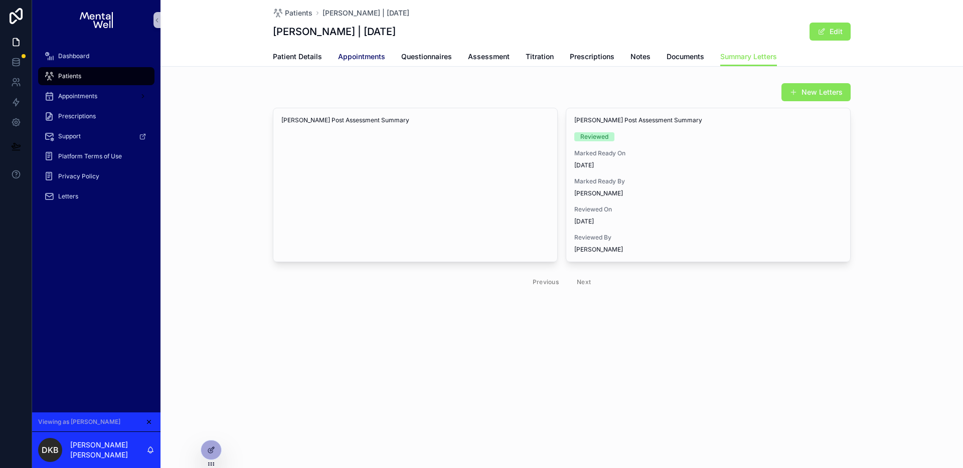
click at [363, 56] on span "Appointments" at bounding box center [361, 57] width 47 height 10
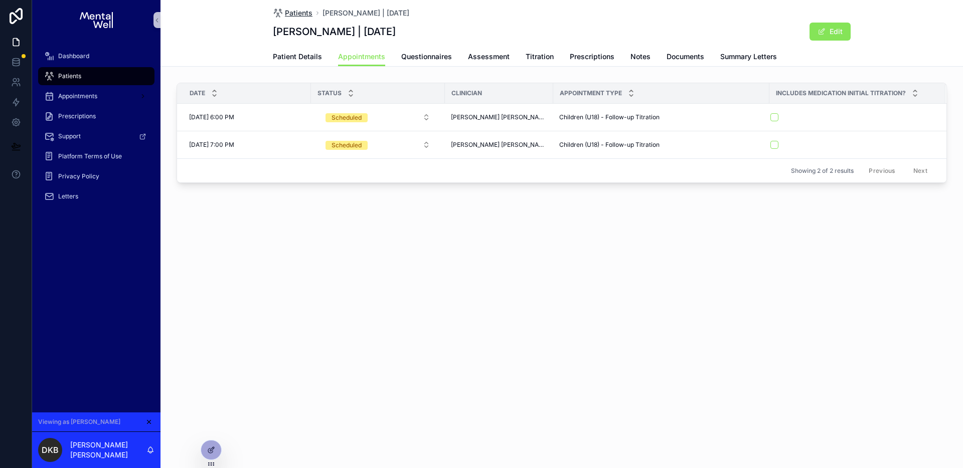
click at [291, 14] on span "Patients" at bounding box center [299, 13] width 28 height 10
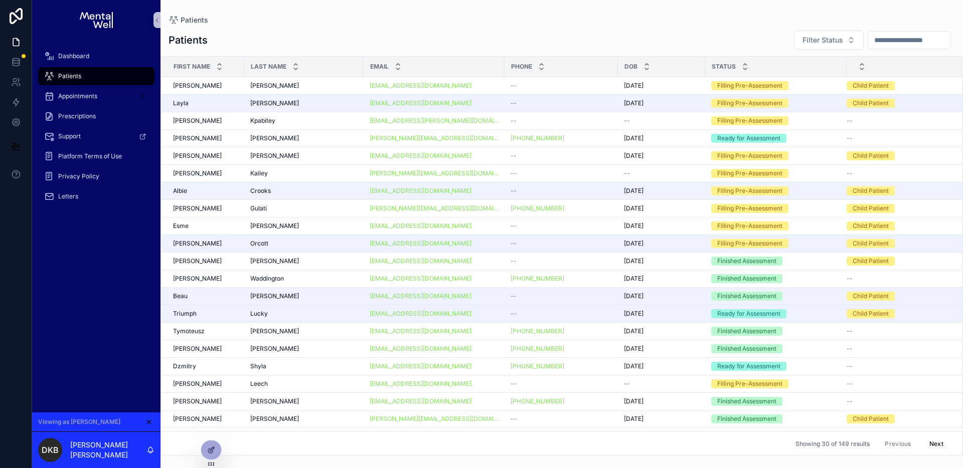
click at [888, 39] on input "scrollable content" at bounding box center [909, 40] width 82 height 14
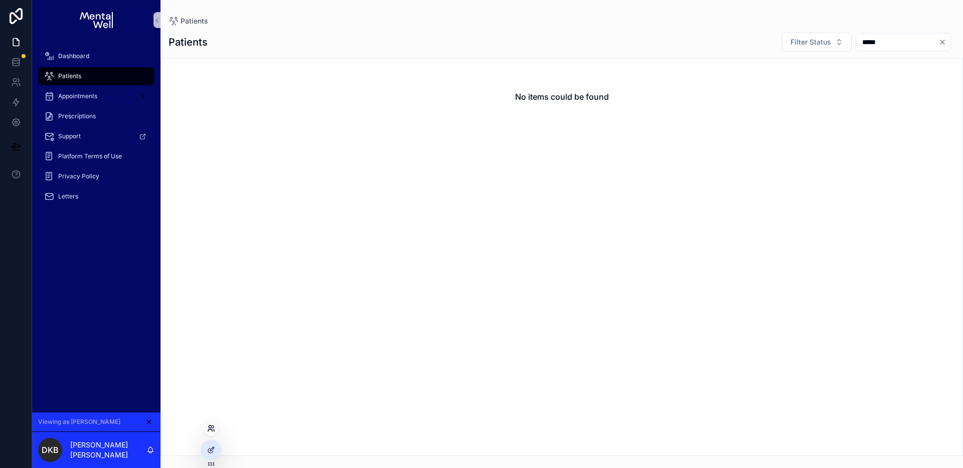
type input "*****"
click at [210, 429] on icon at bounding box center [211, 429] width 8 height 8
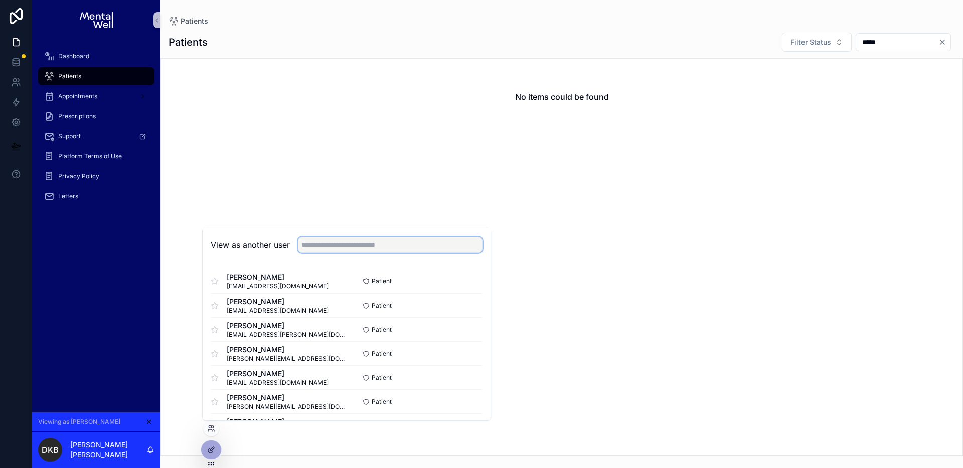
click at [415, 248] on input "text" at bounding box center [390, 245] width 185 height 16
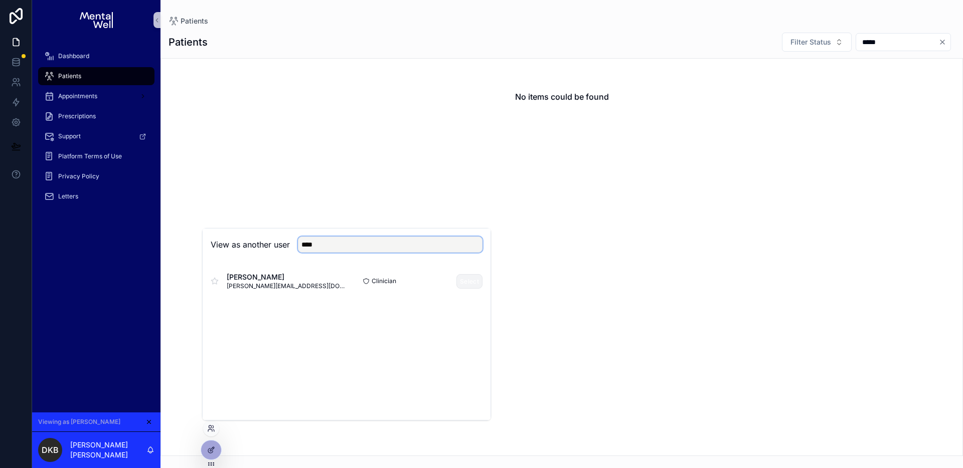
type input "****"
click at [459, 277] on button "Select" at bounding box center [469, 281] width 26 height 15
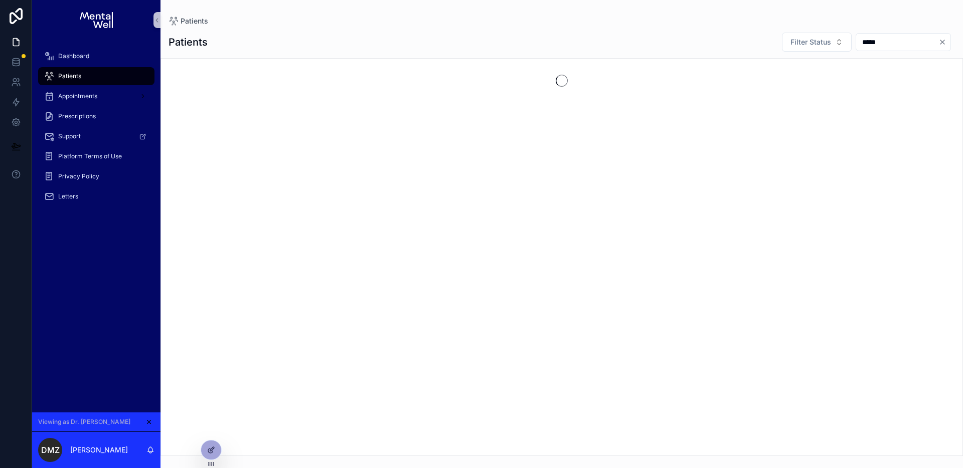
click at [858, 42] on input "*****" at bounding box center [897, 42] width 82 height 14
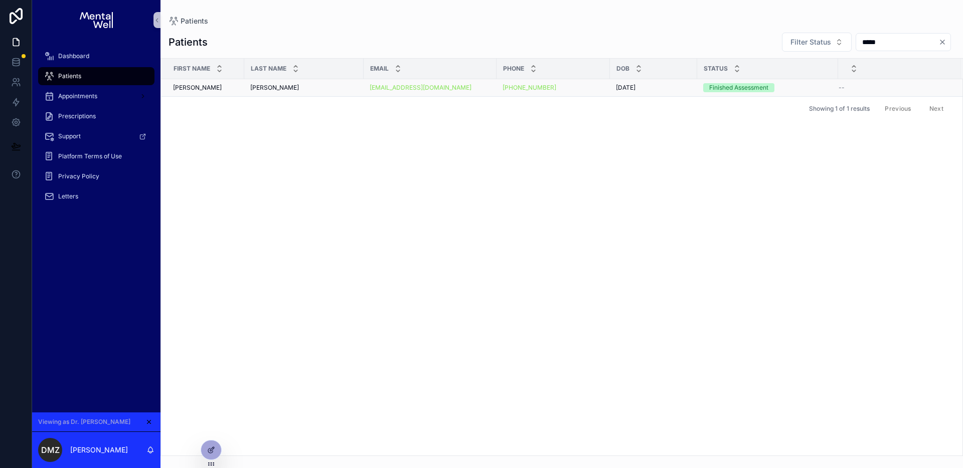
click at [317, 89] on div "[PERSON_NAME] [PERSON_NAME]" at bounding box center [303, 88] width 107 height 8
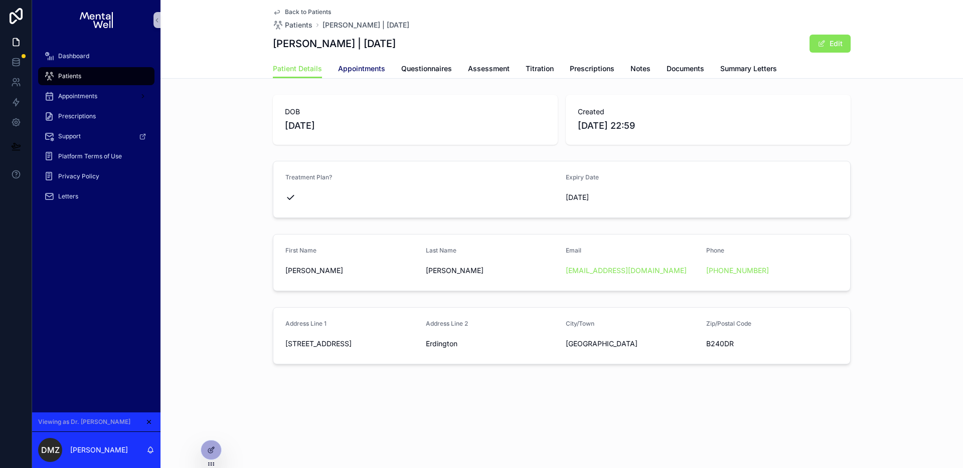
click at [352, 71] on span "Appointments" at bounding box center [361, 69] width 47 height 10
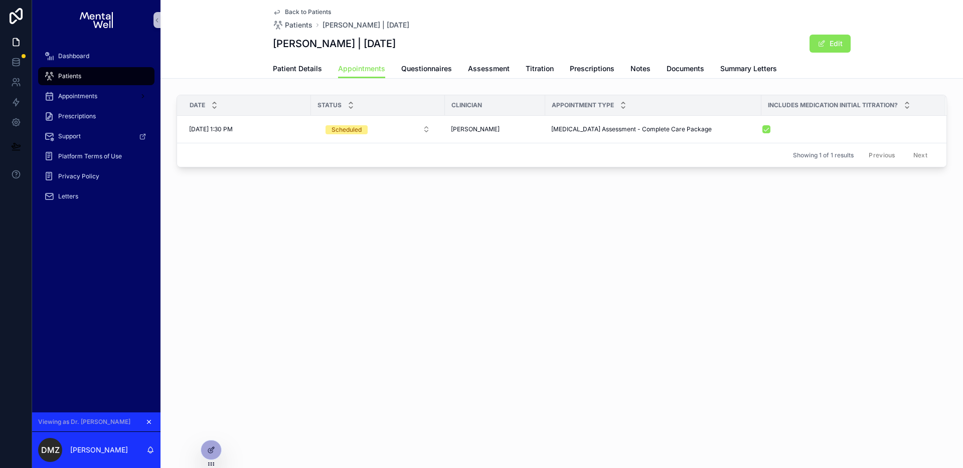
click at [149, 422] on icon "scrollable content" at bounding box center [149, 423] width 4 height 4
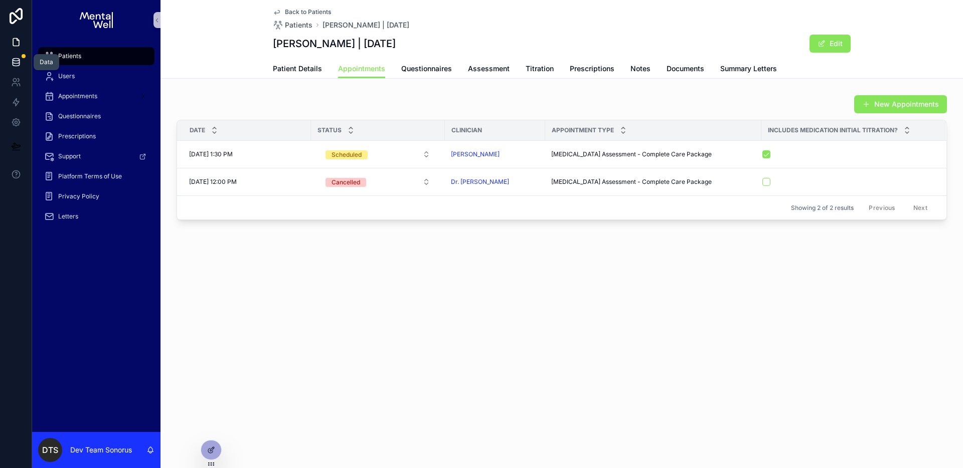
click at [13, 63] on icon at bounding box center [16, 64] width 7 height 4
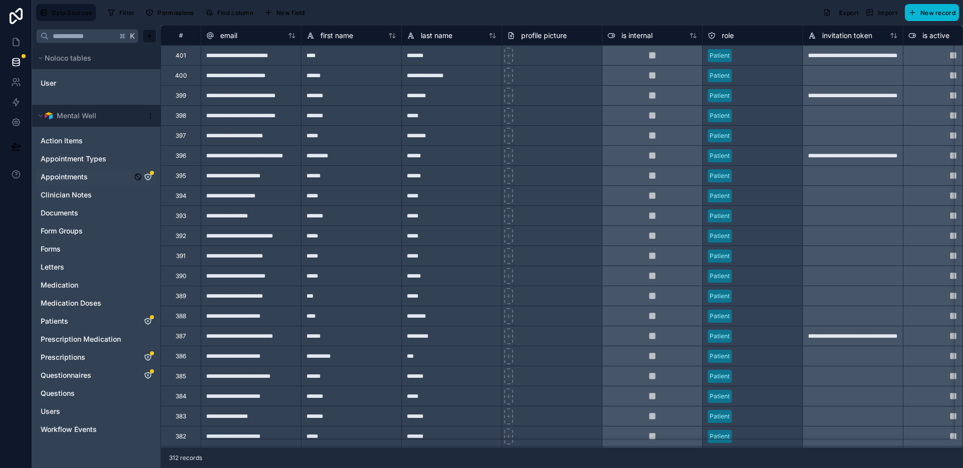
click at [146, 177] on icon "Appointments" at bounding box center [148, 177] width 8 height 8
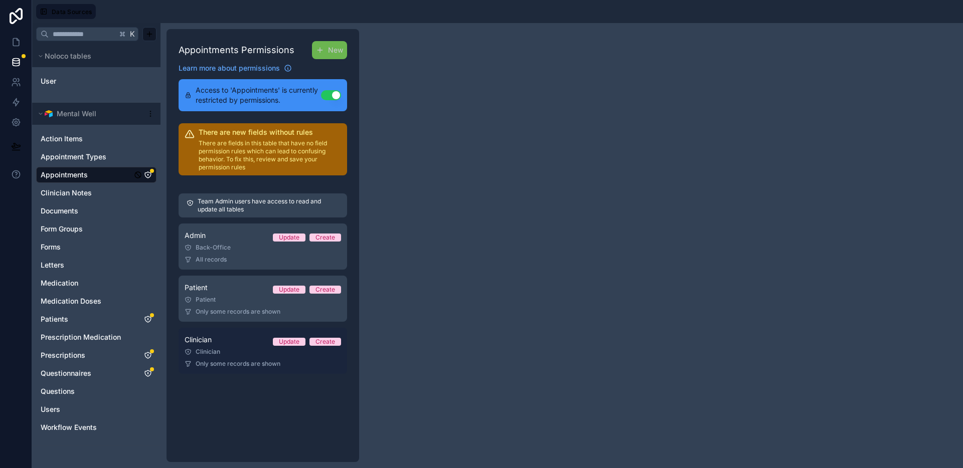
click at [253, 356] on link "Clinician Update Create Clinician Only some records are shown" at bounding box center [263, 351] width 169 height 46
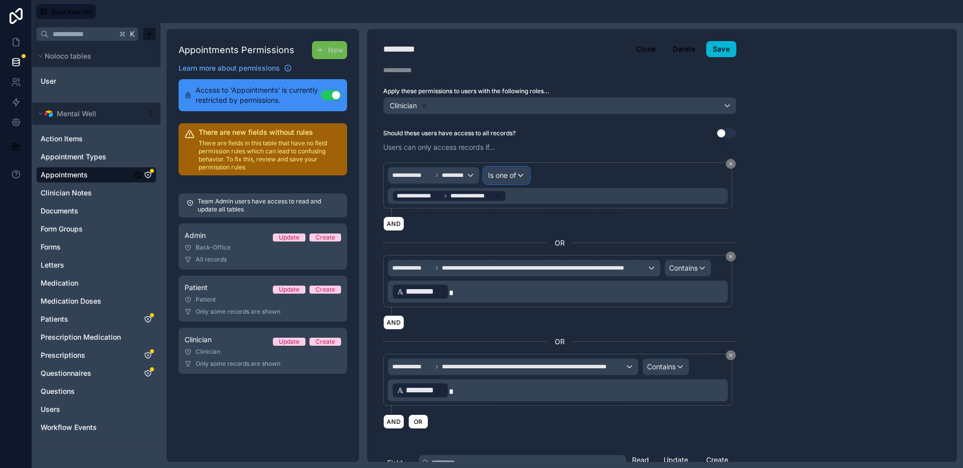
click at [507, 179] on span "Is one of" at bounding box center [502, 176] width 28 height 10
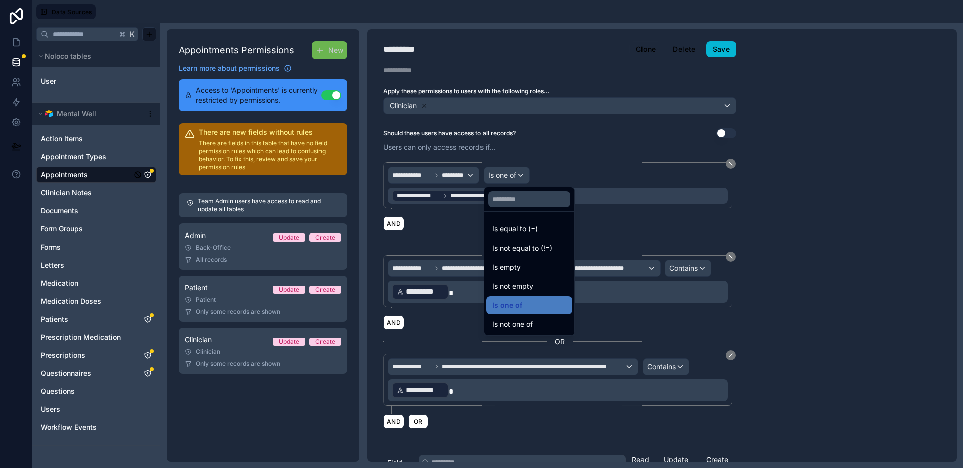
click at [605, 182] on div at bounding box center [481, 234] width 963 height 468
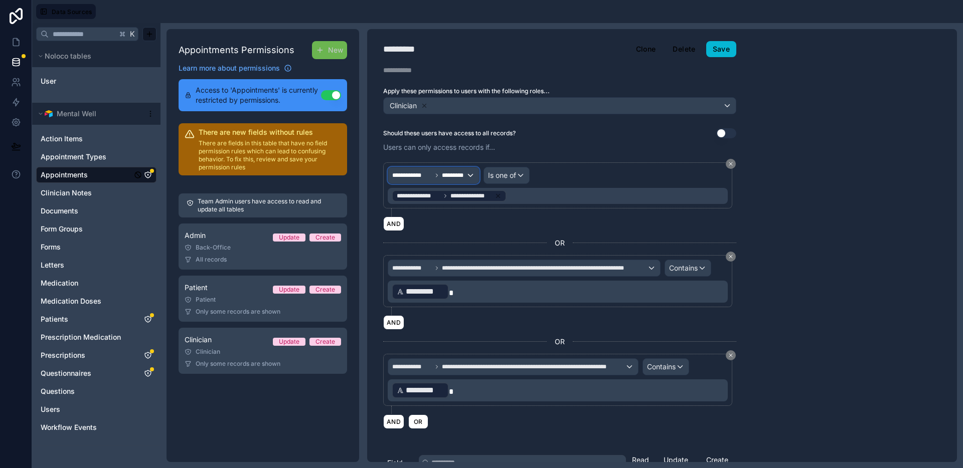
click at [460, 176] on span "*********" at bounding box center [454, 176] width 24 height 8
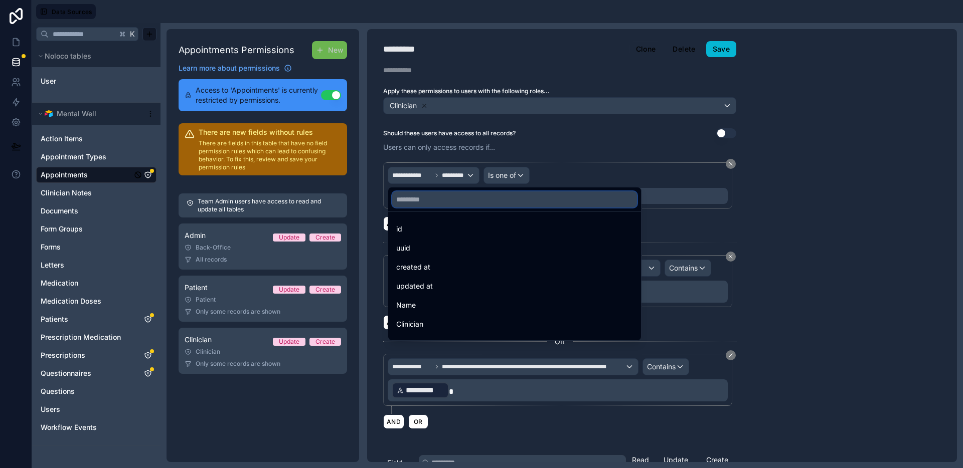
click at [468, 201] on input "text" at bounding box center [514, 200] width 245 height 16
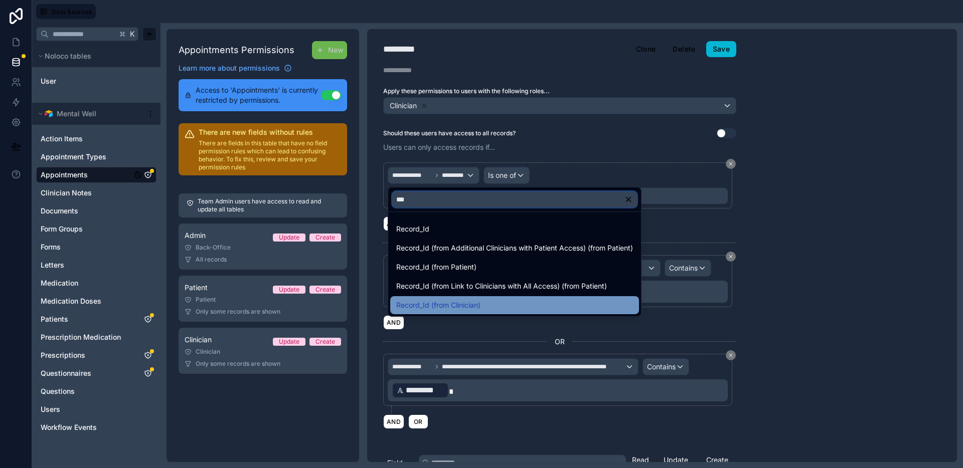
type input "***"
click at [478, 303] on span "Record_Id (from Clinician)" at bounding box center [438, 305] width 84 height 12
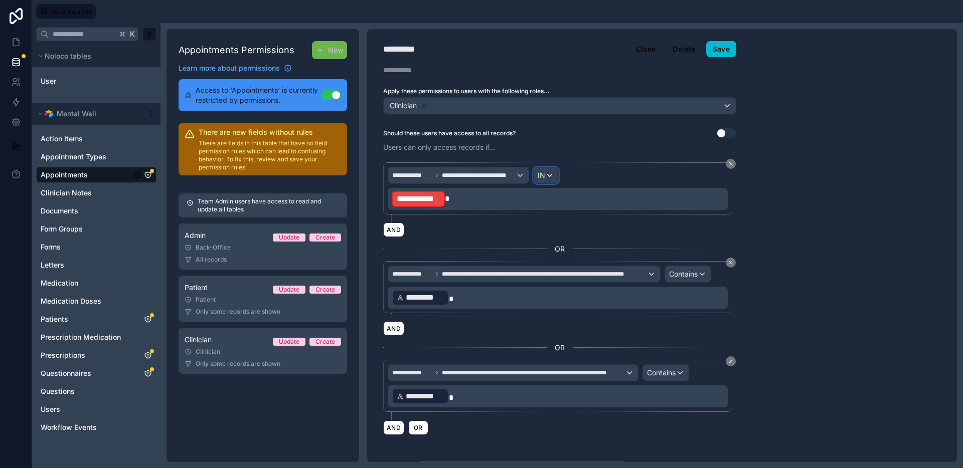
click at [543, 175] on span "IN" at bounding box center [542, 176] width 8 height 10
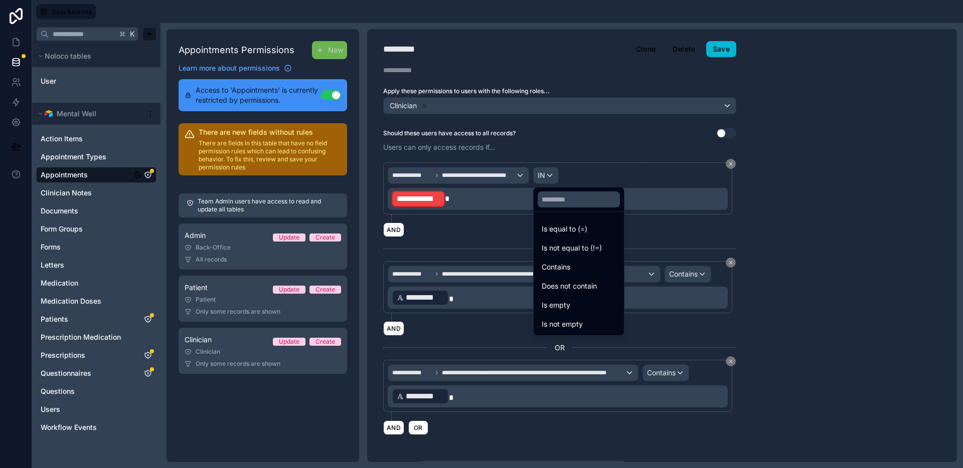
click at [577, 262] on div "Contains" at bounding box center [579, 267] width 74 height 12
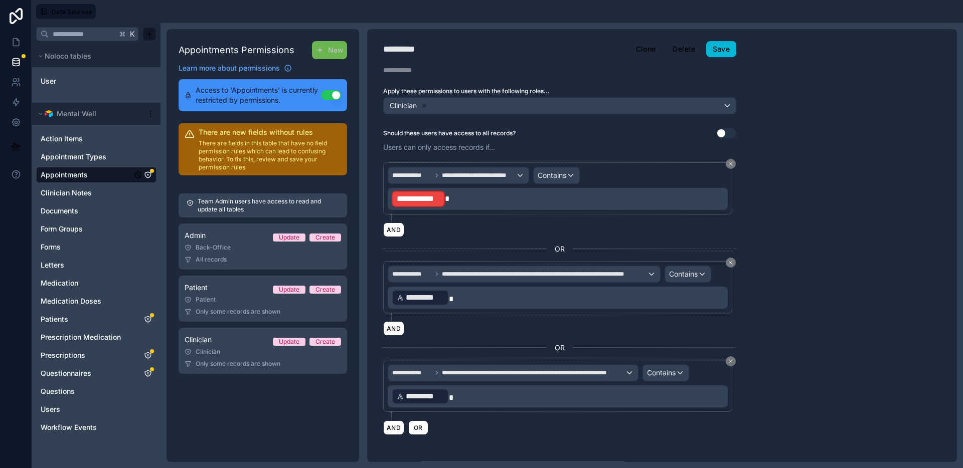
click at [449, 197] on p "**********" at bounding box center [559, 199] width 334 height 18
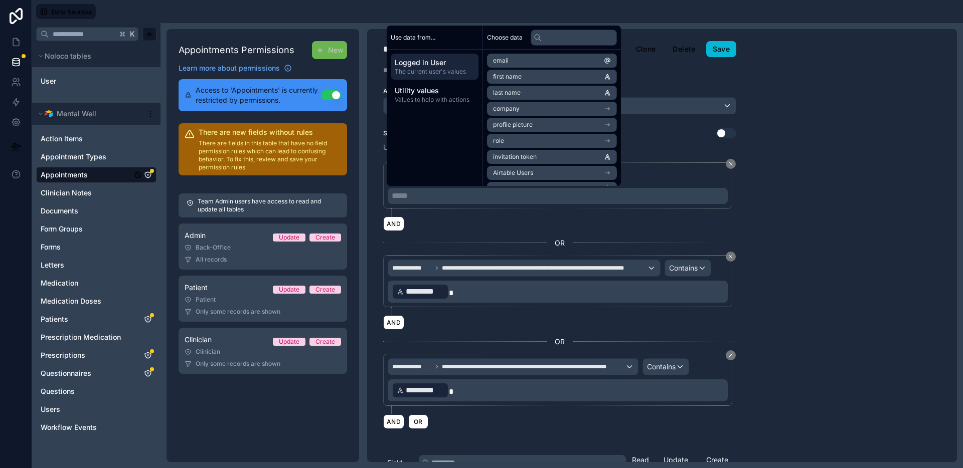
click at [546, 173] on li "Airtable Users" at bounding box center [552, 173] width 130 height 14
click at [540, 128] on li "Record_Id" at bounding box center [552, 125] width 130 height 14
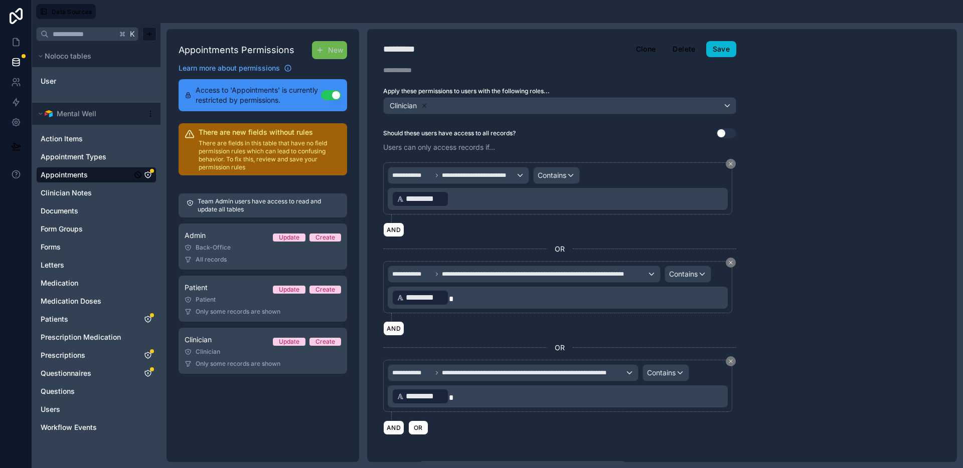
click at [771, 178] on div "**********" at bounding box center [662, 245] width 590 height 433
click at [733, 52] on button "Save" at bounding box center [721, 49] width 30 height 16
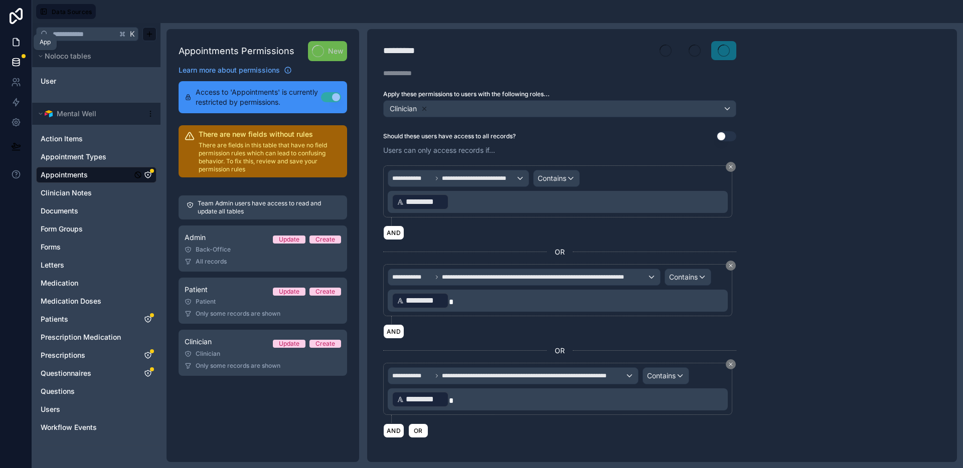
click at [8, 40] on link at bounding box center [16, 42] width 32 height 20
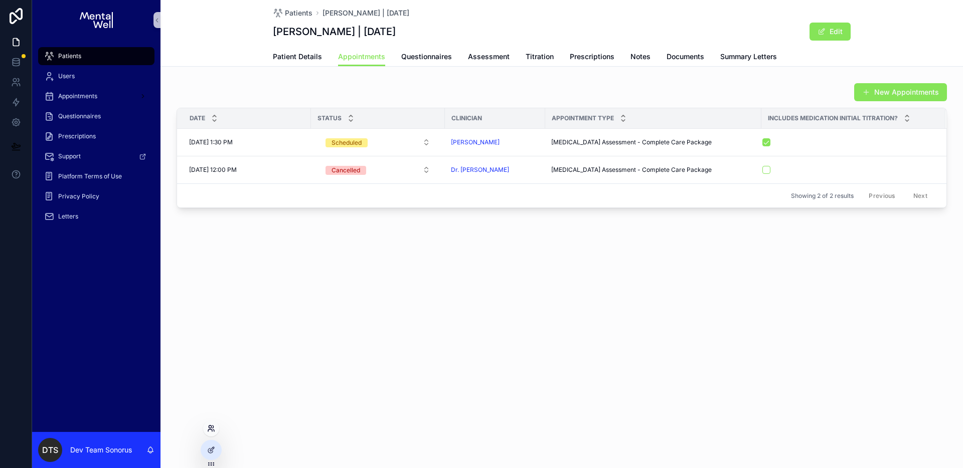
click at [211, 430] on icon at bounding box center [211, 429] width 8 height 8
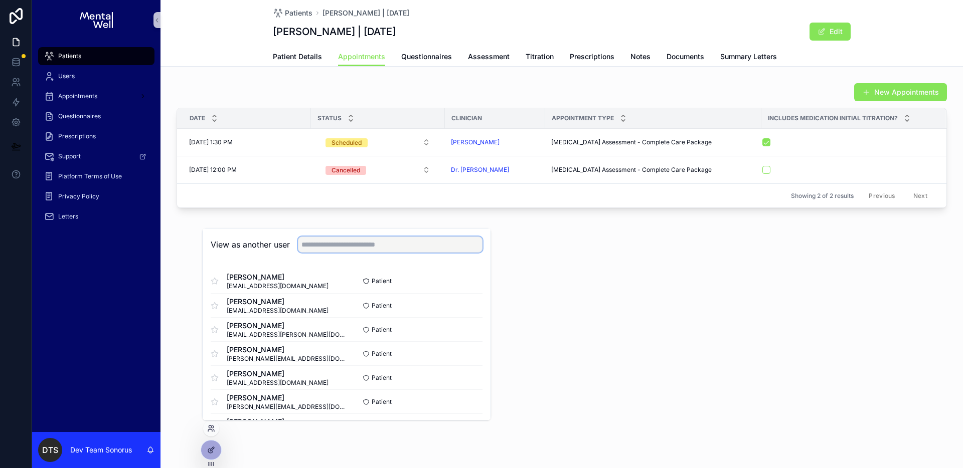
click at [438, 247] on input "text" at bounding box center [390, 245] width 185 height 16
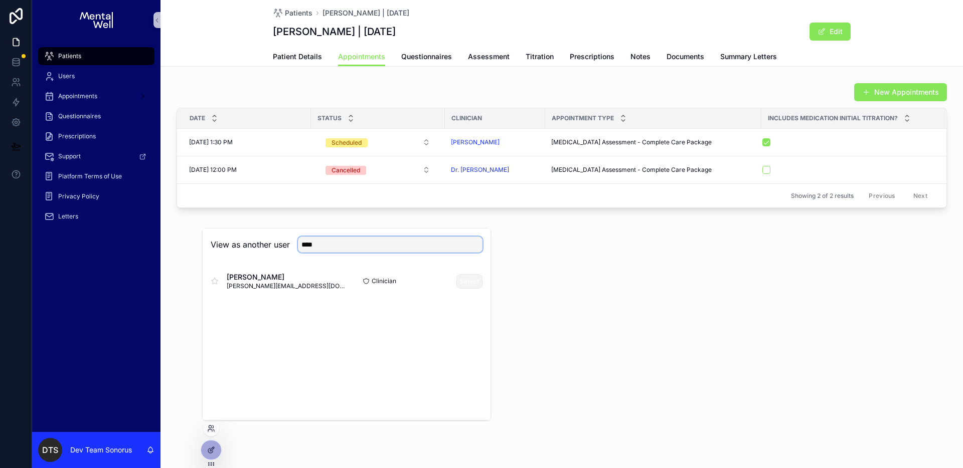
type input "****"
click at [472, 280] on button "Select" at bounding box center [469, 281] width 26 height 15
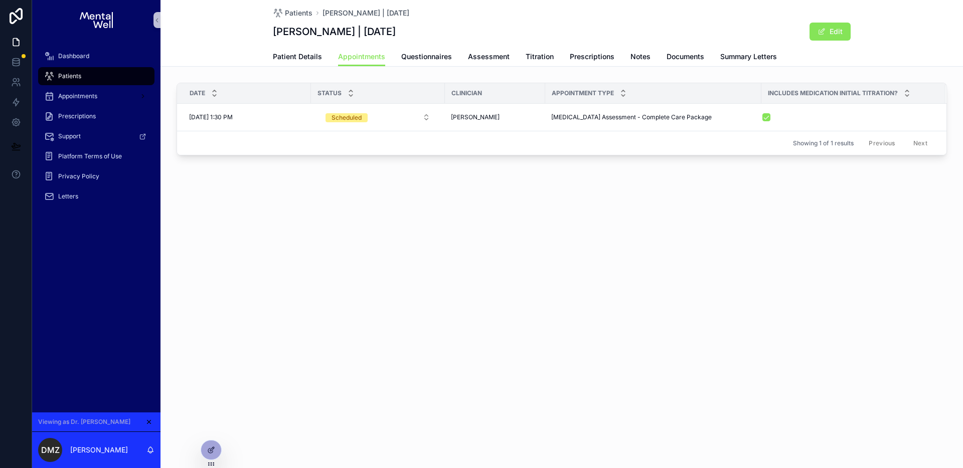
click at [390, 272] on div "Patients [PERSON_NAME] | [DATE] [PERSON_NAME] | [DATE] Edit Appointments Patien…" at bounding box center [562, 234] width 803 height 468
